Goal: Task Accomplishment & Management: Manage account settings

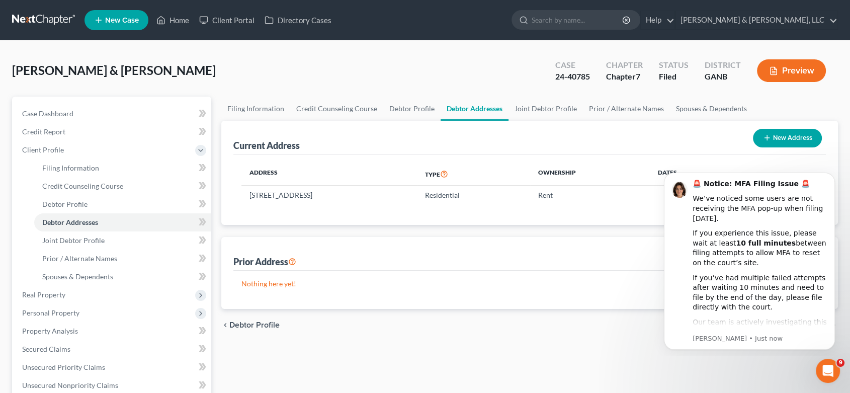
click at [270, 74] on div "[PERSON_NAME] & [PERSON_NAME] Upgraded Case 24-40785 Chapter Chapter 7 Status F…" at bounding box center [425, 75] width 826 height 44
click at [180, 16] on link "Home" at bounding box center [172, 20] width 43 height 18
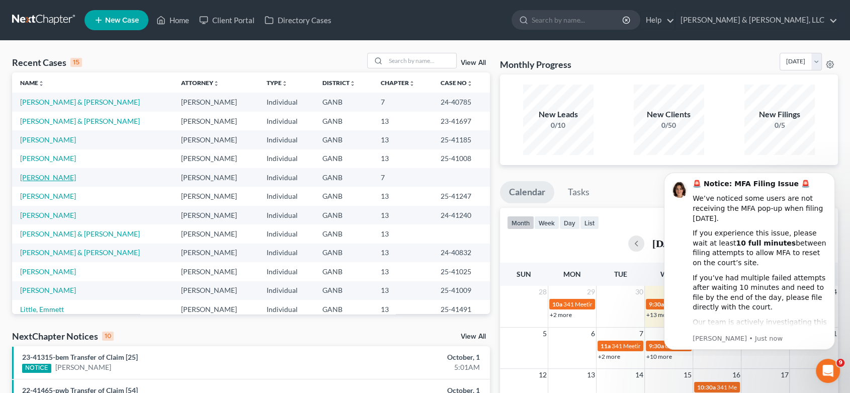
click at [41, 174] on link "[PERSON_NAME]" at bounding box center [48, 177] width 56 height 9
select select "10"
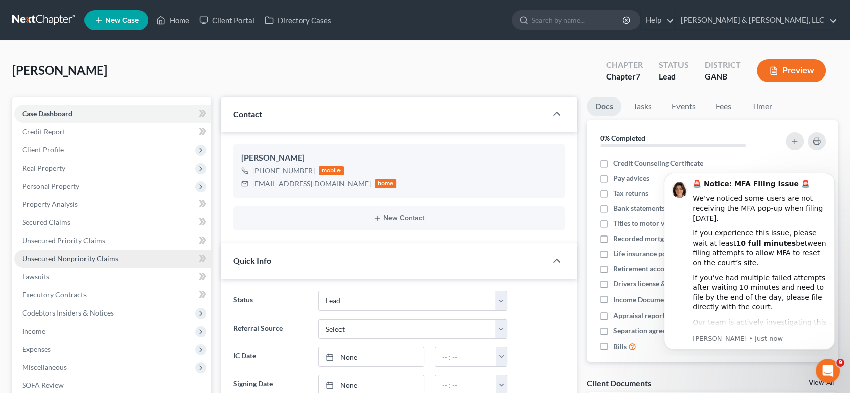
click at [99, 256] on span "Unsecured Nonpriority Claims" at bounding box center [70, 258] width 96 height 9
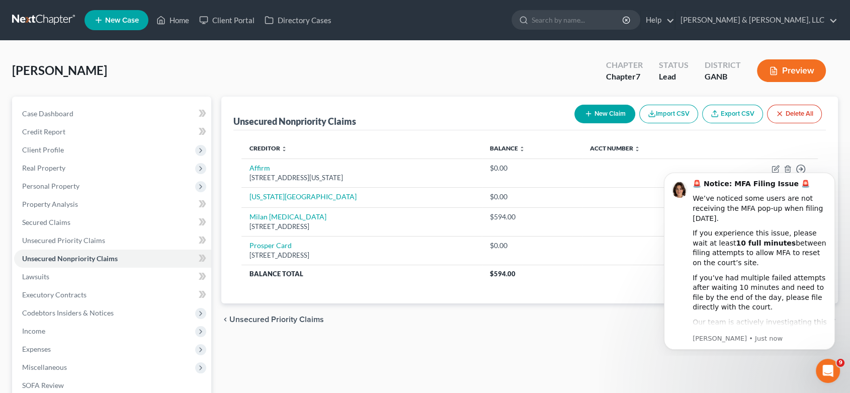
click at [606, 109] on button "New Claim" at bounding box center [604, 114] width 61 height 19
select select "0"
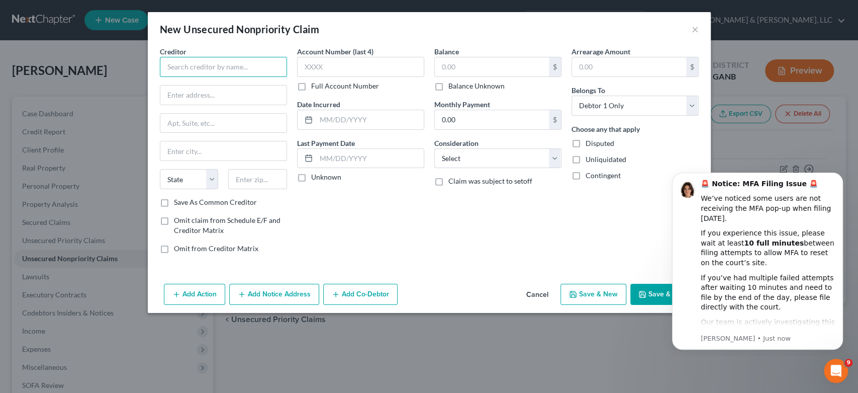
click at [181, 64] on input "text" at bounding box center [223, 67] width 127 height 20
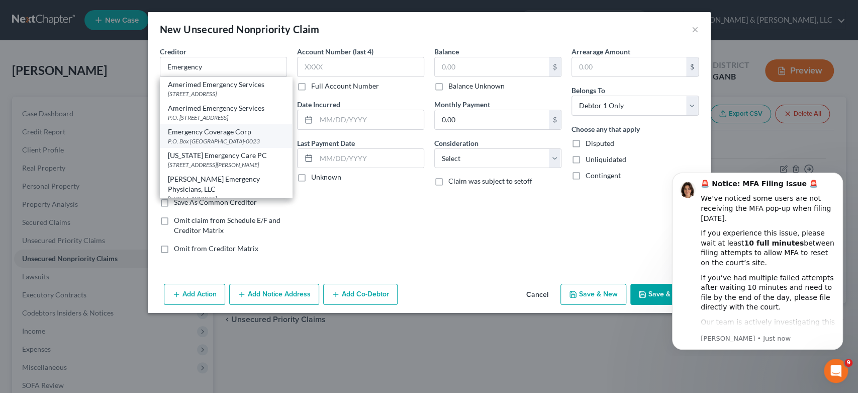
click at [220, 135] on div "Emergency Coverage Corp" at bounding box center [226, 132] width 116 height 10
type input "Emergency Coverage Corp"
type input "P.O. Box 740023"
type input "[GEOGRAPHIC_DATA]"
select select "36"
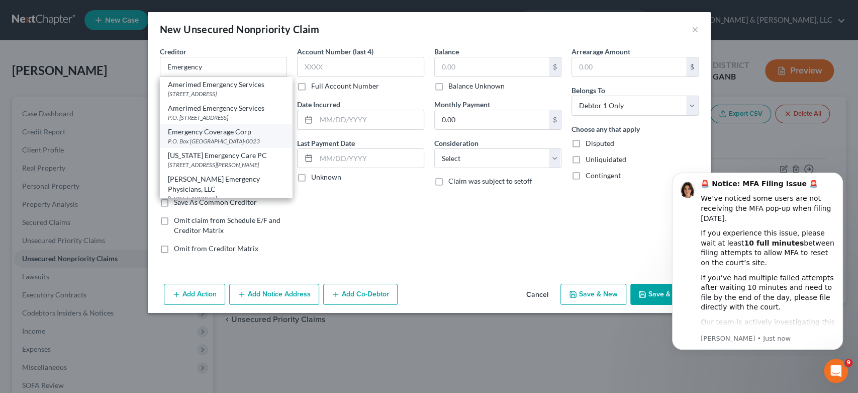
type input "45274-0023"
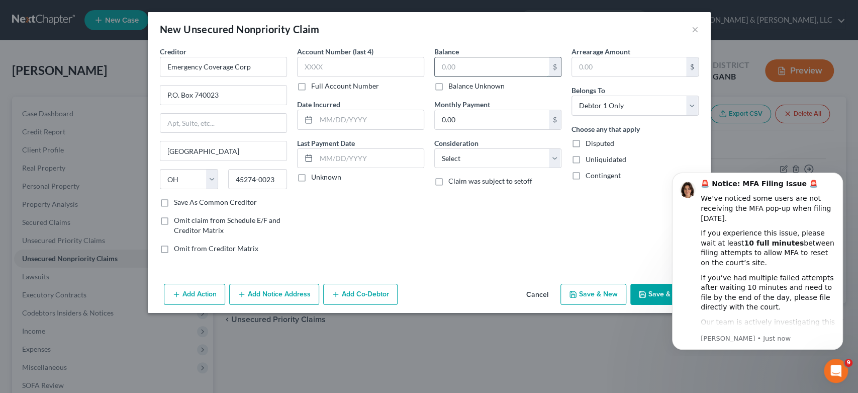
click at [477, 68] on input "text" at bounding box center [492, 66] width 114 height 19
type input "1,129.00"
click at [553, 157] on select "Select Cable / Satellite Services Collection Agency Credit Card Debt Debt Couns…" at bounding box center [497, 158] width 127 height 20
select select "9"
click at [434, 148] on select "Select Cable / Satellite Services Collection Agency Credit Card Debt Debt Couns…" at bounding box center [497, 158] width 127 height 20
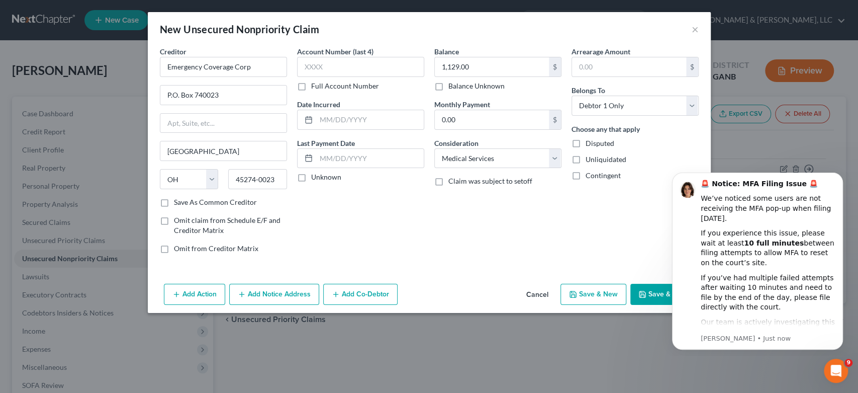
drag, startPoint x: 599, startPoint y: 295, endPoint x: 16, endPoint y: 69, distance: 625.8
click at [599, 294] on button "Save & New" at bounding box center [594, 294] width 66 height 21
select select "0"
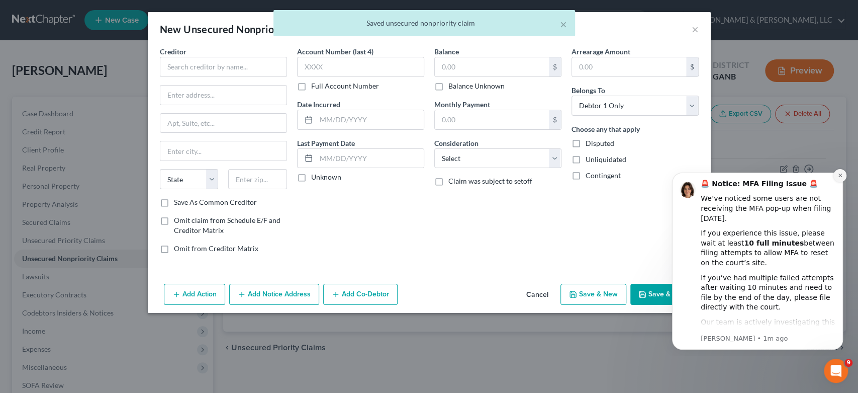
click at [838, 174] on icon "Dismiss notification" at bounding box center [841, 175] width 6 height 6
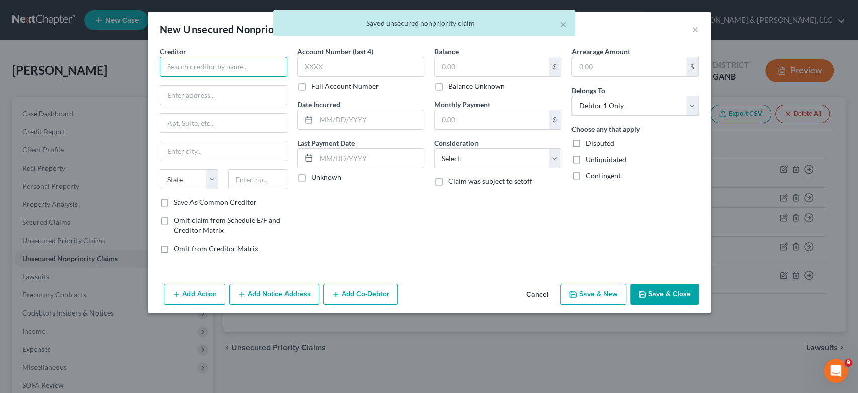
click at [201, 61] on input "text" at bounding box center [223, 67] width 127 height 20
click at [564, 20] on button "×" at bounding box center [563, 24] width 7 height 12
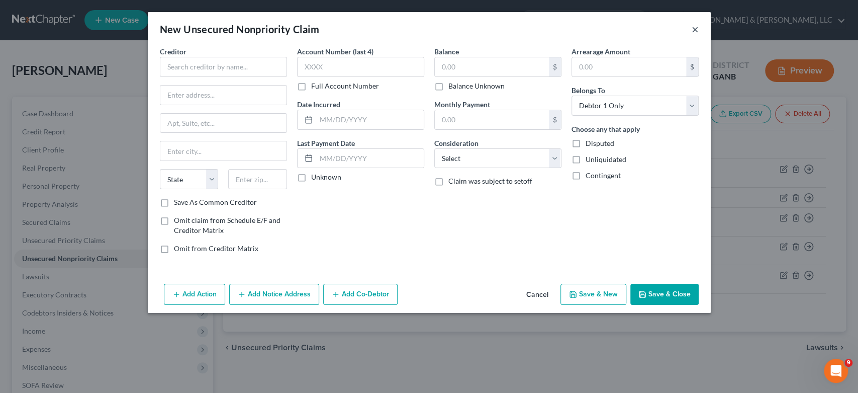
click at [694, 28] on button "×" at bounding box center [695, 29] width 7 height 12
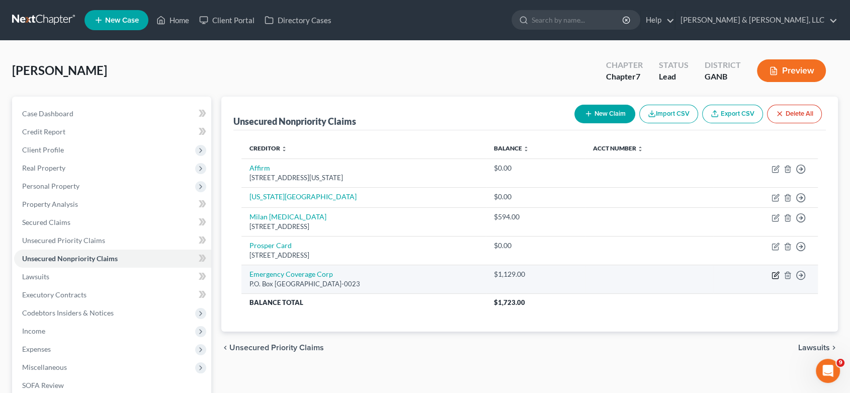
click at [776, 272] on icon "button" at bounding box center [775, 275] width 8 height 8
select select "36"
select select "9"
select select "0"
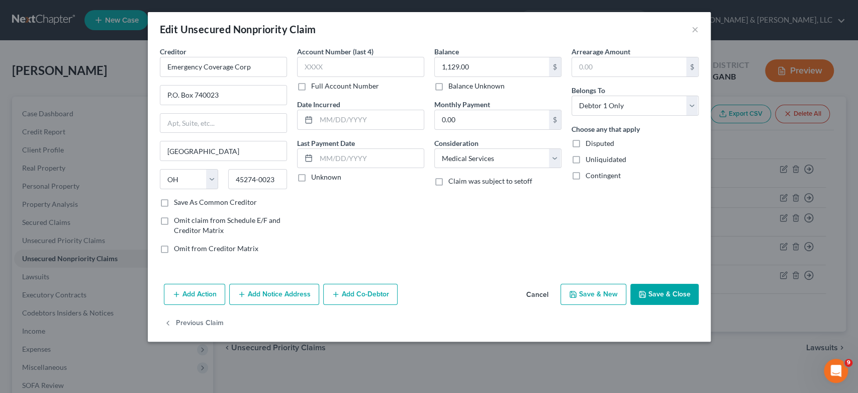
click at [271, 296] on button "Add Notice Address" at bounding box center [274, 294] width 90 height 21
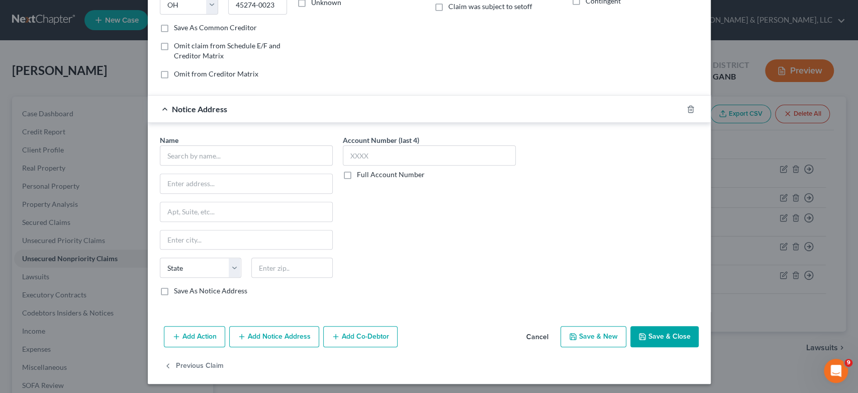
scroll to position [176, 0]
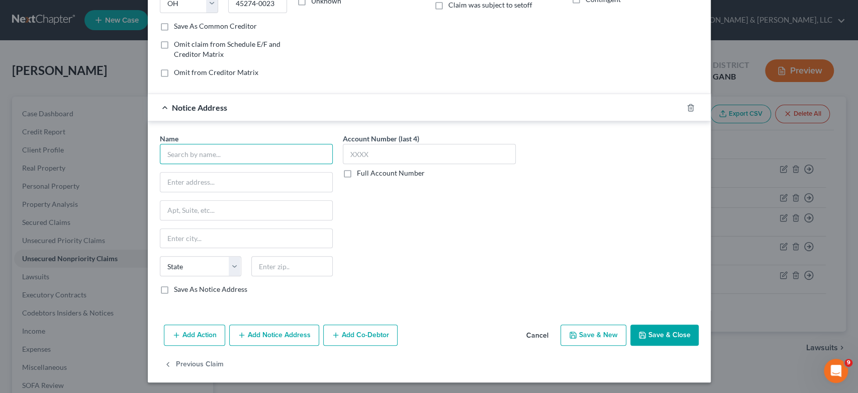
click at [199, 155] on input "text" at bounding box center [246, 154] width 173 height 20
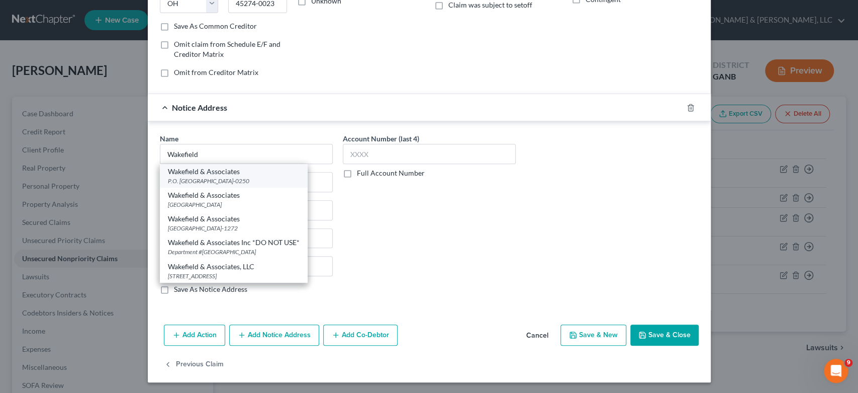
click at [245, 176] on div "P.O. Box 50250, Knoxville, TN 37950-0250" at bounding box center [234, 180] width 132 height 9
type input "Wakefield & Associates"
type input "P.O. Box 50250"
type input "[GEOGRAPHIC_DATA]"
select select "44"
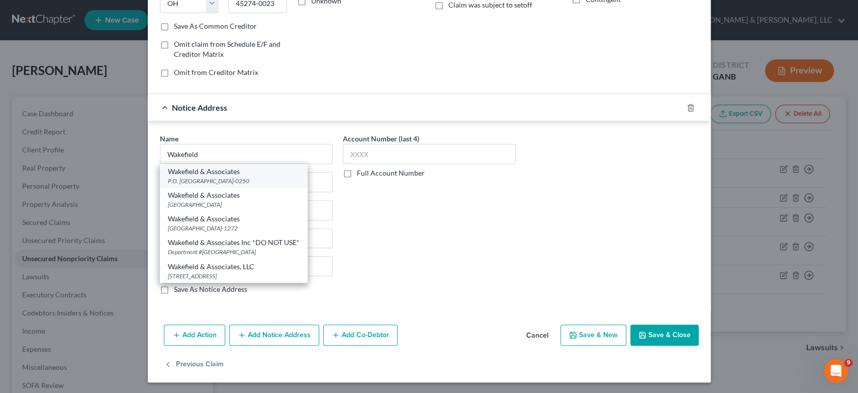
type input "37950-0250"
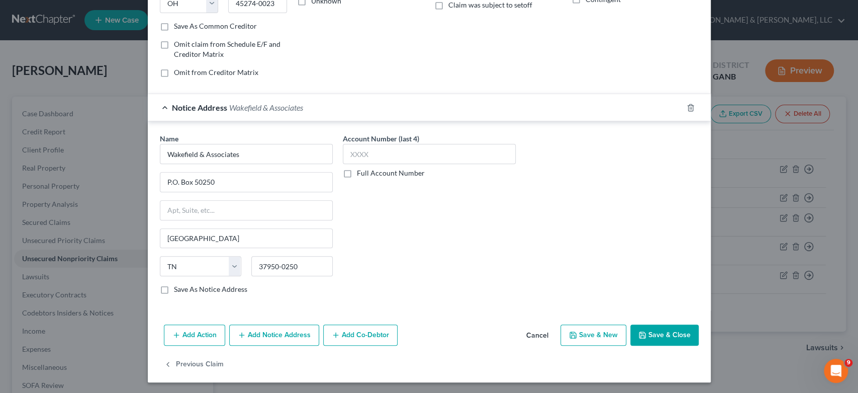
click at [650, 337] on button "Save & Close" at bounding box center [664, 334] width 68 height 21
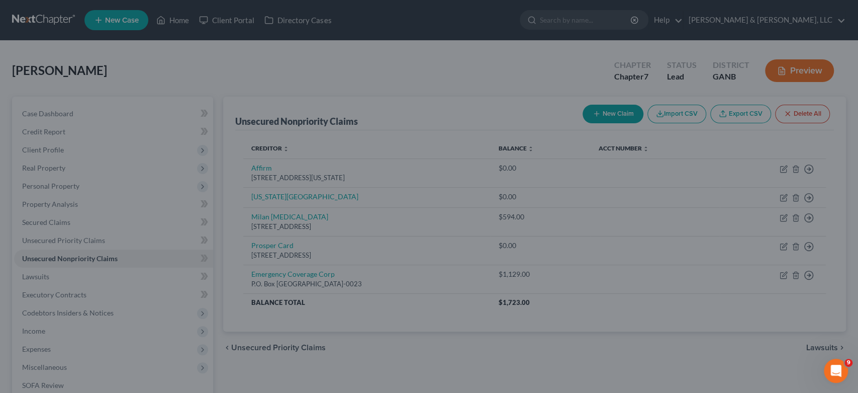
type input "0"
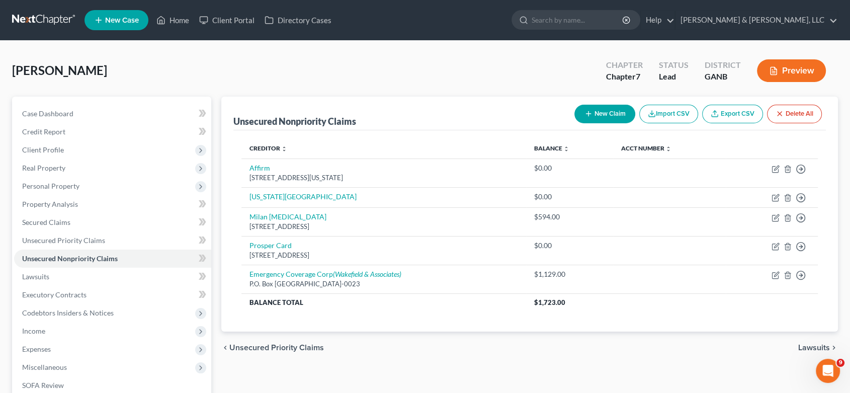
click at [606, 108] on button "New Claim" at bounding box center [604, 114] width 61 height 19
select select "0"
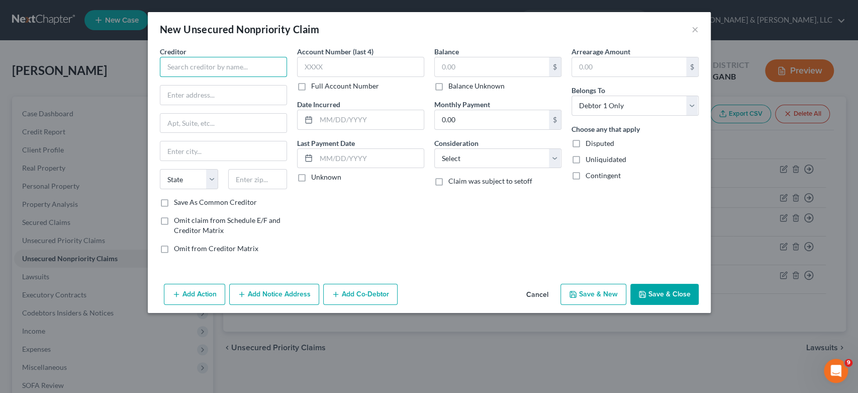
click at [202, 69] on input "text" at bounding box center [223, 67] width 127 height 20
type input "CHI Memorial"
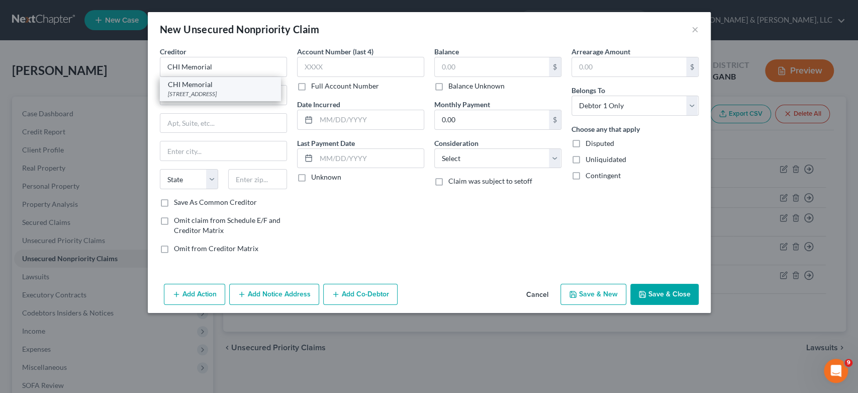
click at [211, 96] on div "[STREET_ADDRESS]" at bounding box center [220, 93] width 105 height 9
type input "[STREET_ADDRESS]"
type input "Chattanooga"
select select "44"
type input "37404"
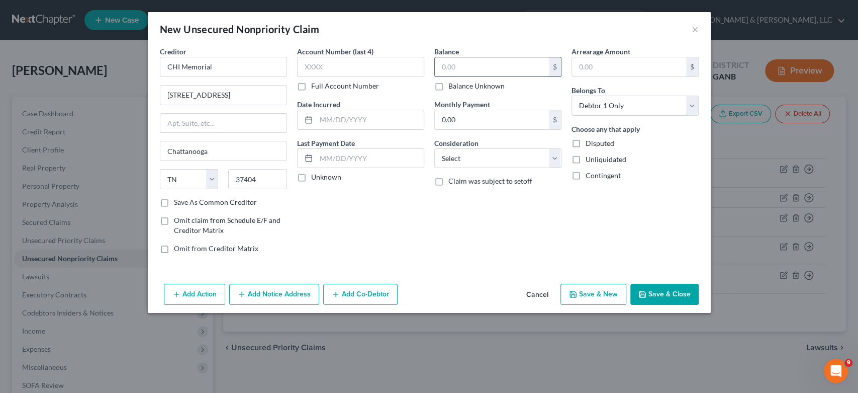
click at [480, 70] on input "text" at bounding box center [492, 66] width 114 height 19
type input "50.00"
click at [552, 158] on select "Select Cable / Satellite Services Collection Agency Credit Card Debt Debt Couns…" at bounding box center [497, 158] width 127 height 20
click at [434, 148] on select "Select Cable / Satellite Services Collection Agency Credit Card Debt Debt Couns…" at bounding box center [497, 158] width 127 height 20
click at [506, 161] on select "Select Cable / Satellite Services Collection Agency Credit Card Debt Debt Couns…" at bounding box center [497, 158] width 127 height 20
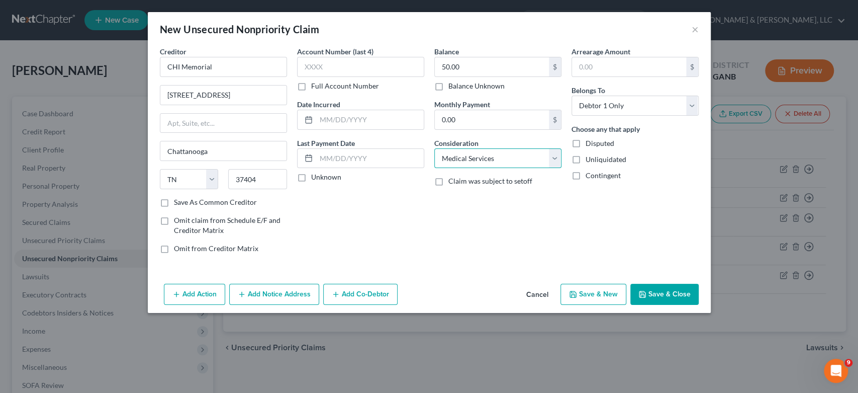
select select "14"
click at [434, 148] on select "Select Cable / Satellite Services Collection Agency Credit Card Debt Debt Couns…" at bounding box center [497, 158] width 127 height 20
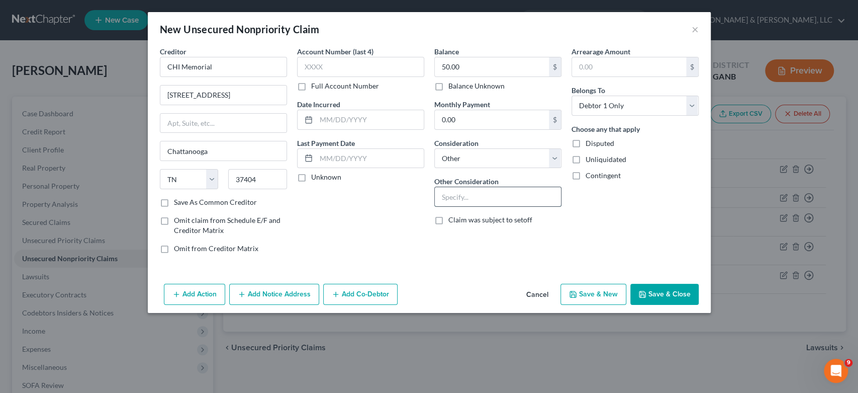
click at [466, 187] on input "text" at bounding box center [498, 196] width 126 height 19
type input "Multiple Medical Services"
click at [589, 290] on button "Save & New" at bounding box center [594, 294] width 66 height 21
select select "0"
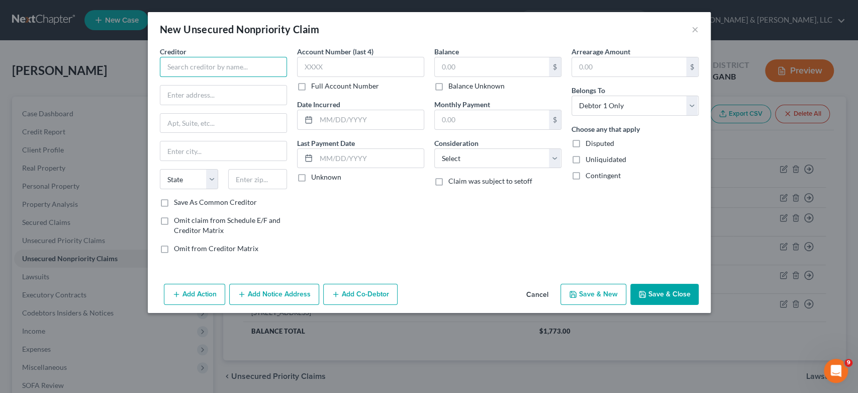
click at [189, 66] on input "text" at bounding box center [223, 67] width 127 height 20
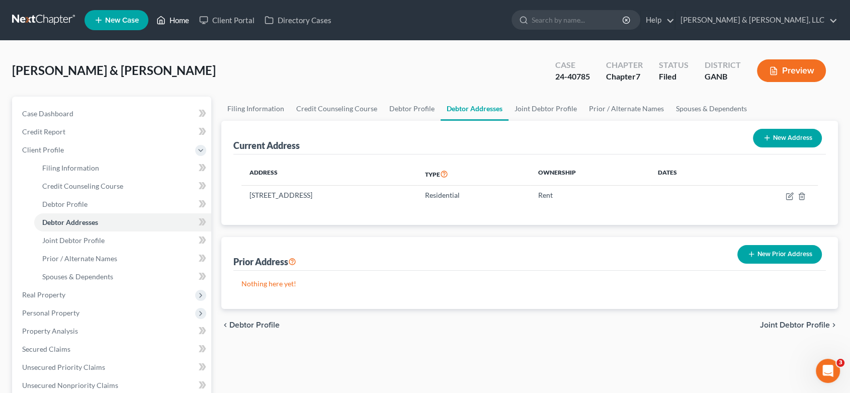
click at [177, 19] on link "Home" at bounding box center [172, 20] width 43 height 18
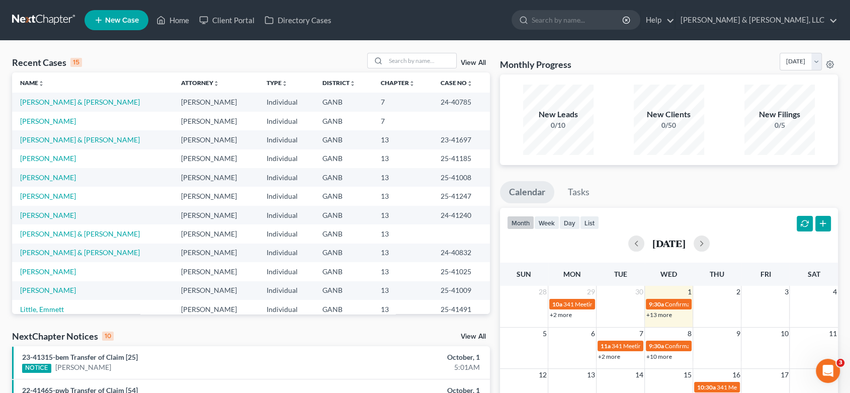
click at [78, 115] on td "[PERSON_NAME]" at bounding box center [92, 121] width 161 height 19
click at [55, 117] on link "[PERSON_NAME]" at bounding box center [48, 121] width 56 height 9
select select "10"
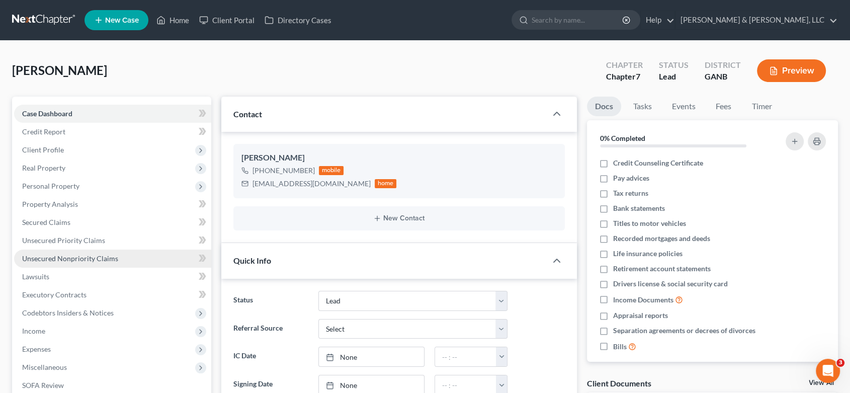
click at [89, 258] on span "Unsecured Nonpriority Claims" at bounding box center [70, 258] width 96 height 9
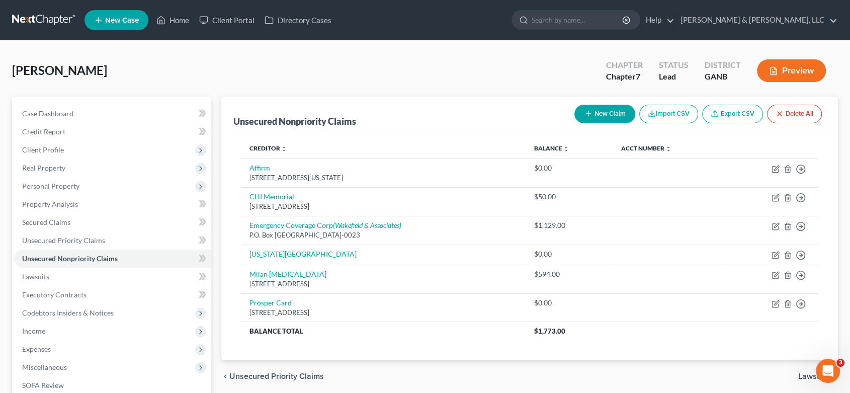
click at [603, 112] on button "New Claim" at bounding box center [604, 114] width 61 height 19
select select "0"
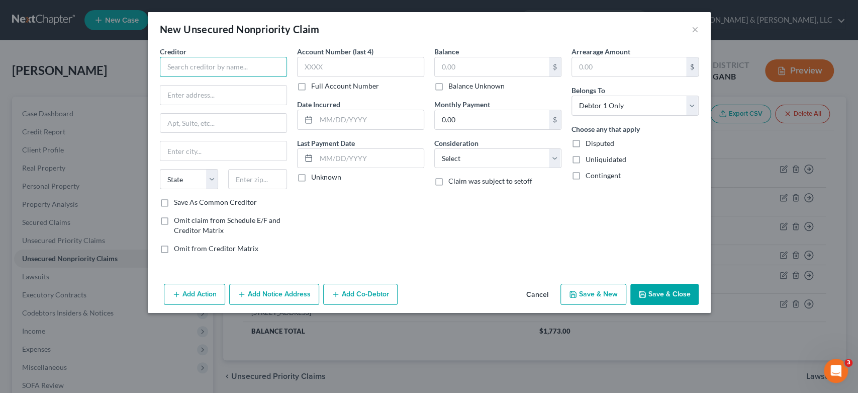
click at [198, 67] on input "text" at bounding box center [223, 67] width 127 height 20
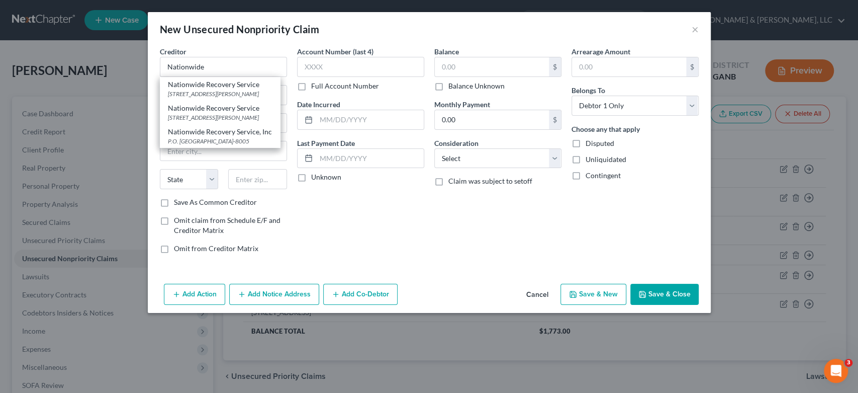
click at [238, 140] on div "P.O. Box 8005, Cleveland, TN 37320-8005" at bounding box center [220, 141] width 105 height 9
type input "Nationwide Recovery Service, Inc"
type input "P.O. Box 8005"
type input "[GEOGRAPHIC_DATA]"
select select "44"
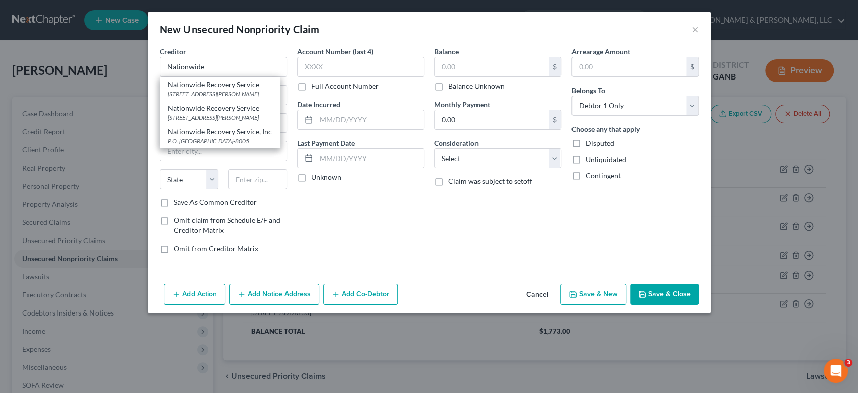
type input "37320-8005"
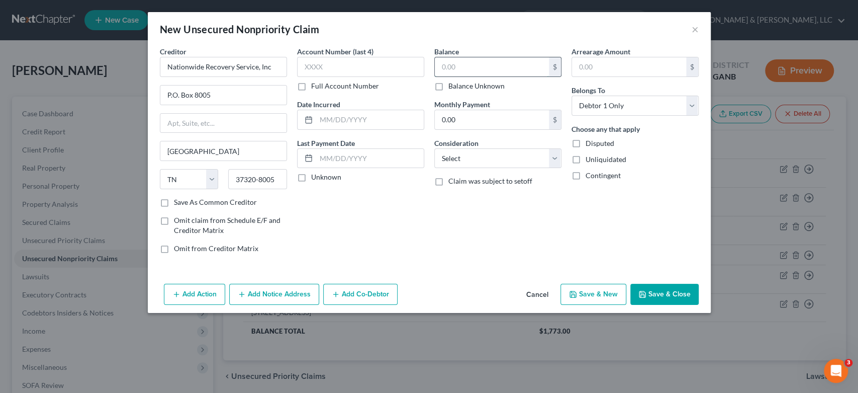
click at [471, 67] on input "text" at bounding box center [492, 66] width 114 height 19
type input "4,754.00"
click at [556, 160] on select "Select Cable / Satellite Services Collection Agency Credit Card Debt Debt Couns…" at bounding box center [497, 158] width 127 height 20
select select "1"
click at [434, 148] on select "Select Cable / Satellite Services Collection Agency Credit Card Debt Debt Couns…" at bounding box center [497, 158] width 127 height 20
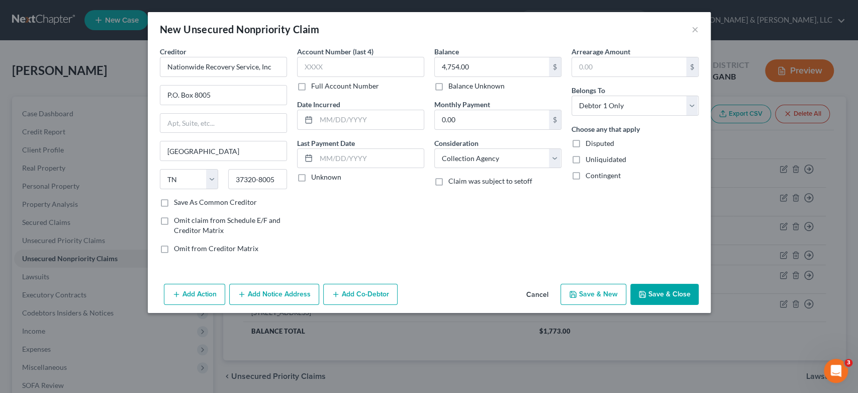
click at [596, 296] on button "Save & New" at bounding box center [594, 294] width 66 height 21
select select "0"
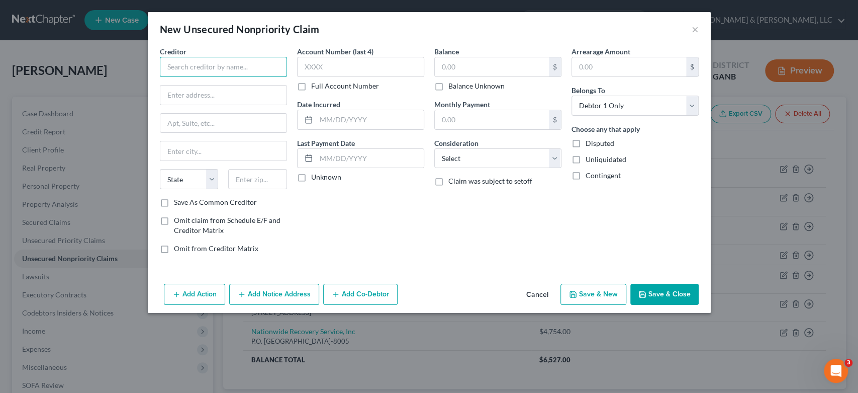
click at [197, 63] on input "text" at bounding box center [223, 67] width 127 height 20
click at [197, 66] on input "text" at bounding box center [223, 67] width 127 height 20
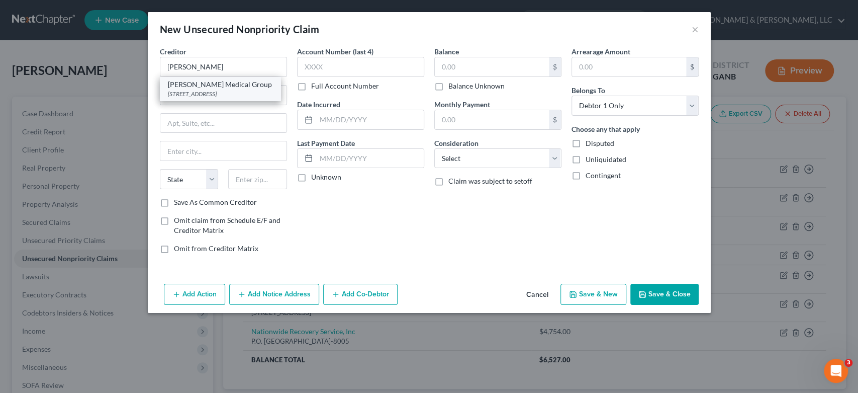
click at [224, 87] on div "Galen Medical Group" at bounding box center [220, 84] width 105 height 10
type input "Galen Medical Group"
type input "929 Spring Creek Rd"
type input "Suite 102"
type input "Chattanooga"
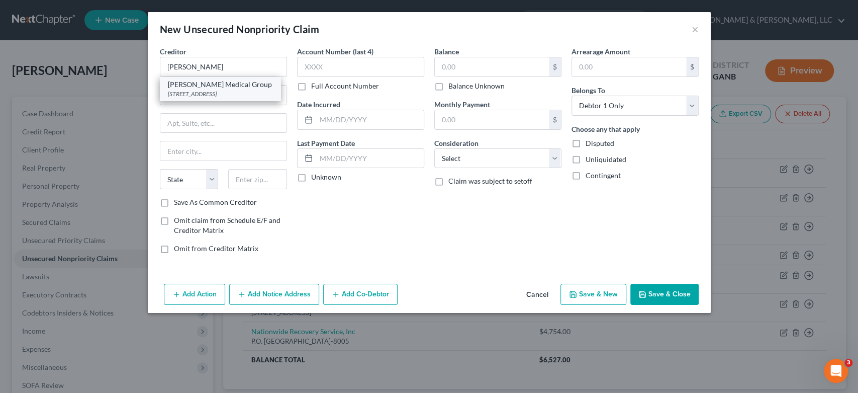
select select "44"
type input "37412"
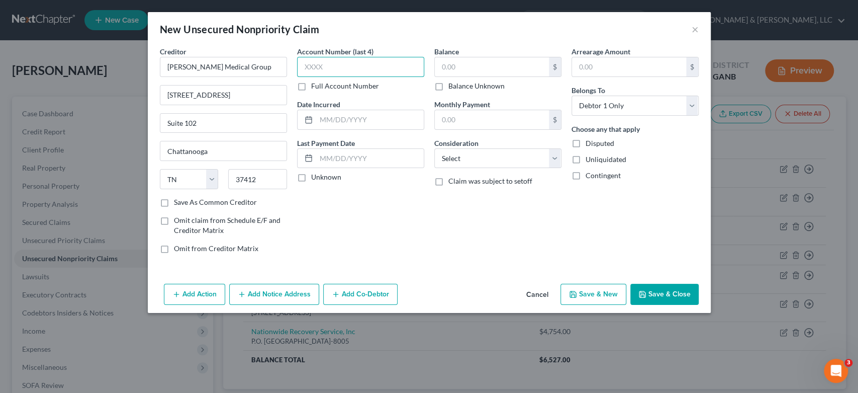
click at [342, 74] on input "text" at bounding box center [360, 67] width 127 height 20
click at [480, 65] on input "text" at bounding box center [492, 66] width 114 height 19
type input "332.00"
click at [552, 156] on select "Select Cable / Satellite Services Collection Agency Credit Card Debt Debt Couns…" at bounding box center [497, 158] width 127 height 20
select select "9"
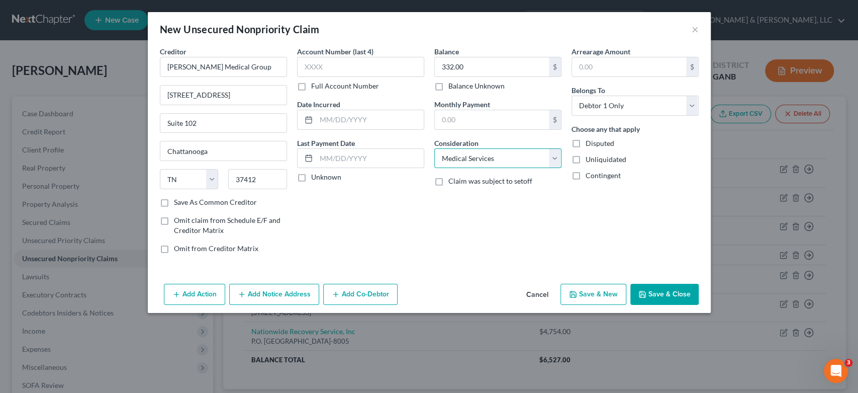
click at [434, 148] on select "Select Cable / Satellite Services Collection Agency Credit Card Debt Debt Couns…" at bounding box center [497, 158] width 127 height 20
click at [592, 294] on button "Save & New" at bounding box center [594, 294] width 66 height 21
select select "0"
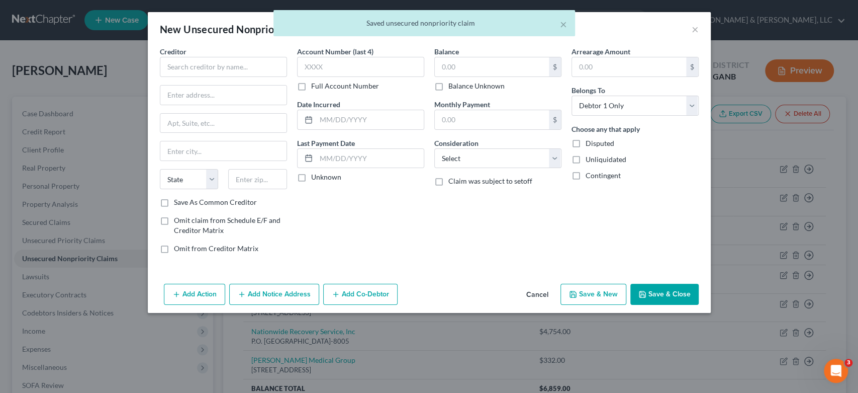
type input "0.00"
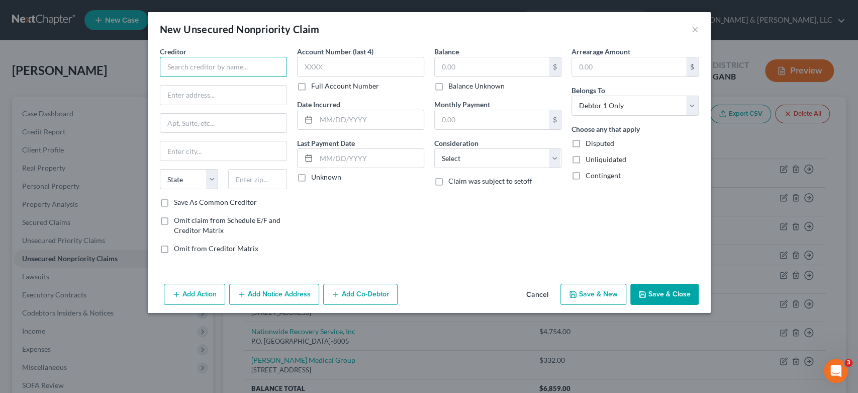
click at [212, 69] on input "text" at bounding box center [223, 67] width 127 height 20
type input "CHI Memorial"
click at [198, 96] on input "text" at bounding box center [223, 94] width 126 height 19
type input "5600 Brainerd Road"
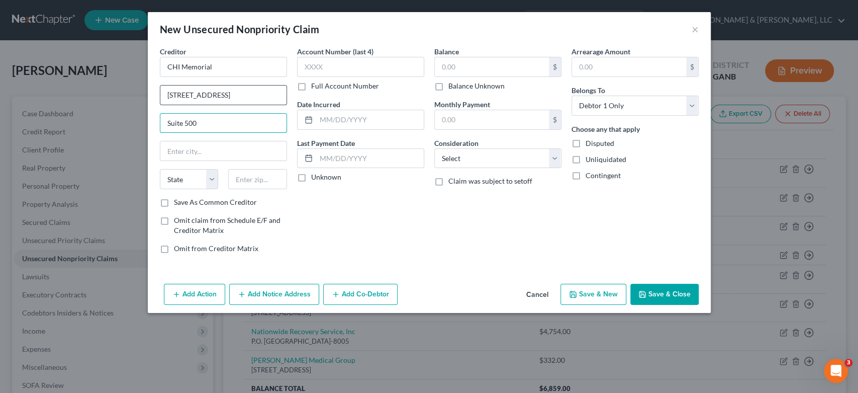
type input "Suite 500"
type input "Chattanooga"
select select "44"
click at [160, 169] on select "State AL AK AR AZ CA CO CT DE DC FL GA GU HI ID IL IN IA KS KY LA ME MD MA MI M…" at bounding box center [189, 179] width 59 height 20
click at [257, 178] on input "text" at bounding box center [257, 179] width 59 height 20
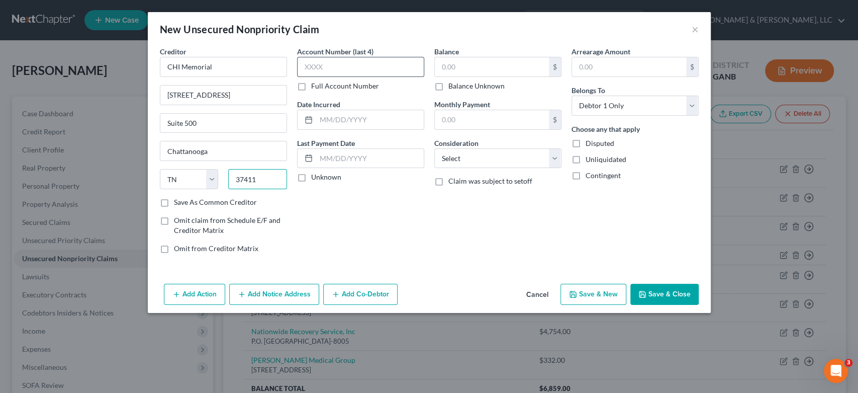
type input "37411"
click at [358, 69] on input "text" at bounding box center [360, 67] width 127 height 20
type input "3MLX"
click at [503, 73] on input "text" at bounding box center [492, 66] width 114 height 19
type input "50.00"
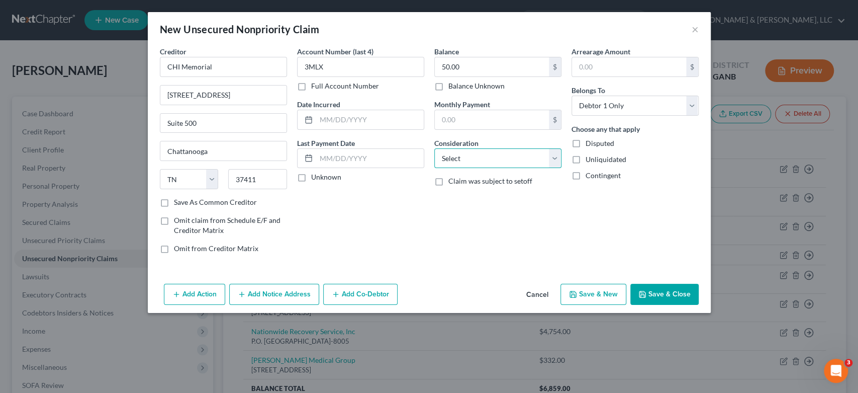
click at [551, 158] on select "Select Cable / Satellite Services Collection Agency Credit Card Debt Debt Couns…" at bounding box center [497, 158] width 127 height 20
select select "9"
click at [434, 148] on select "Select Cable / Satellite Services Collection Agency Credit Card Debt Debt Couns…" at bounding box center [497, 158] width 127 height 20
click at [588, 297] on button "Save & New" at bounding box center [594, 294] width 66 height 21
select select "0"
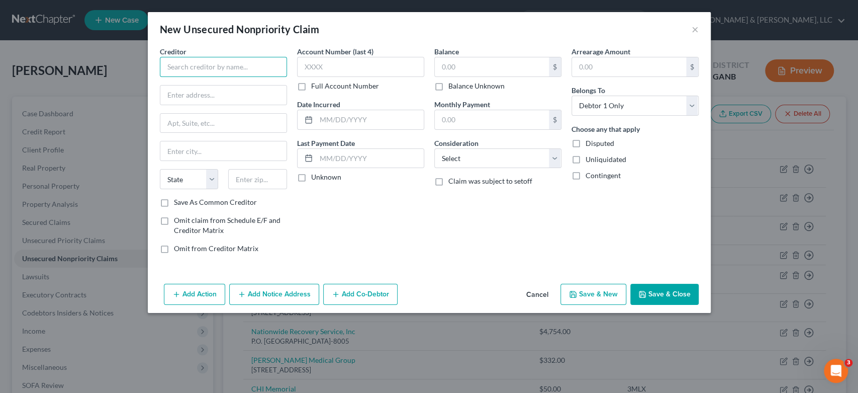
click at [176, 65] on input "text" at bounding box center [223, 67] width 127 height 20
type input "CHI Memorial Medical Group"
type input "P.O. Box 740128"
type input "[GEOGRAPHIC_DATA]"
select select "10"
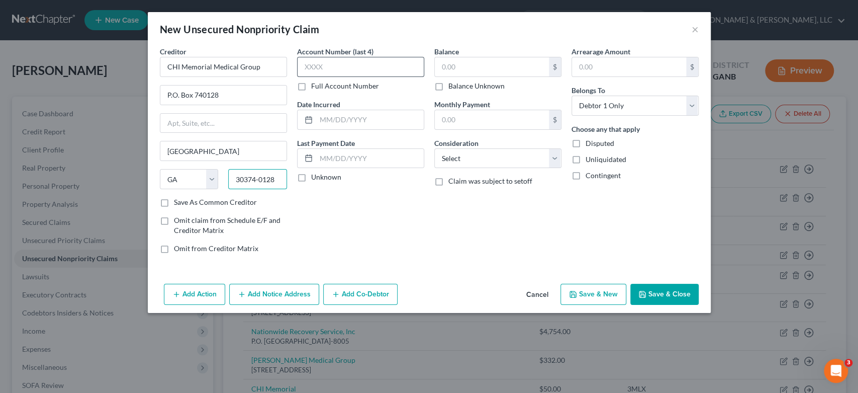
type input "30374-0128"
drag, startPoint x: 337, startPoint y: 71, endPoint x: 336, endPoint y: 65, distance: 5.6
click at [337, 71] on input "text" at bounding box center [360, 67] width 127 height 20
type input "8500"
click at [465, 67] on input "text" at bounding box center [492, 66] width 114 height 19
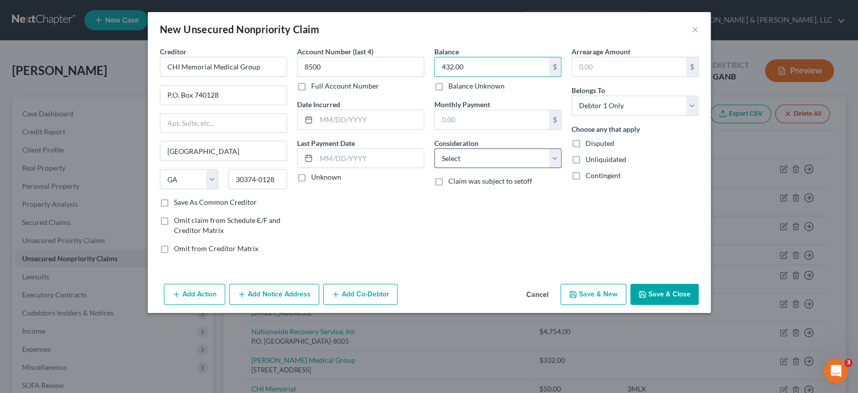
type input "432.00"
click at [555, 156] on select "Select Cable / Satellite Services Collection Agency Credit Card Debt Debt Couns…" at bounding box center [497, 158] width 127 height 20
click at [434, 148] on select "Select Cable / Satellite Services Collection Agency Credit Card Debt Debt Couns…" at bounding box center [497, 158] width 127 height 20
click at [552, 158] on select "Select Cable / Satellite Services Collection Agency Credit Card Debt Debt Couns…" at bounding box center [497, 158] width 127 height 20
select select "9"
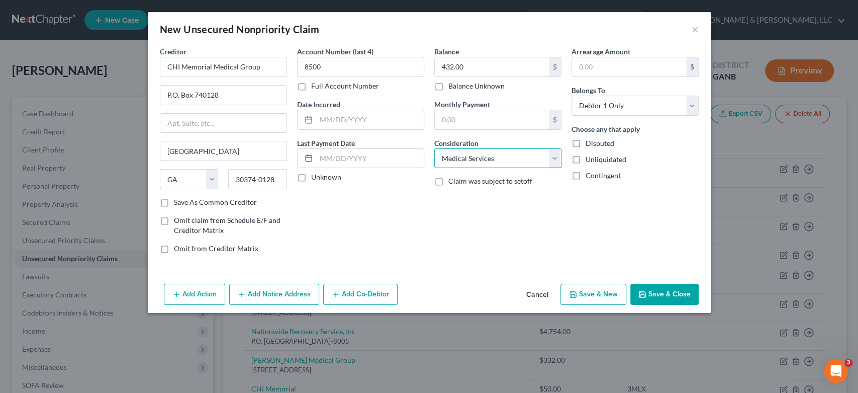
click at [434, 148] on select "Select Cable / Satellite Services Collection Agency Credit Card Debt Debt Couns…" at bounding box center [497, 158] width 127 height 20
click at [584, 300] on button "Save & New" at bounding box center [594, 294] width 66 height 21
select select "0"
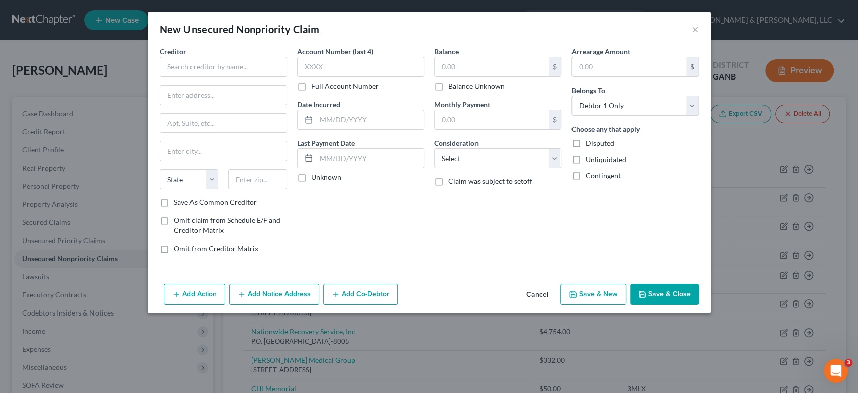
type input "0.00"
click at [212, 65] on input "text" at bounding box center [223, 67] width 127 height 20
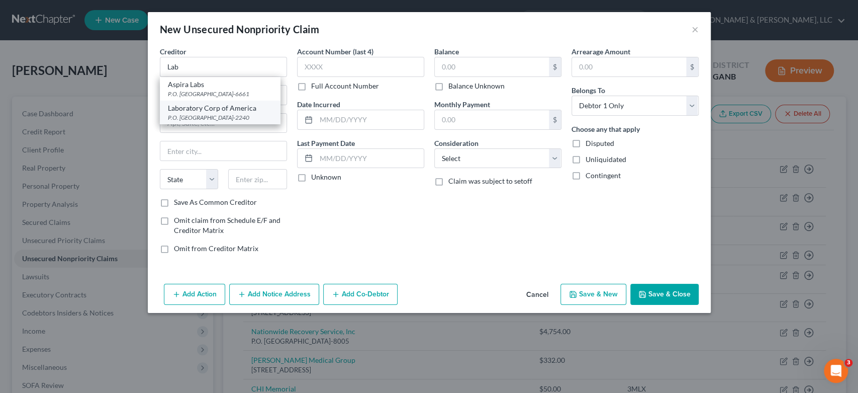
click at [222, 113] on div "P.O. Box 2240, Burlington, NC 27216-2240" at bounding box center [220, 117] width 105 height 9
type input "Laboratory Corp of America"
type input "P.O. Box 2240"
type input "Burlington"
select select "28"
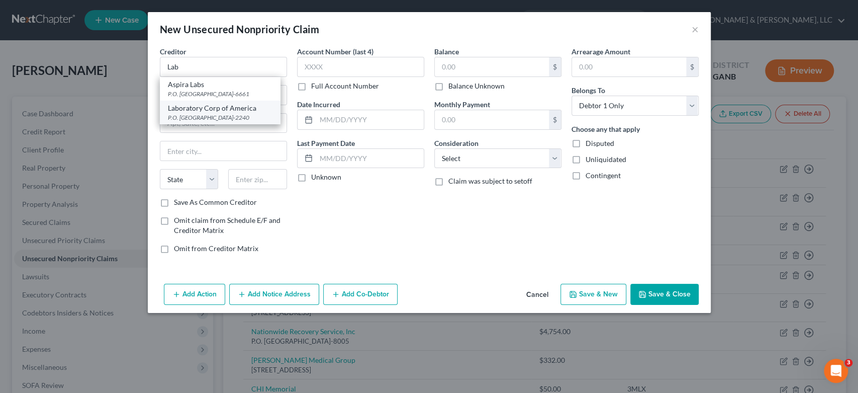
type input "27216-2240"
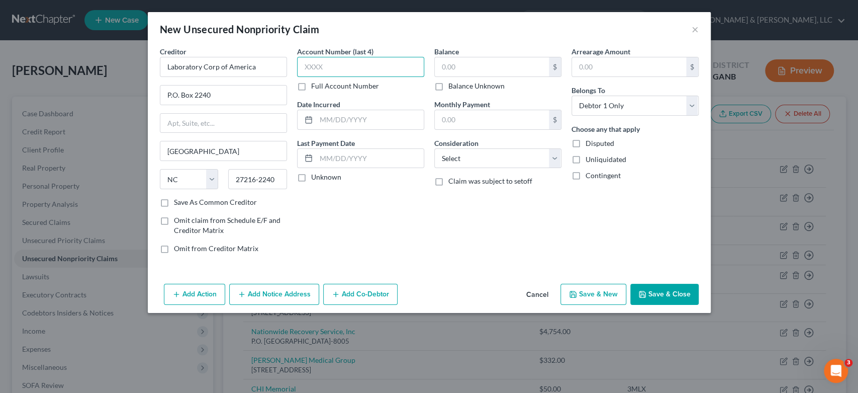
click at [345, 64] on input "text" at bounding box center [360, 67] width 127 height 20
type input "7629"
click at [476, 63] on input "text" at bounding box center [492, 66] width 114 height 19
type input "12.00"
click at [554, 157] on select "Select Cable / Satellite Services Collection Agency Credit Card Debt Debt Couns…" at bounding box center [497, 158] width 127 height 20
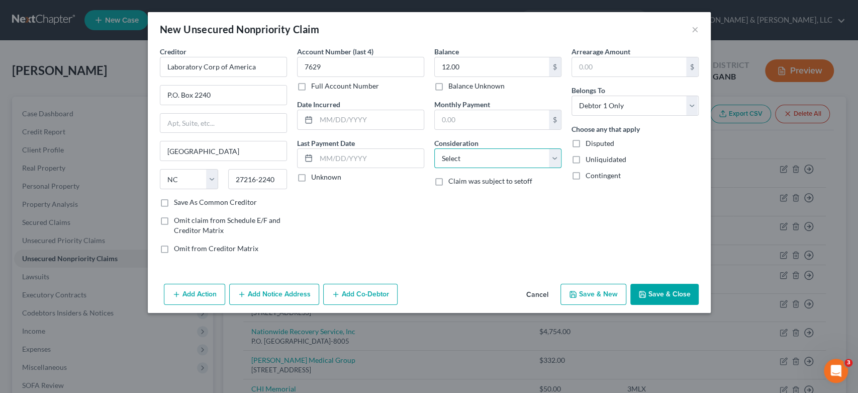
select select "9"
click at [434, 148] on select "Select Cable / Satellite Services Collection Agency Credit Card Debt Debt Couns…" at bounding box center [497, 158] width 127 height 20
click at [598, 290] on button "Save & New" at bounding box center [594, 294] width 66 height 21
select select "0"
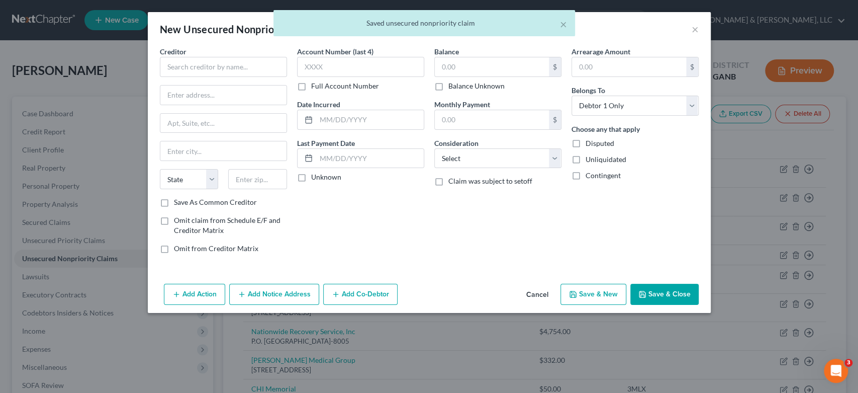
type input "0.00"
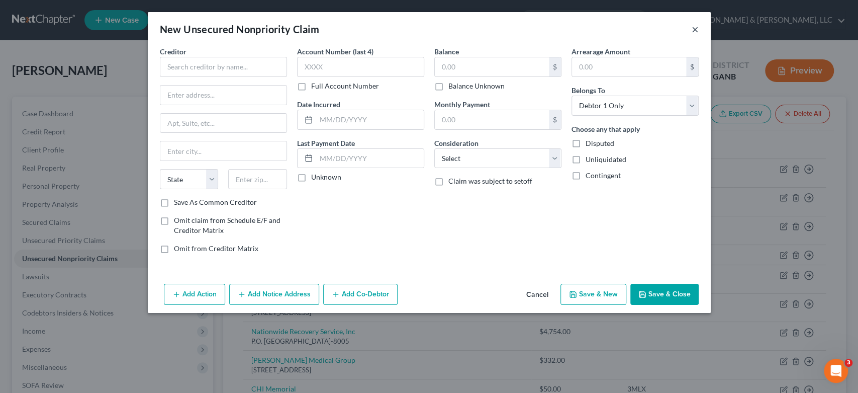
click at [692, 28] on button "×" at bounding box center [695, 29] width 7 height 12
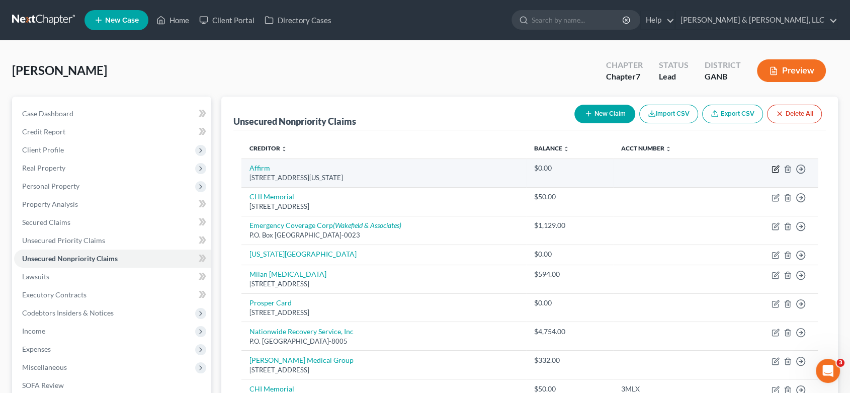
click at [773, 168] on icon "button" at bounding box center [775, 169] width 8 height 8
select select "4"
select select "10"
select select "0"
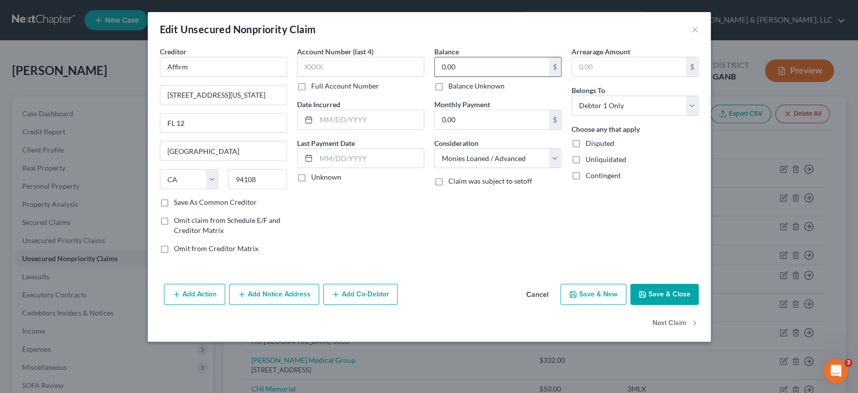
click at [464, 60] on input "0.00" at bounding box center [492, 66] width 114 height 19
type input "2,347.00"
click at [597, 292] on button "Save & New" at bounding box center [594, 294] width 66 height 21
select select "0"
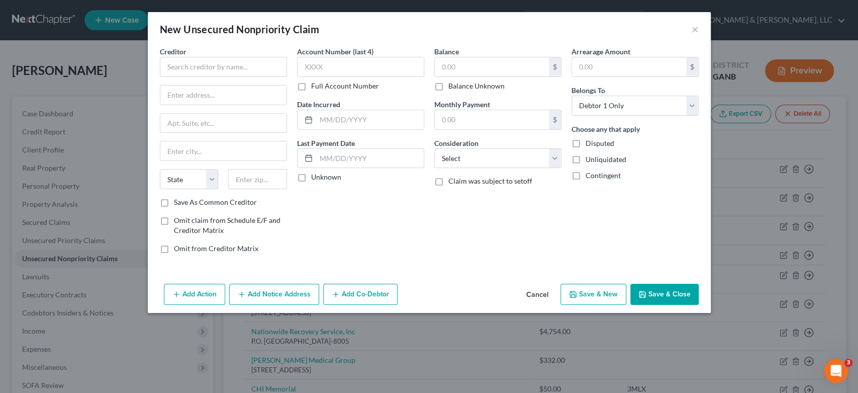
type input "0"
click at [179, 67] on input "text" at bounding box center [223, 67] width 127 height 20
click at [170, 67] on input "Apattern Medical" at bounding box center [223, 67] width 127 height 20
click at [176, 65] on input "A pattern Medical" at bounding box center [223, 67] width 127 height 20
click at [228, 66] on input "A Pattern Medical" at bounding box center [223, 67] width 127 height 20
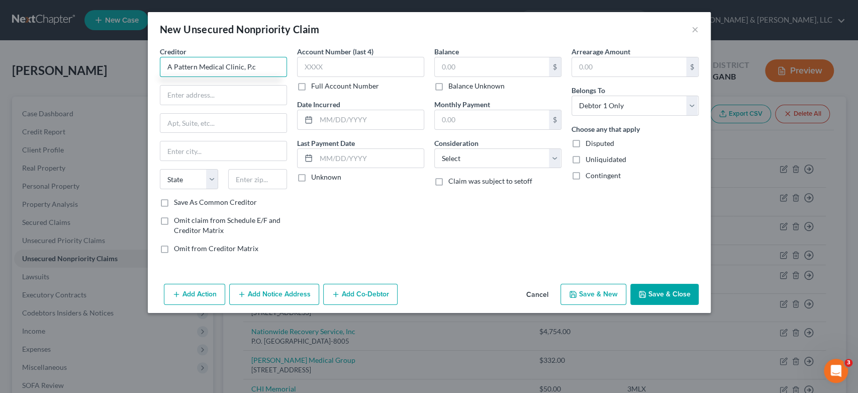
drag, startPoint x: 228, startPoint y: 66, endPoint x: 261, endPoint y: 62, distance: 33.0
click at [261, 62] on input "A Pattern Medical Clinic, P.c" at bounding box center [223, 67] width 127 height 20
type input "A Pattern Medical Clinic, P.C"
click at [209, 99] on input "text" at bounding box center [223, 94] width 126 height 19
type input "P.O. box 14099"
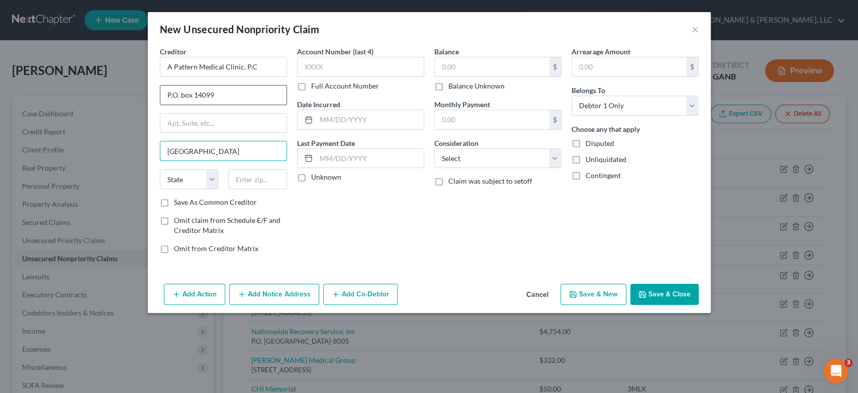
type input "[GEOGRAPHIC_DATA]"
select select "20"
type input "04915"
click at [476, 62] on input "text" at bounding box center [492, 66] width 114 height 19
type input "128.00"
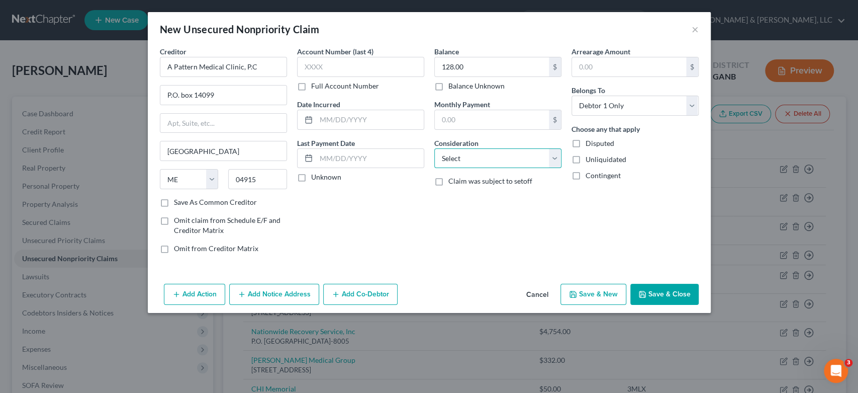
click at [551, 156] on select "Select Cable / Satellite Services Collection Agency Credit Card Debt Debt Couns…" at bounding box center [497, 158] width 127 height 20
select select "9"
click at [434, 148] on select "Select Cable / Satellite Services Collection Agency Credit Card Debt Debt Couns…" at bounding box center [497, 158] width 127 height 20
click at [595, 294] on button "Save & New" at bounding box center [594, 294] width 66 height 21
select select "0"
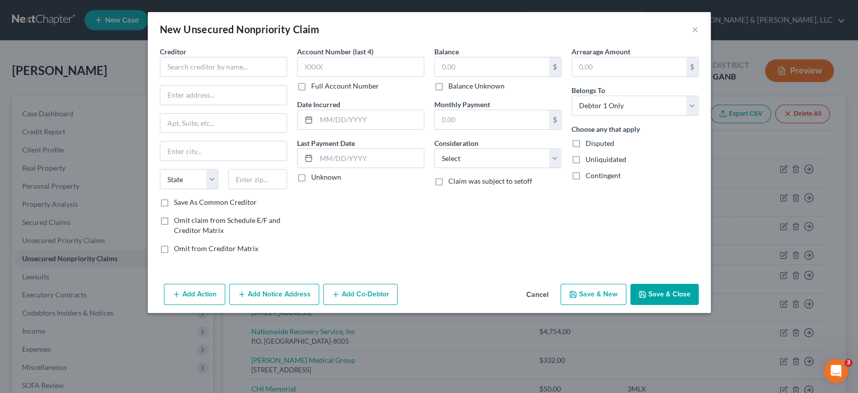
type input "0.00"
click at [185, 71] on input "text" at bounding box center [223, 67] width 127 height 20
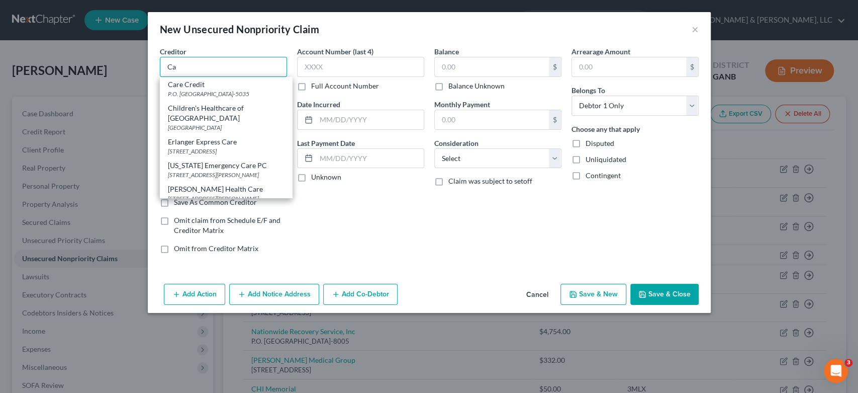
type input "C"
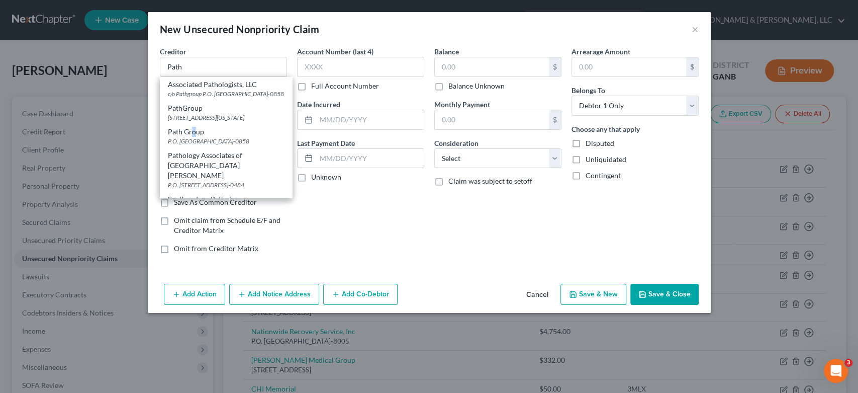
click at [194, 137] on div "Path Group" at bounding box center [226, 132] width 116 height 10
type input "Path Group"
type input "P.O. Box 740858"
type input "[GEOGRAPHIC_DATA]"
select select "36"
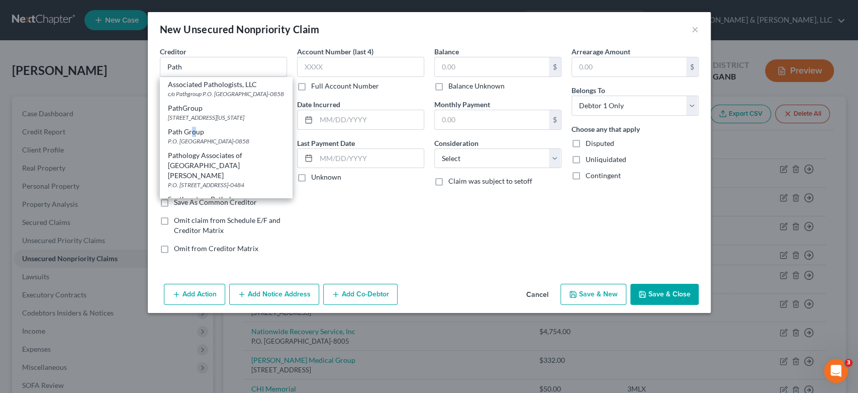
type input "45274-0858"
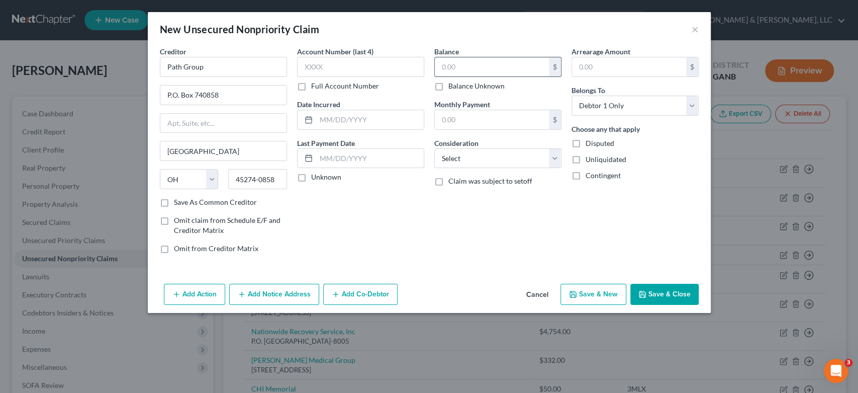
click at [497, 64] on input "text" at bounding box center [492, 66] width 114 height 19
type input "366.00"
click at [551, 156] on select "Select Cable / Satellite Services Collection Agency Credit Card Debt Debt Couns…" at bounding box center [497, 158] width 127 height 20
select select "9"
click at [434, 148] on select "Select Cable / Satellite Services Collection Agency Credit Card Debt Debt Couns…" at bounding box center [497, 158] width 127 height 20
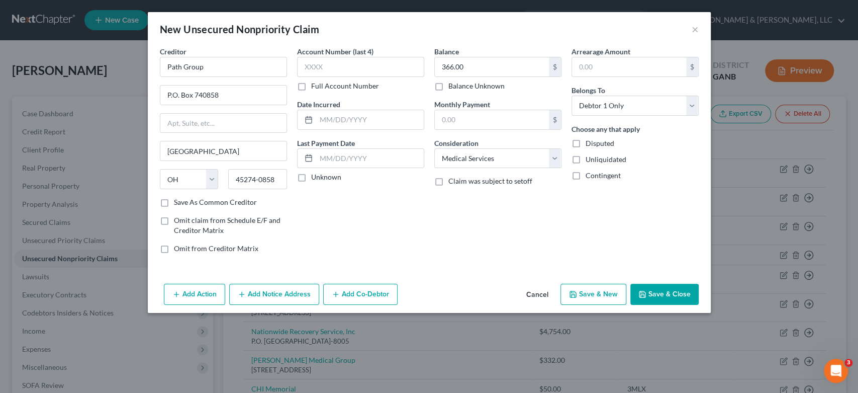
click at [591, 293] on button "Save & New" at bounding box center [594, 294] width 66 height 21
type input "0.00"
select select "0"
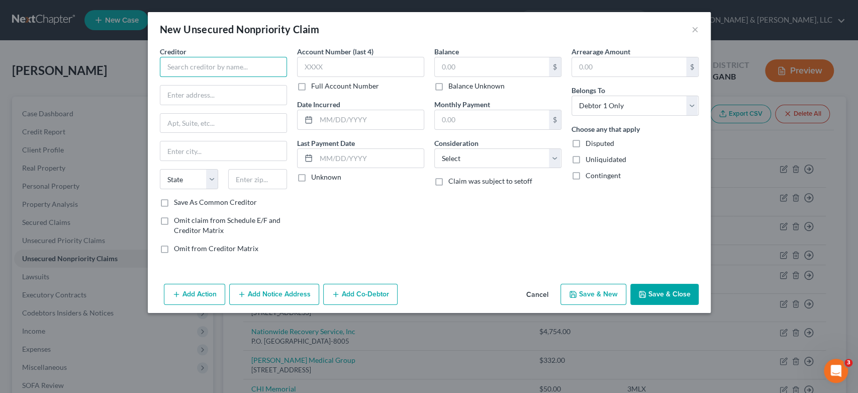
click at [172, 72] on input "text" at bounding box center [223, 67] width 127 height 20
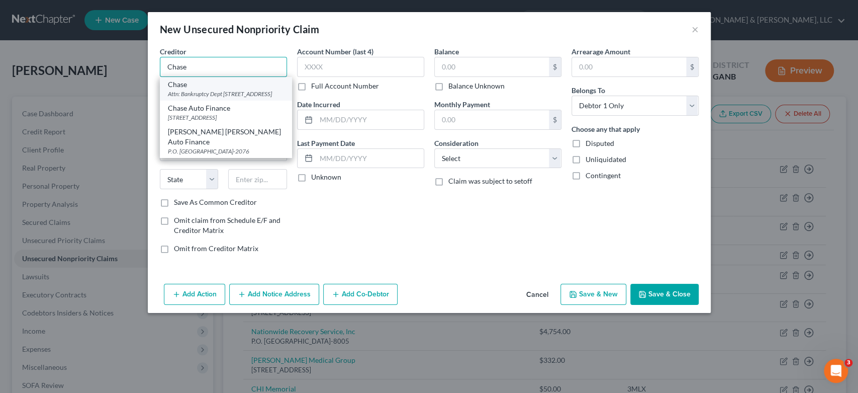
type input "Chase"
click at [213, 97] on div "Attn: Bankruptcy Dept PO Box 15298, Wilmington, DE 19850-5298" at bounding box center [226, 93] width 116 height 9
type input "Attn: Bankruptcy Dept"
type input "PO Box 15298"
type input "Wilmington"
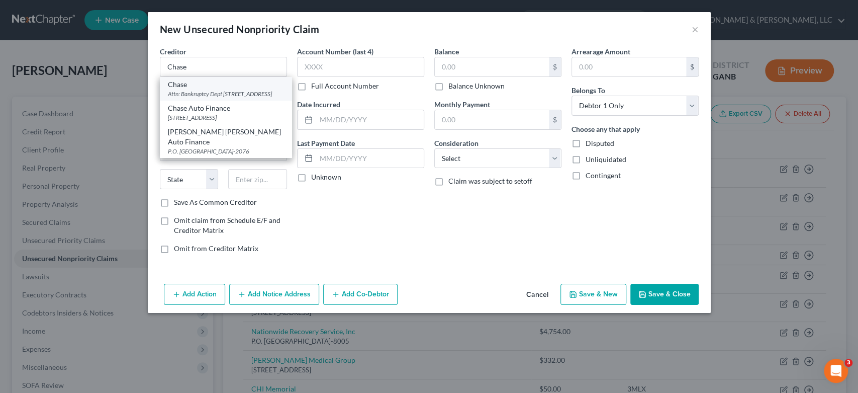
select select "7"
type input "19850-5298"
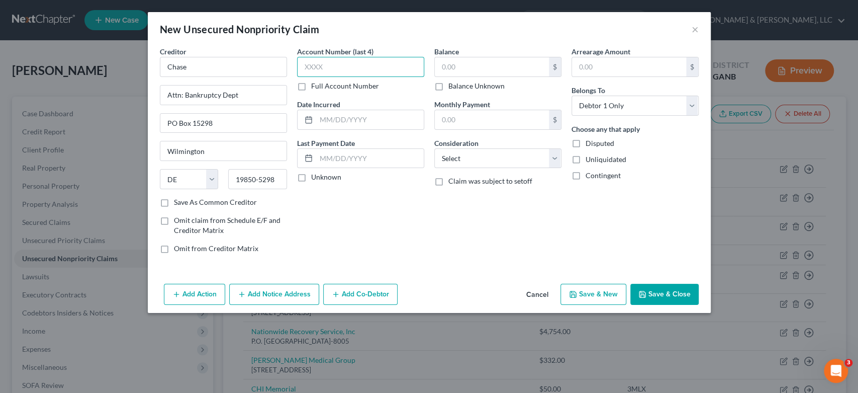
click at [345, 71] on input "text" at bounding box center [360, 67] width 127 height 20
type input "5986"
click at [459, 65] on input "text" at bounding box center [492, 66] width 114 height 19
type input "2,350.00"
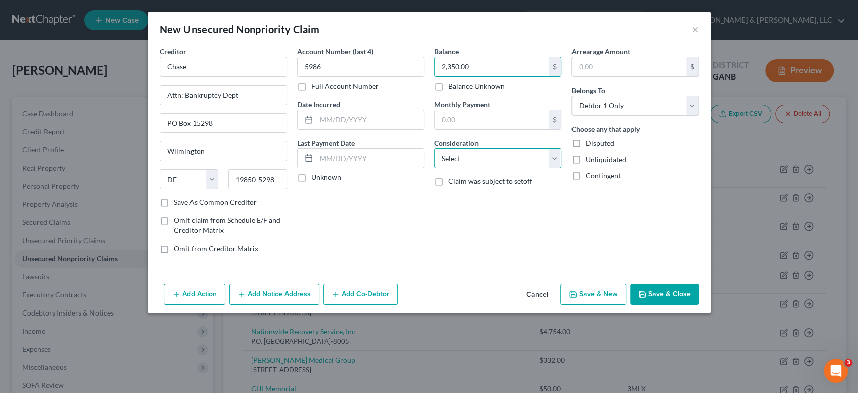
click at [555, 157] on select "Select Cable / Satellite Services Collection Agency Credit Card Debt Debt Couns…" at bounding box center [497, 158] width 127 height 20
select select "14"
click at [434, 148] on select "Select Cable / Satellite Services Collection Agency Credit Card Debt Debt Couns…" at bounding box center [497, 158] width 127 height 20
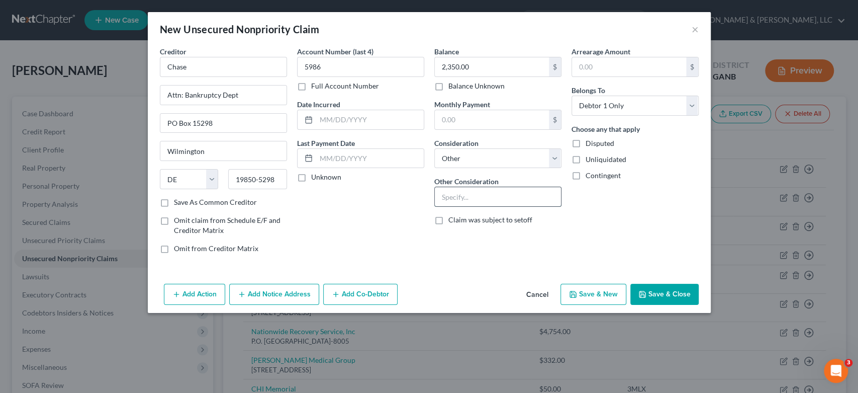
click at [463, 198] on input "text" at bounding box center [498, 196] width 126 height 19
type input "Amazon Credit Card"
click at [574, 297] on button "Save & New" at bounding box center [594, 294] width 66 height 21
select select "0"
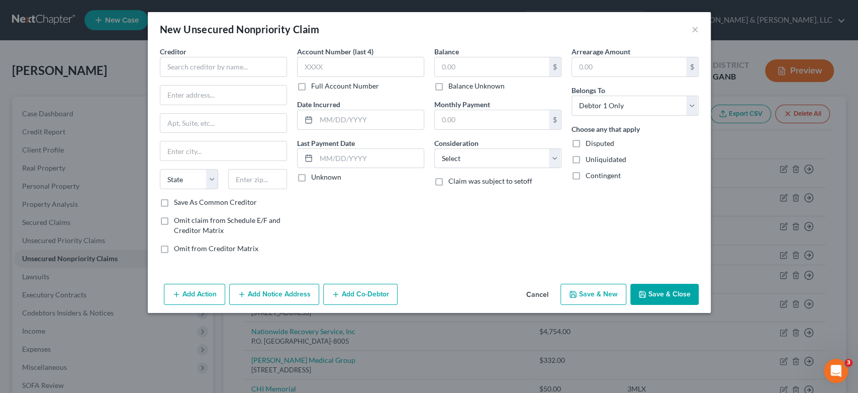
type input "0.00"
click at [692, 29] on button "×" at bounding box center [695, 29] width 7 height 12
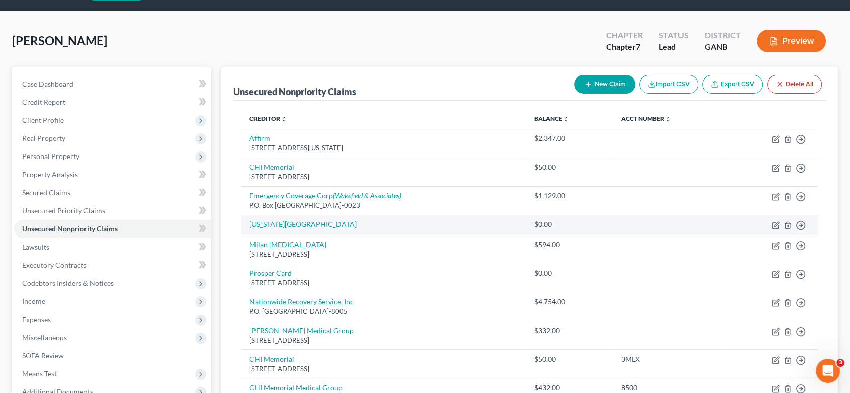
scroll to position [56, 0]
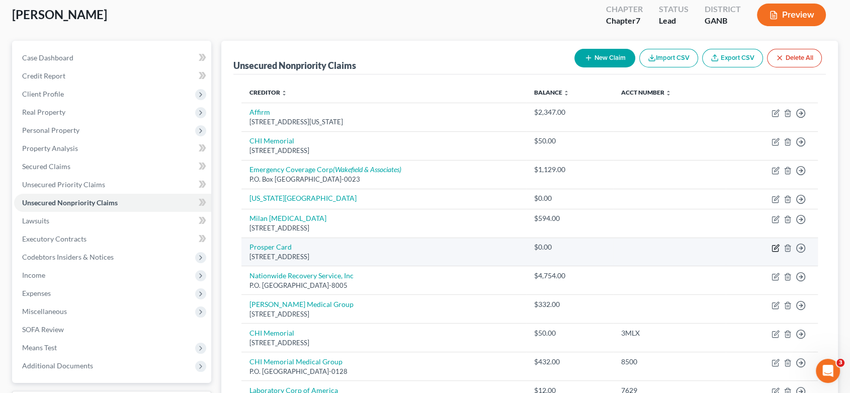
click at [776, 244] on icon "button" at bounding box center [775, 248] width 8 height 8
select select "4"
select select "10"
select select "0"
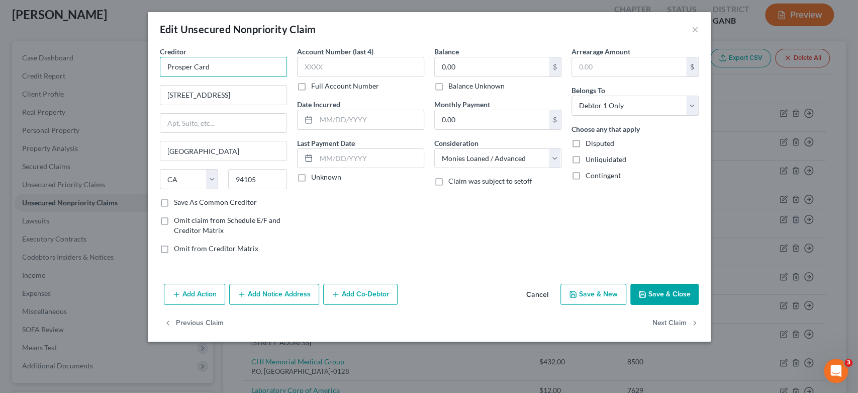
click at [233, 68] on input "Prosper Card" at bounding box center [223, 67] width 127 height 20
click at [487, 67] on input "0.00" at bounding box center [492, 66] width 114 height 19
type input "Prosper Card"
type input "10,534.00"
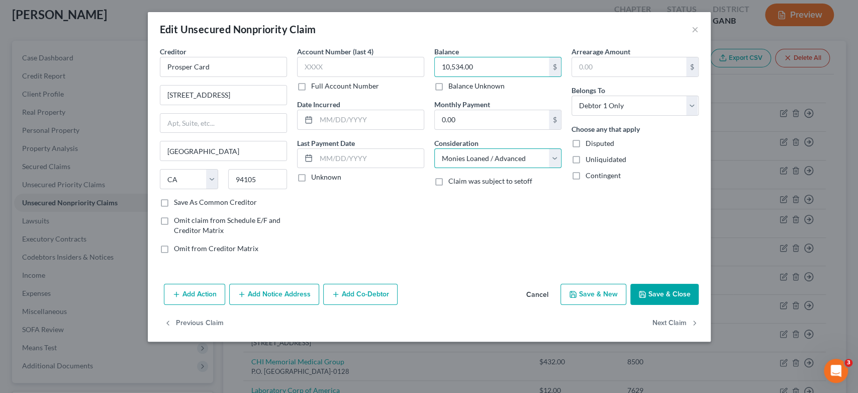
click at [558, 153] on select "Select Cable / Satellite Services Collection Agency Credit Card Debt Debt Couns…" at bounding box center [497, 158] width 127 height 20
select select "2"
click at [434, 148] on select "Select Cable / Satellite Services Collection Agency Credit Card Debt Debt Couns…" at bounding box center [497, 158] width 127 height 20
click at [599, 289] on button "Save & New" at bounding box center [594, 294] width 66 height 21
select select "0"
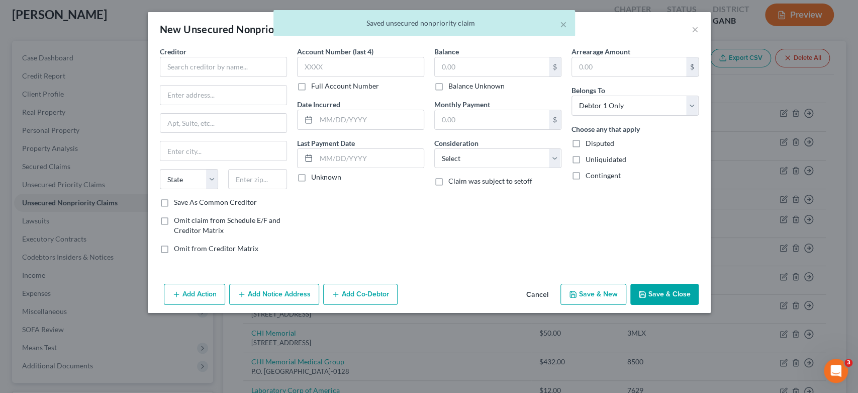
type input "0"
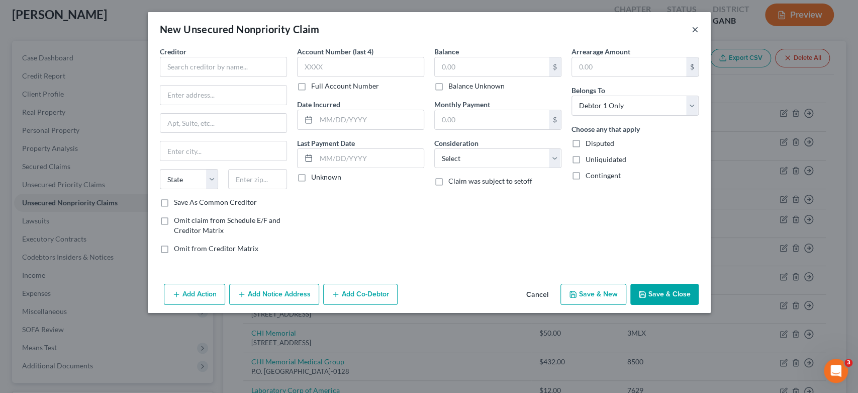
click at [696, 30] on button "×" at bounding box center [695, 29] width 7 height 12
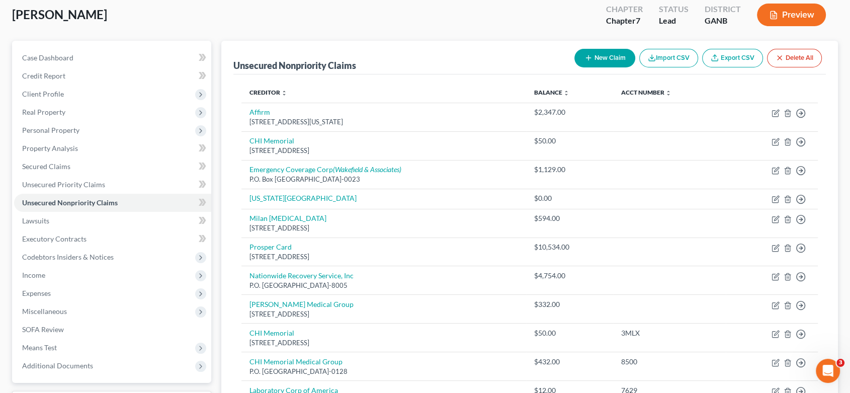
click at [606, 57] on button "New Claim" at bounding box center [604, 58] width 61 height 19
select select "0"
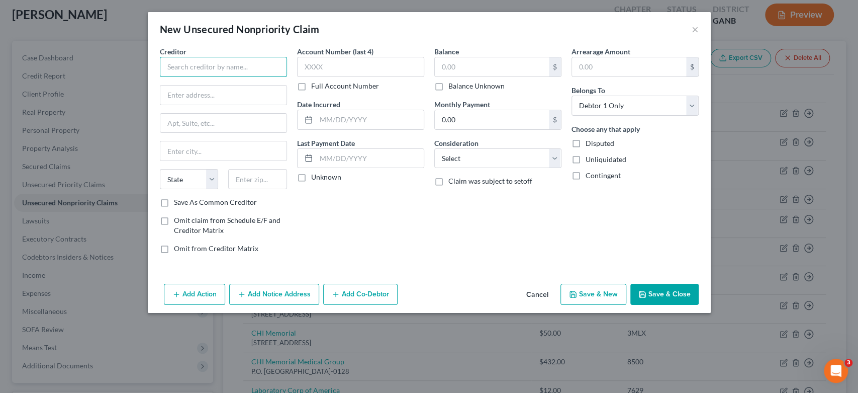
click at [194, 66] on input "text" at bounding box center [223, 67] width 127 height 20
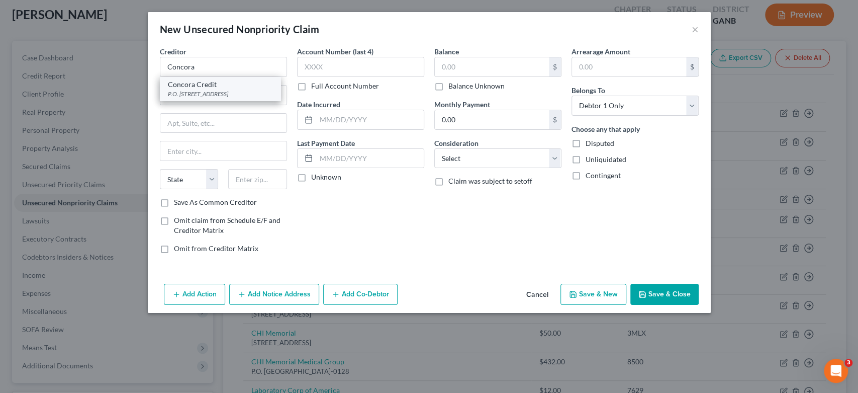
click at [213, 97] on div "P.O. Box 4477, Beaverton, OR 97076" at bounding box center [220, 93] width 105 height 9
type input "Concora Credit"
type input "P.O. Box 4477"
type input "Beaverton"
select select "38"
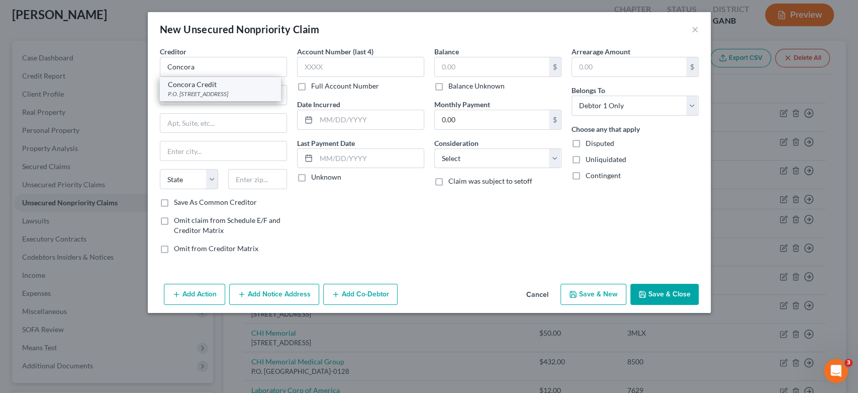
type input "97076"
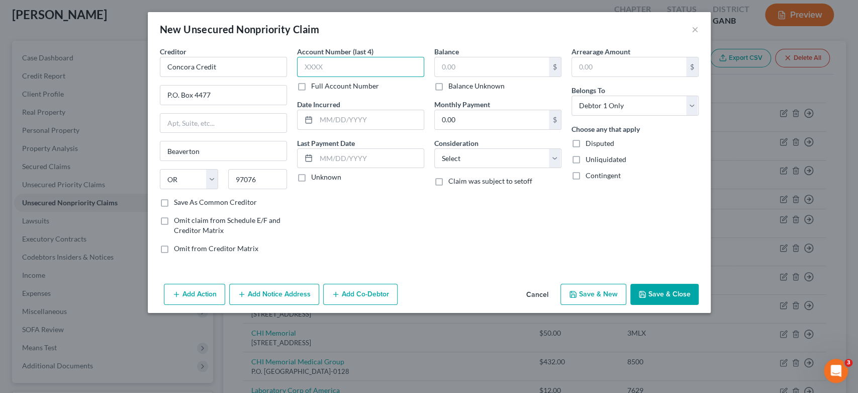
click at [332, 71] on input "text" at bounding box center [360, 67] width 127 height 20
type input "4376"
click at [477, 71] on input "text" at bounding box center [492, 66] width 114 height 19
type input "555.00"
click at [552, 158] on select "Select Cable / Satellite Services Collection Agency Credit Card Debt Debt Couns…" at bounding box center [497, 158] width 127 height 20
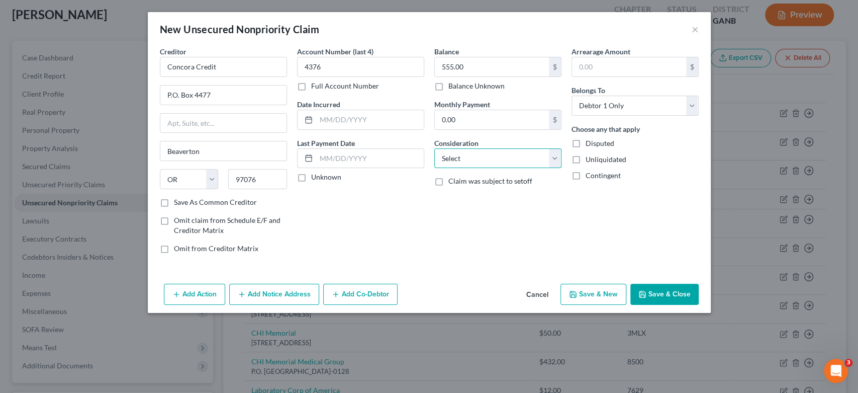
select select "14"
click at [434, 148] on select "Select Cable / Satellite Services Collection Agency Credit Card Debt Debt Couns…" at bounding box center [497, 158] width 127 height 20
click at [450, 200] on input "text" at bounding box center [498, 196] width 126 height 19
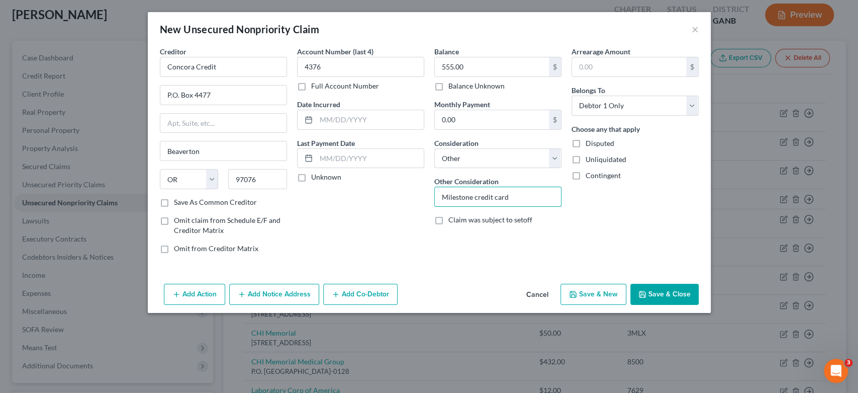
type input "Milestone credit card"
click at [579, 290] on button "Save & New" at bounding box center [594, 294] width 66 height 21
select select "0"
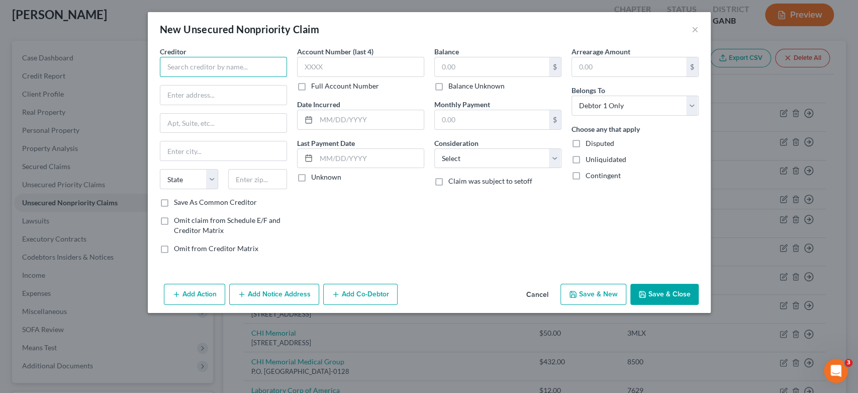
click at [186, 64] on input "text" at bounding box center [223, 67] width 127 height 20
click at [197, 65] on input "text" at bounding box center [223, 67] width 127 height 20
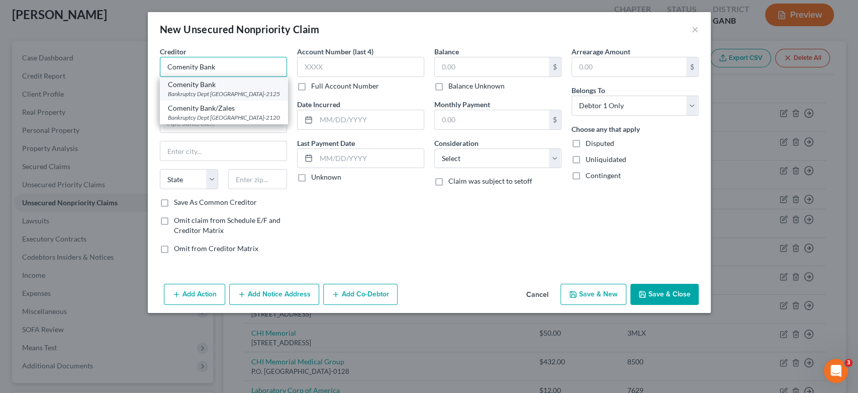
type input "Comenity Bank"
click at [226, 94] on div "Bankruptcy Dept PO Box 182125, Columbus, OH 43218-2125" at bounding box center [224, 93] width 112 height 9
type input "Bankruptcy Dept"
type input "PO Box 182125"
type input "Columbus"
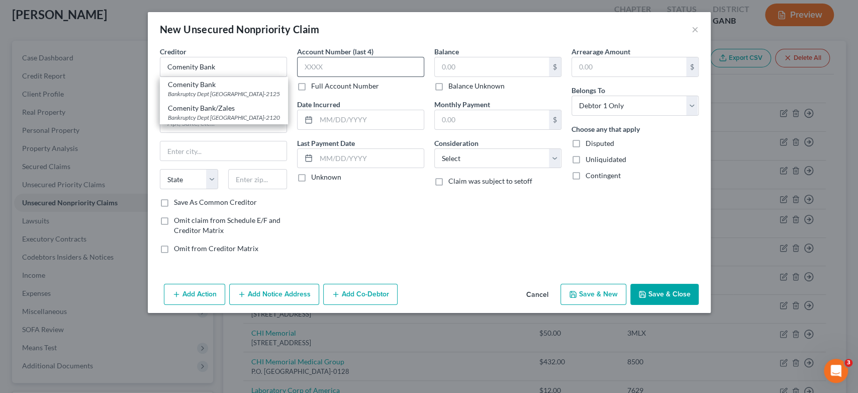
select select "36"
type input "43218-2125"
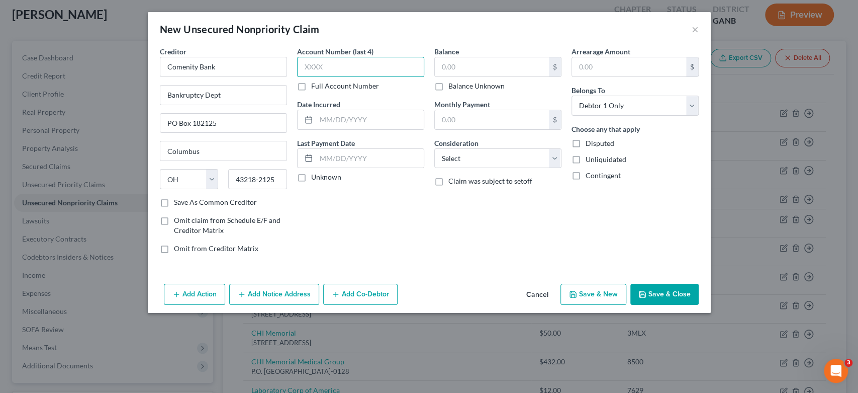
click at [342, 68] on input "text" at bounding box center [360, 67] width 127 height 20
type input "7152"
click at [483, 67] on input "text" at bounding box center [492, 66] width 114 height 19
type input "73.00"
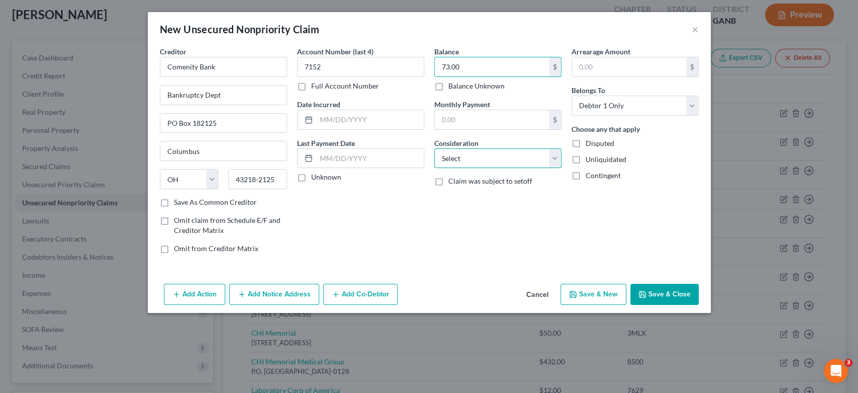
click at [553, 157] on select "Select Cable / Satellite Services Collection Agency Credit Card Debt Debt Couns…" at bounding box center [497, 158] width 127 height 20
select select "14"
click at [434, 148] on select "Select Cable / Satellite Services Collection Agency Credit Card Debt Debt Couns…" at bounding box center [497, 158] width 127 height 20
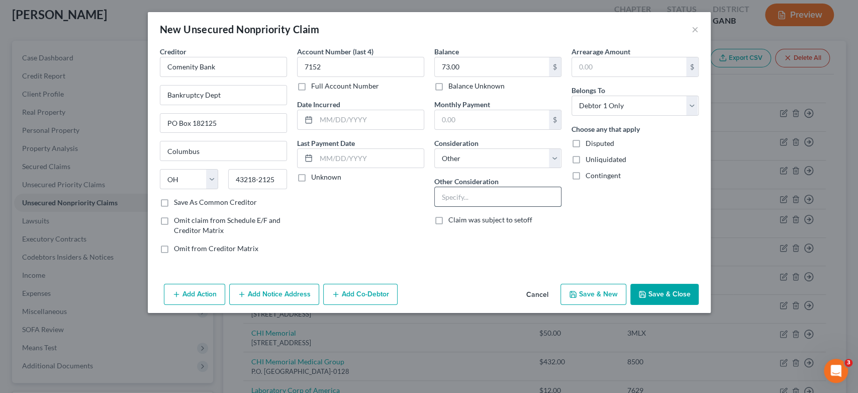
click at [457, 197] on input "text" at bounding box center [498, 196] width 126 height 19
type input "Sephora"
click at [600, 289] on button "Save & New" at bounding box center [594, 294] width 66 height 21
select select "0"
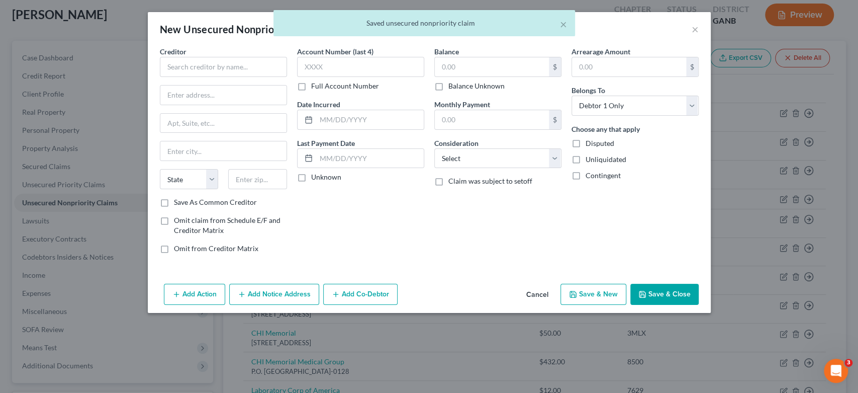
type input "0.00"
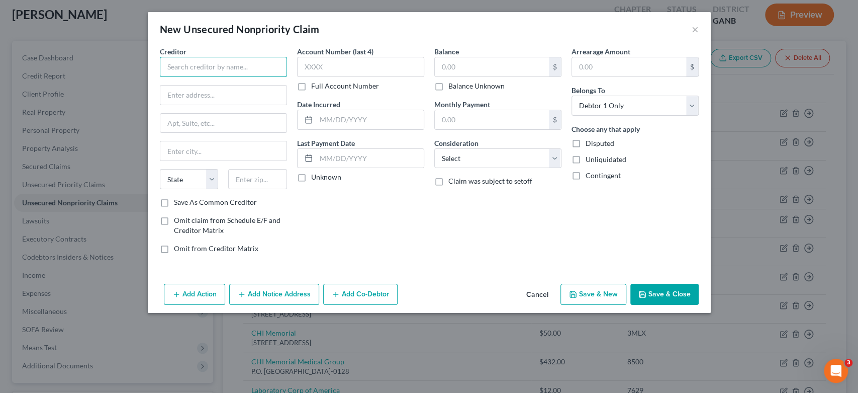
click at [213, 67] on input "text" at bounding box center [223, 67] width 127 height 20
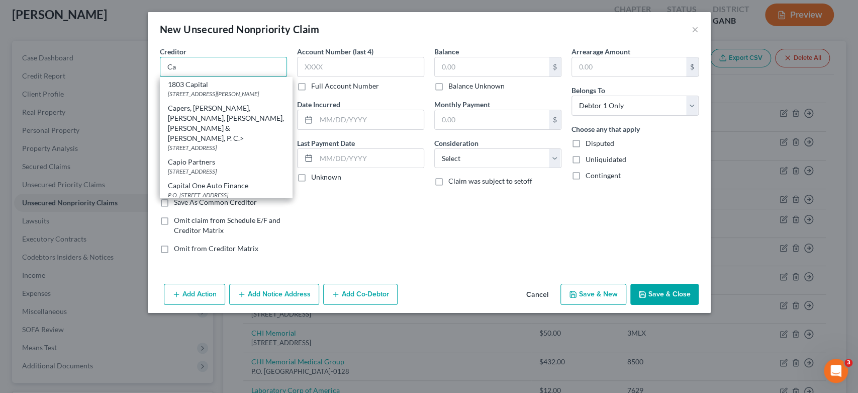
type input "C"
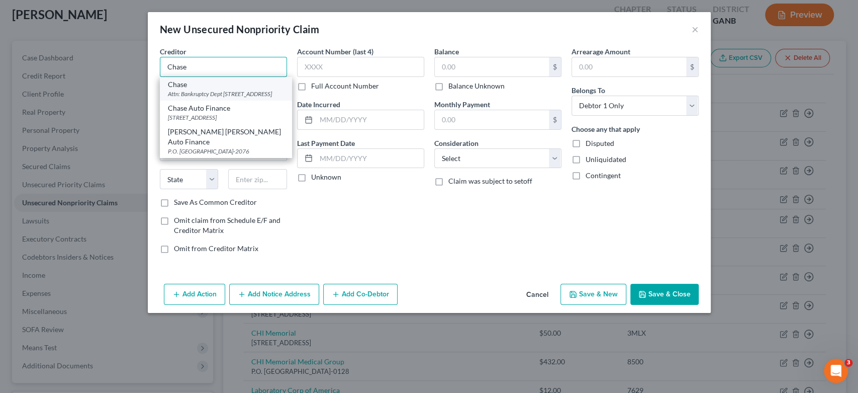
type input "Chase"
click at [228, 98] on div "Attn: Bankruptcy Dept PO Box 15298, Wilmington, DE 19850-5298" at bounding box center [226, 93] width 116 height 9
type input "Attn: Bankruptcy Dept"
type input "PO Box 15298"
type input "Wilmington"
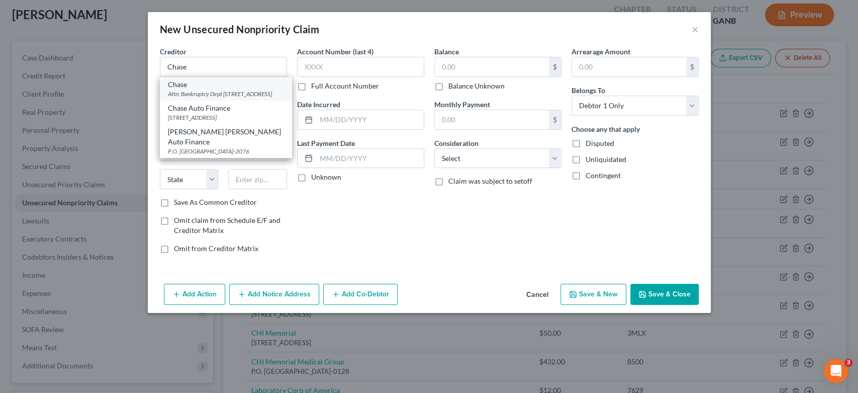
select select "7"
type input "19850-5298"
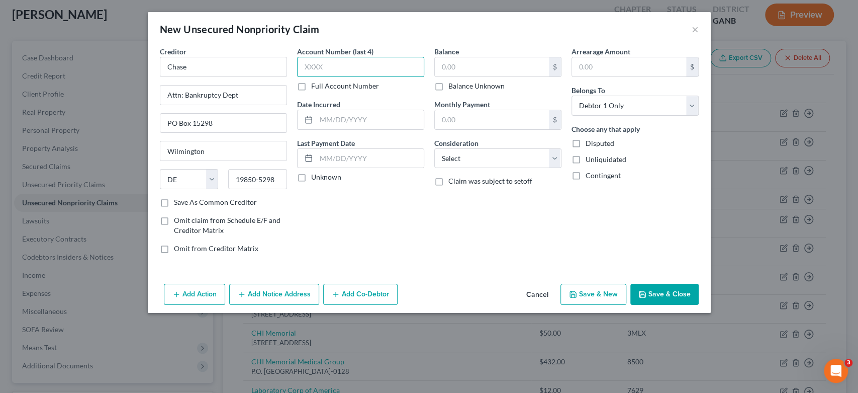
click at [342, 72] on input "text" at bounding box center [360, 67] width 127 height 20
type input "5578"
click at [487, 69] on input "text" at bounding box center [492, 66] width 114 height 19
type input "5,749.00"
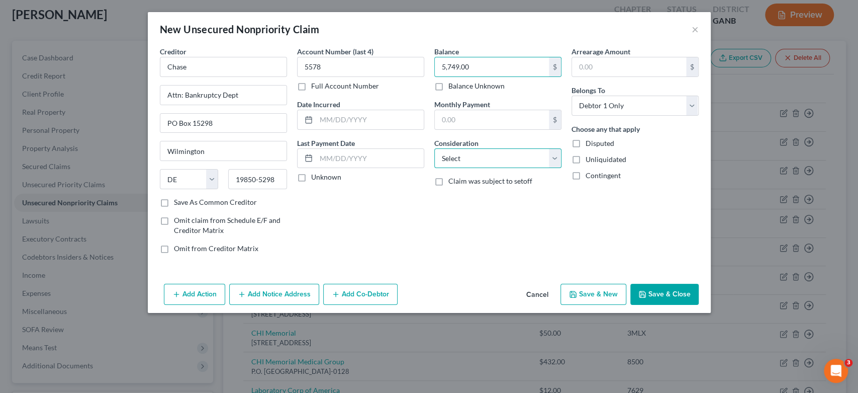
click at [545, 158] on select "Select Cable / Satellite Services Collection Agency Credit Card Debt Debt Couns…" at bounding box center [497, 158] width 127 height 20
select select "14"
click at [434, 148] on select "Select Cable / Satellite Services Collection Agency Credit Card Debt Debt Couns…" at bounding box center [497, 158] width 127 height 20
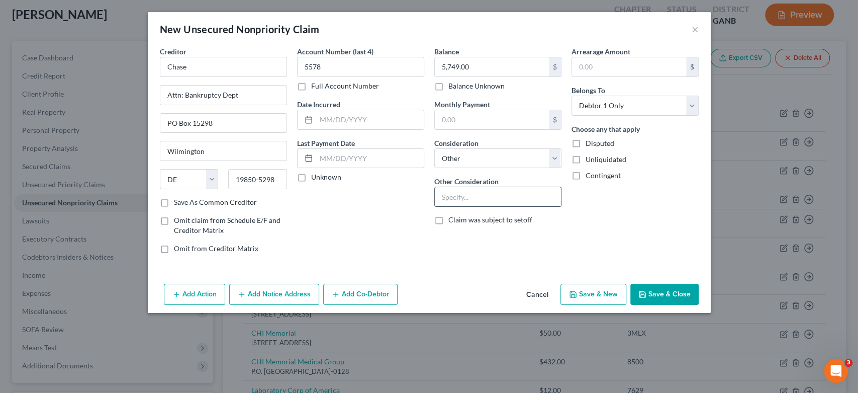
click at [453, 199] on input "text" at bounding box center [498, 196] width 126 height 19
type input "Credit Card-Sapphire"
click at [598, 294] on button "Save & New" at bounding box center [594, 294] width 66 height 21
select select "0"
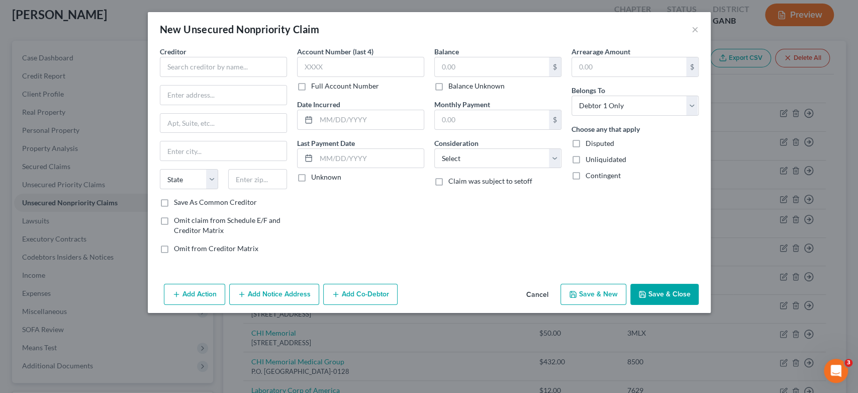
type input "0.00"
click at [181, 64] on input "text" at bounding box center [223, 67] width 127 height 20
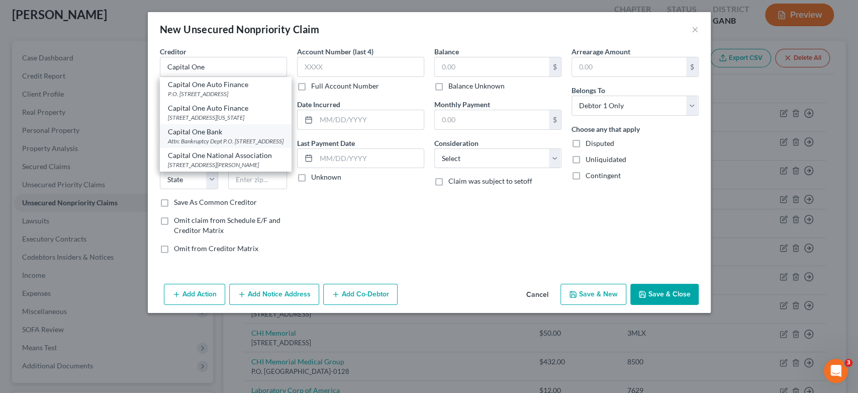
click at [217, 137] on div "Capital One Bank" at bounding box center [226, 132] width 116 height 10
type input "Capital One Bank"
type input "Attn: Bankruptcy Dept"
type input "P.O. Box 30285"
type input "[GEOGRAPHIC_DATA]"
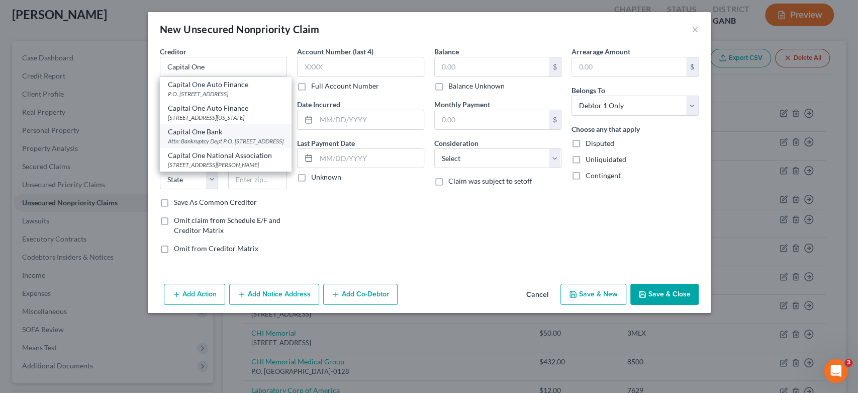
select select "46"
type input "84130-0285"
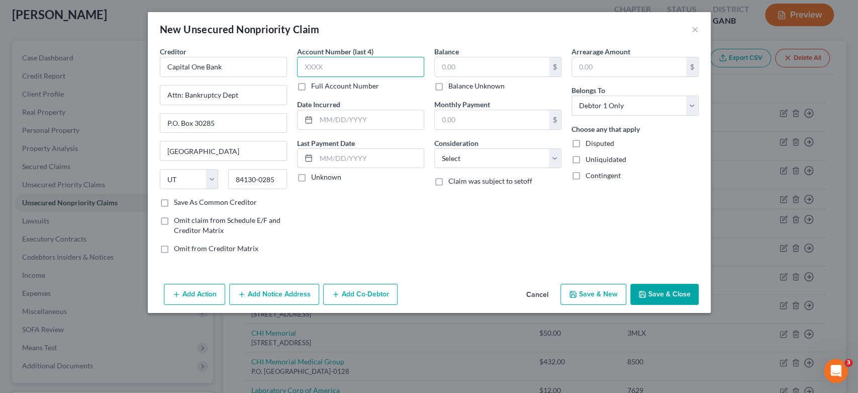
click at [334, 63] on input "text" at bounding box center [360, 67] width 127 height 20
type input "6005"
drag, startPoint x: 475, startPoint y: 68, endPoint x: 472, endPoint y: 63, distance: 5.4
click at [474, 67] on input "text" at bounding box center [492, 66] width 114 height 19
click at [554, 155] on select "Select Cable / Satellite Services Collection Agency Credit Card Debt Debt Couns…" at bounding box center [497, 158] width 127 height 20
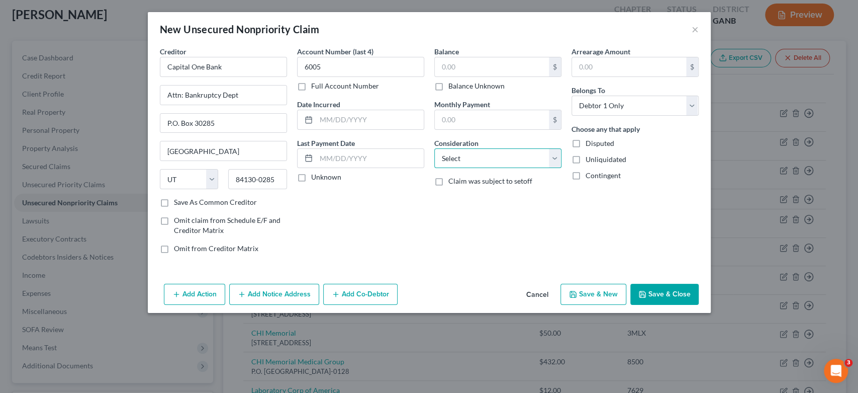
select select "2"
click at [434, 148] on select "Select Cable / Satellite Services Collection Agency Credit Card Debt Debt Couns…" at bounding box center [497, 158] width 127 height 20
click at [480, 68] on input "text" at bounding box center [492, 66] width 114 height 19
type input "656.00"
click at [611, 285] on button "Save & New" at bounding box center [594, 294] width 66 height 21
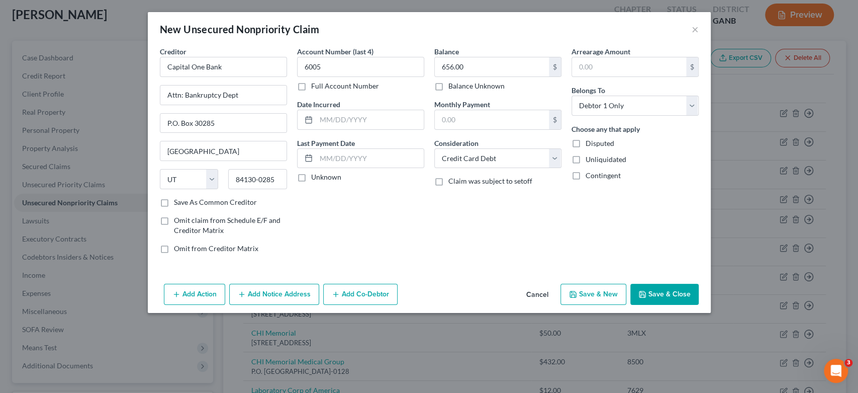
select select "0"
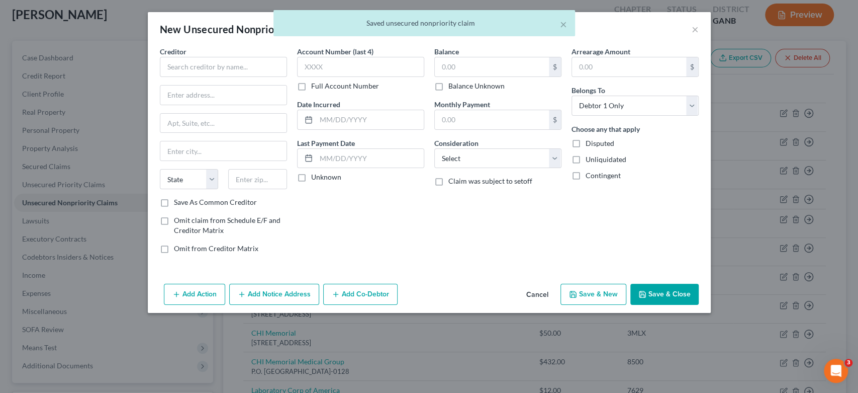
type input "0.00"
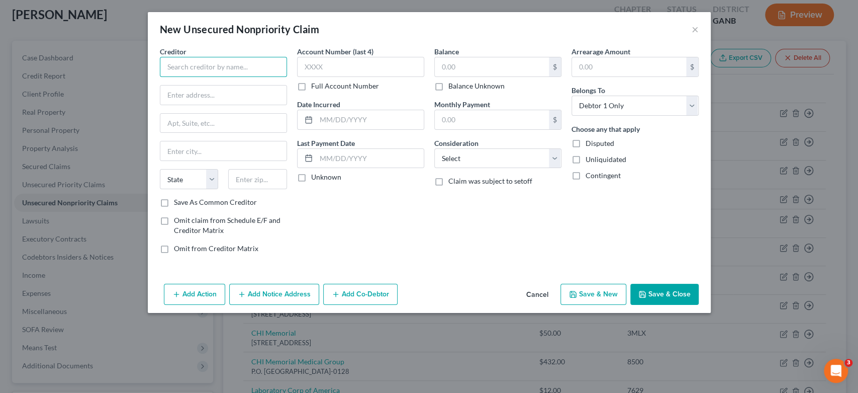
click at [181, 65] on input "text" at bounding box center [223, 67] width 127 height 20
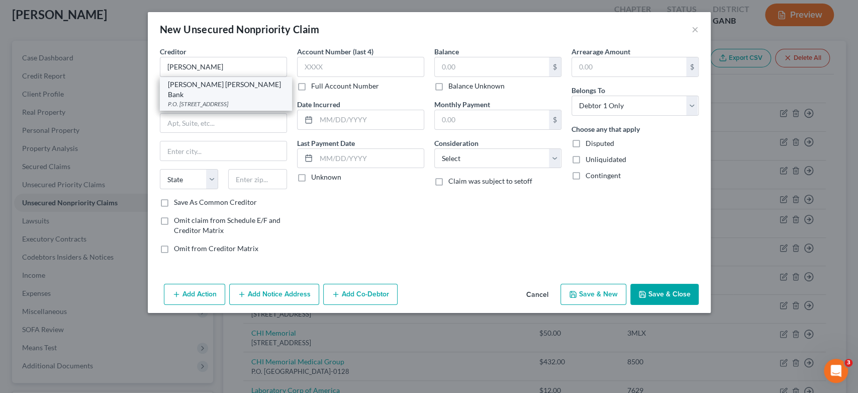
click at [205, 100] on div "P.O. Box 7247, Philadelphia, PA 19170-6112" at bounding box center [226, 104] width 116 height 9
type input "Goldman Sachs Bank"
type input "P.O. Box 7247"
type input "[GEOGRAPHIC_DATA]"
select select "39"
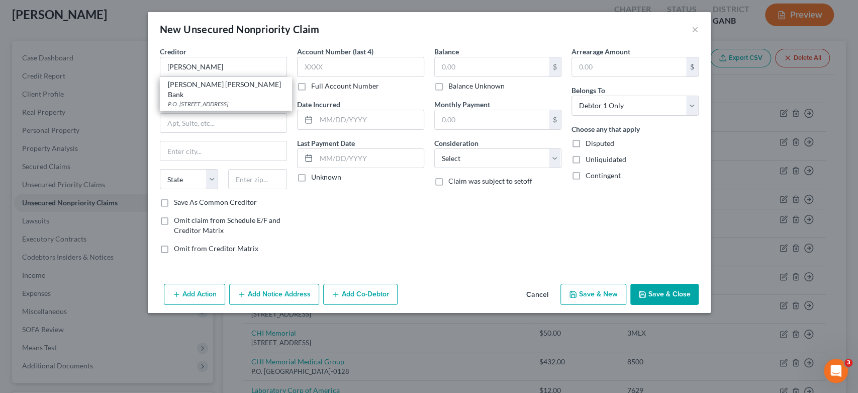
type input "19170-6112"
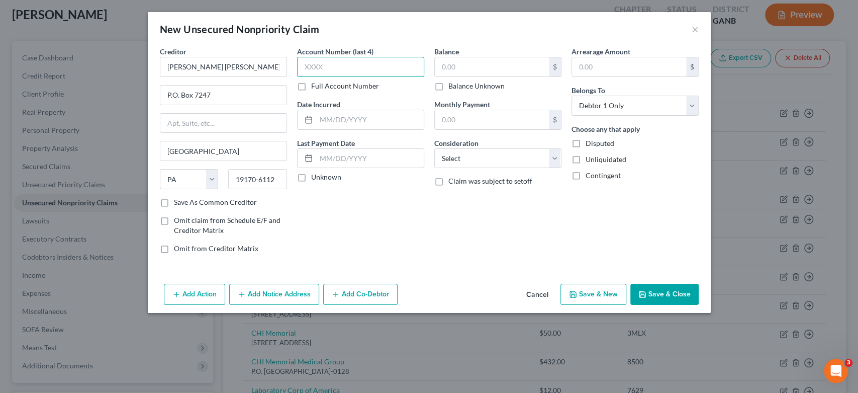
click at [339, 67] on input "text" at bounding box center [360, 67] width 127 height 20
click at [456, 66] on input "text" at bounding box center [492, 66] width 114 height 19
type input "2,131.00"
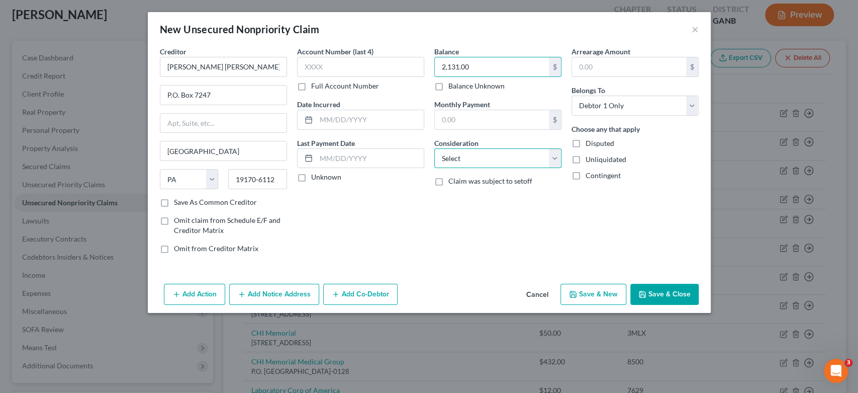
click at [554, 156] on select "Select Cable / Satellite Services Collection Agency Credit Card Debt Debt Couns…" at bounding box center [497, 158] width 127 height 20
select select "14"
click at [434, 148] on select "Select Cable / Satellite Services Collection Agency Credit Card Debt Debt Couns…" at bounding box center [497, 158] width 127 height 20
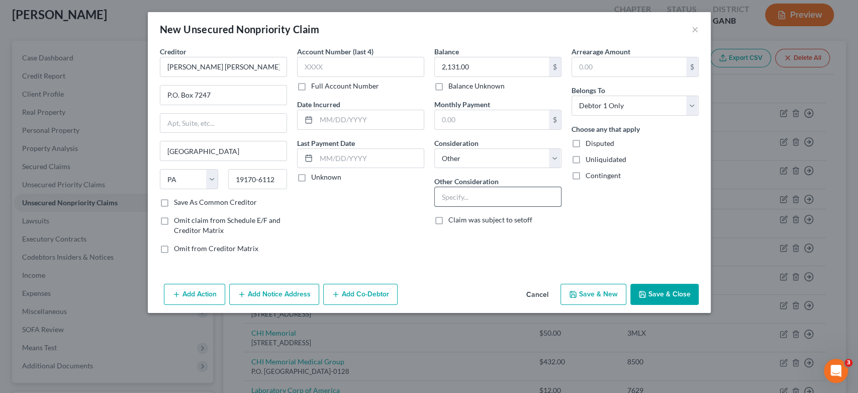
click at [456, 201] on input "text" at bounding box center [498, 196] width 126 height 19
type input "Apple Card"
drag, startPoint x: 595, startPoint y: 203, endPoint x: 600, endPoint y: 192, distance: 11.9
click at [599, 206] on div "Arrearage Amount $ Belongs To * Select Debtor 1 Only Debtor 2 Only Debtor 1 And…" at bounding box center [635, 153] width 137 height 215
click at [579, 297] on button "Save & New" at bounding box center [594, 294] width 66 height 21
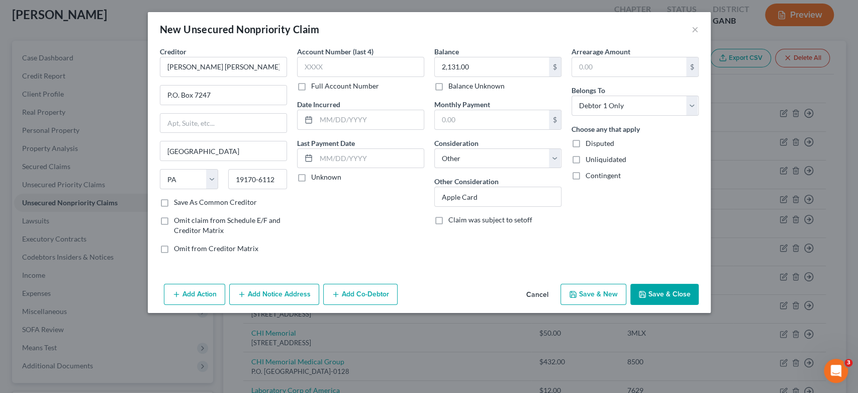
select select "0"
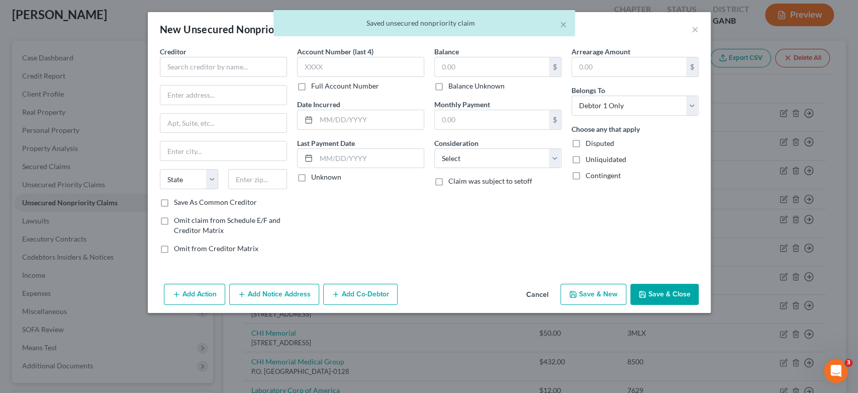
type input "0.00"
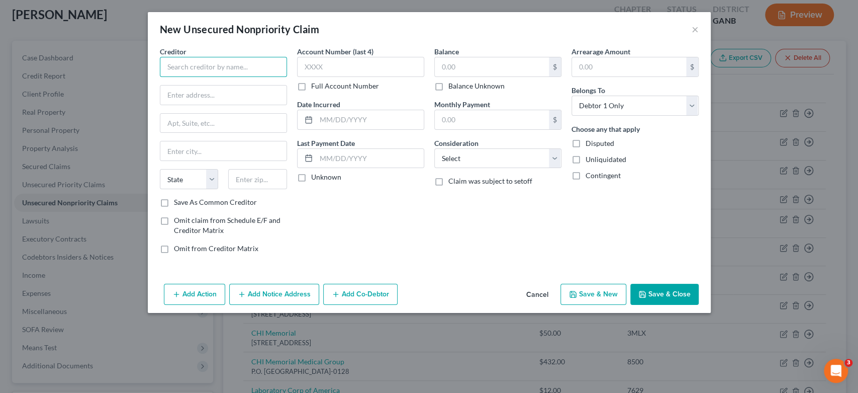
click at [196, 70] on input "text" at bounding box center [223, 67] width 127 height 20
click at [177, 72] on input "text" at bounding box center [223, 67] width 127 height 20
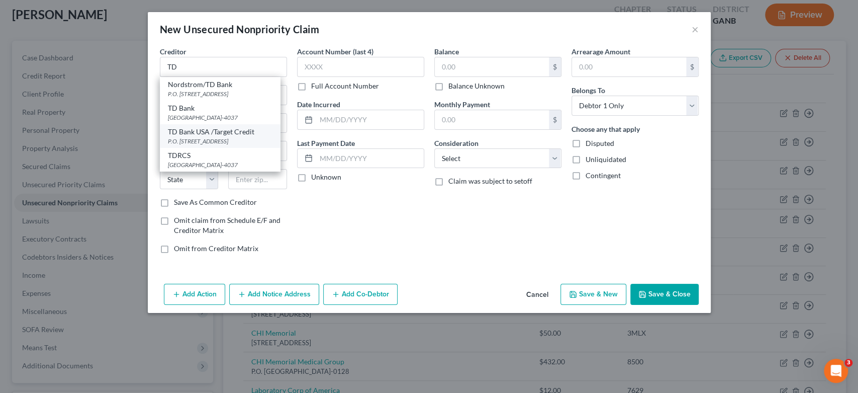
click at [241, 137] on div "TD Bank USA /Target Credit" at bounding box center [220, 132] width 105 height 10
type input "TD Bank USA /Target Credit"
type input "P.O. Box 673"
type input "[GEOGRAPHIC_DATA]"
select select "24"
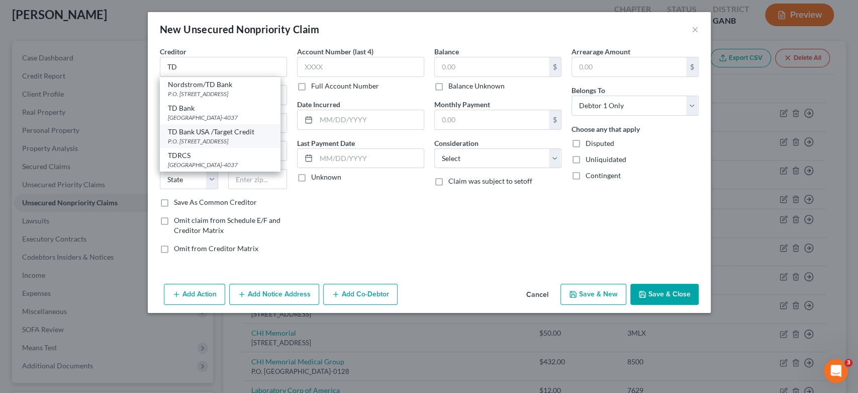
type input "55440"
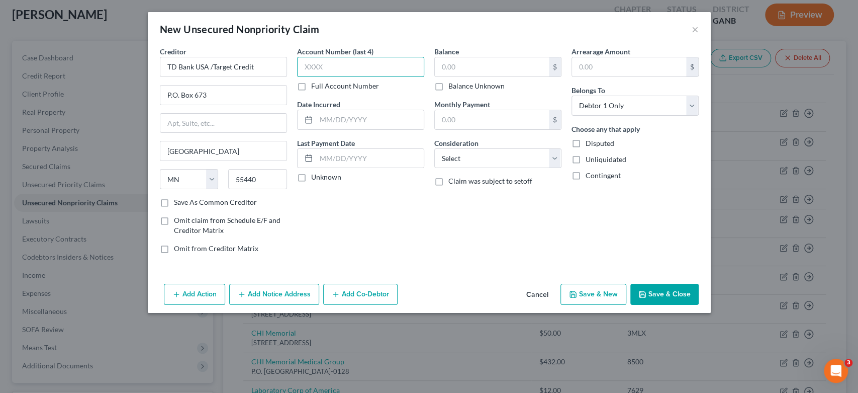
click at [351, 67] on input "text" at bounding box center [360, 67] width 127 height 20
click at [346, 68] on input "text" at bounding box center [360, 67] width 127 height 20
type input "6378"
click at [463, 67] on input "text" at bounding box center [492, 66] width 114 height 19
type input "352.00"
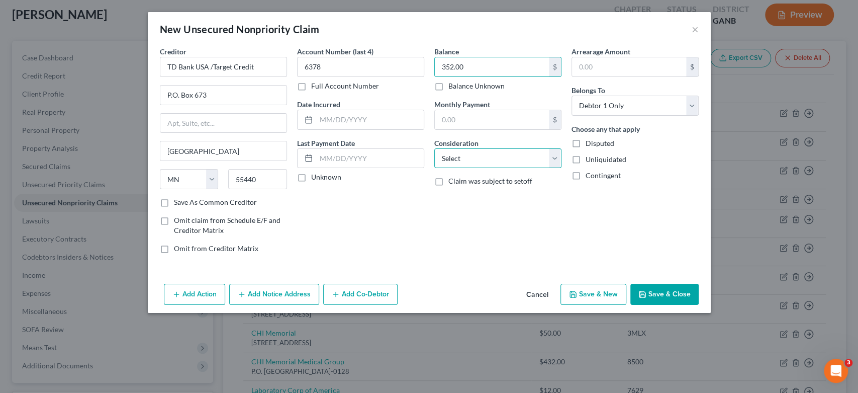
click at [553, 157] on select "Select Cable / Satellite Services Collection Agency Credit Card Debt Debt Couns…" at bounding box center [497, 158] width 127 height 20
select select "2"
click at [434, 148] on select "Select Cable / Satellite Services Collection Agency Credit Card Debt Debt Couns…" at bounding box center [497, 158] width 127 height 20
click at [594, 287] on button "Save & New" at bounding box center [594, 294] width 66 height 21
select select "0"
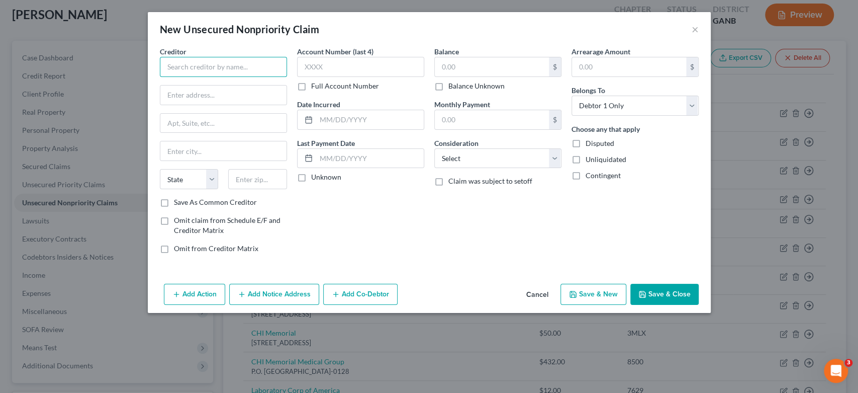
click at [209, 70] on input "text" at bounding box center [223, 67] width 127 height 20
type input "T"
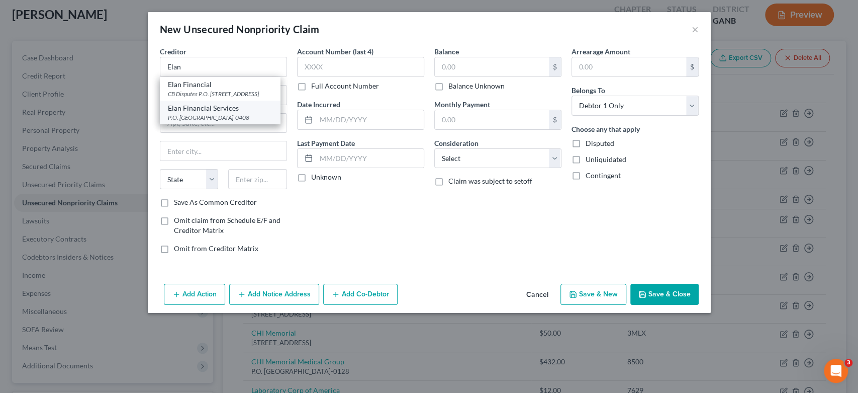
click at [248, 113] on div "Elan Financial Services" at bounding box center [220, 108] width 105 height 10
type input "Elan Financial Services"
type input "P.O. Box 790408"
type input "Saint Louis"
select select "26"
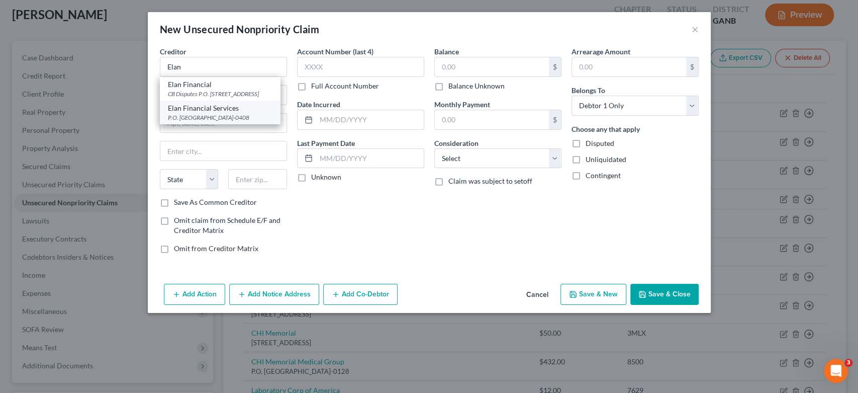
type input "63179-0408"
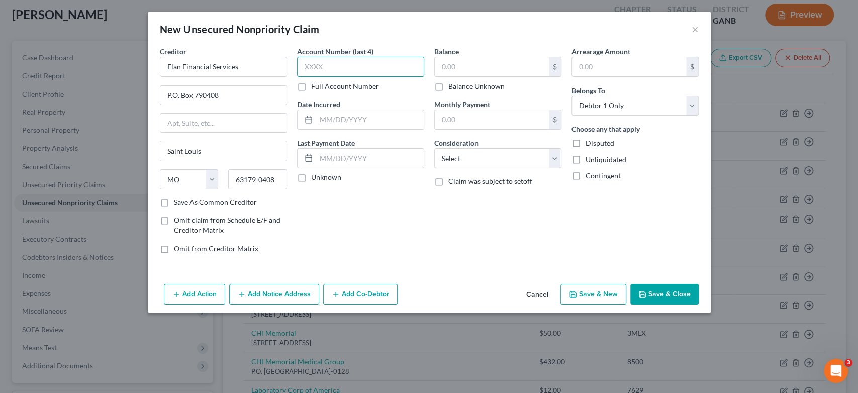
drag, startPoint x: 362, startPoint y: 65, endPoint x: 365, endPoint y: 70, distance: 6.6
click at [362, 71] on input "text" at bounding box center [360, 67] width 127 height 20
type input "3835"
click at [505, 68] on input "text" at bounding box center [492, 66] width 114 height 19
type input "563.00"
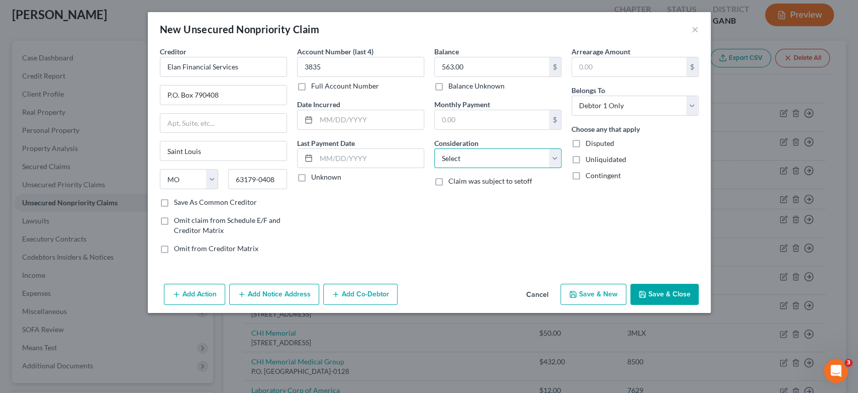
click at [558, 157] on select "Select Cable / Satellite Services Collection Agency Credit Card Debt Debt Couns…" at bounding box center [497, 158] width 127 height 20
select select "2"
click at [434, 148] on select "Select Cable / Satellite Services Collection Agency Credit Card Debt Debt Couns…" at bounding box center [497, 158] width 127 height 20
click at [599, 294] on button "Save & New" at bounding box center [594, 294] width 66 height 21
select select "0"
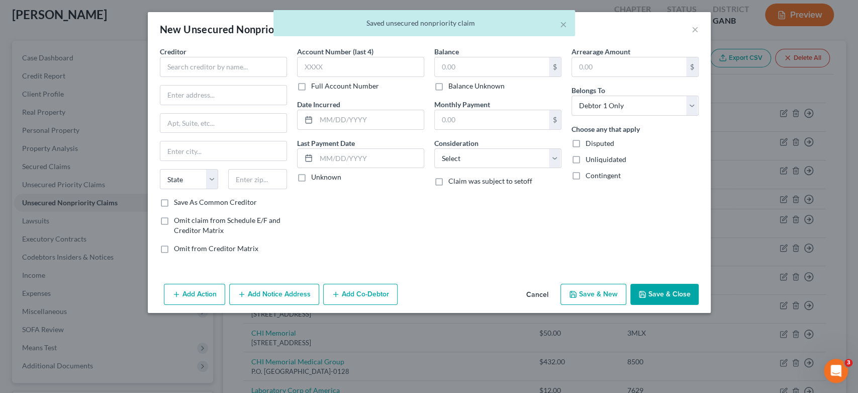
type input "0.00"
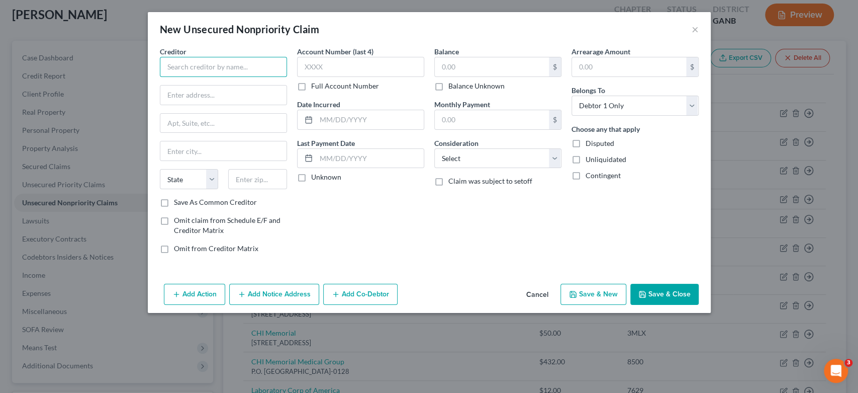
click at [188, 69] on input "text" at bounding box center [223, 67] width 127 height 20
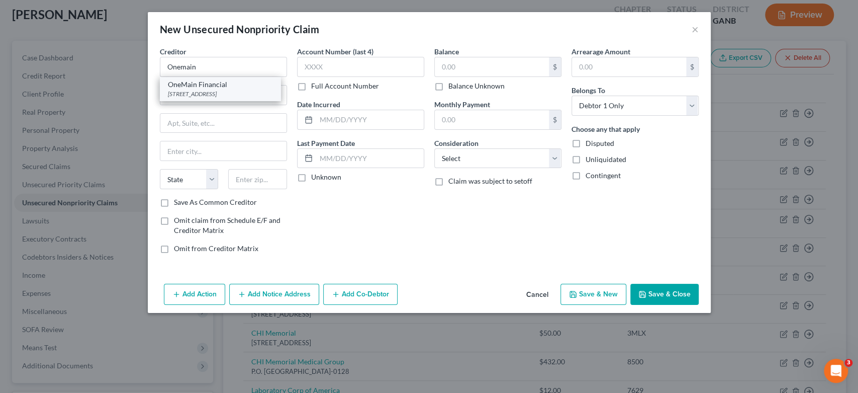
click at [232, 92] on div "PO Box 3251, Evansville, IN 47731-3251" at bounding box center [220, 93] width 105 height 9
type input "OneMain Financial"
type input "PO Box 3251"
type input "[GEOGRAPHIC_DATA]"
select select "15"
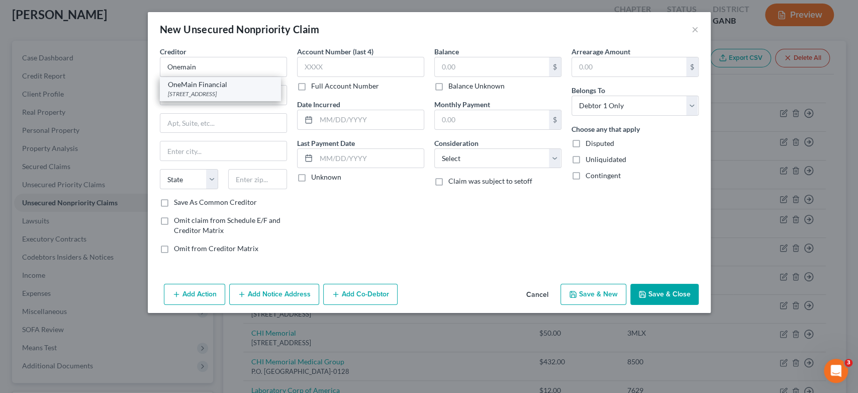
type input "47731-3251"
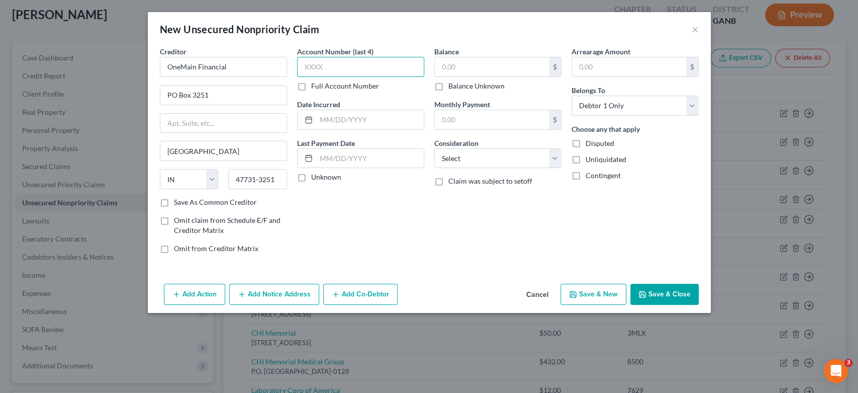
click at [331, 63] on input "text" at bounding box center [360, 67] width 127 height 20
type input "7146"
click at [463, 72] on input "text" at bounding box center [492, 66] width 114 height 19
type input "548.00"
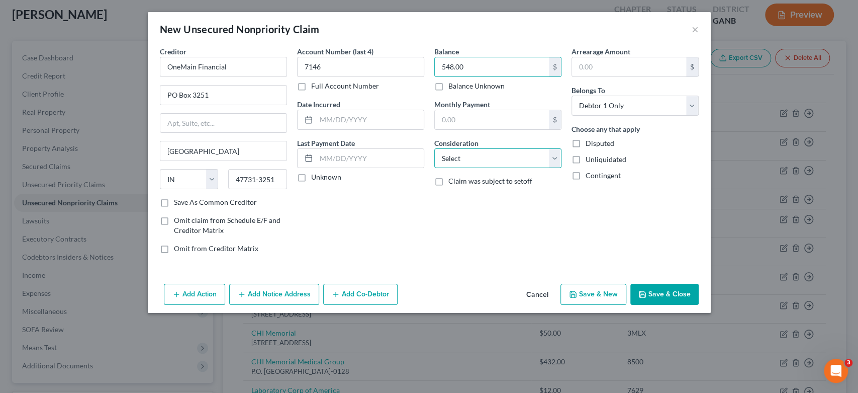
click at [547, 154] on select "Select Cable / Satellite Services Collection Agency Credit Card Debt Debt Couns…" at bounding box center [497, 158] width 127 height 20
select select "10"
click at [434, 148] on select "Select Cable / Satellite Services Collection Agency Credit Card Debt Debt Couns…" at bounding box center [497, 158] width 127 height 20
click at [490, 60] on input "548.00" at bounding box center [492, 66] width 114 height 19
type input "3,031.00"
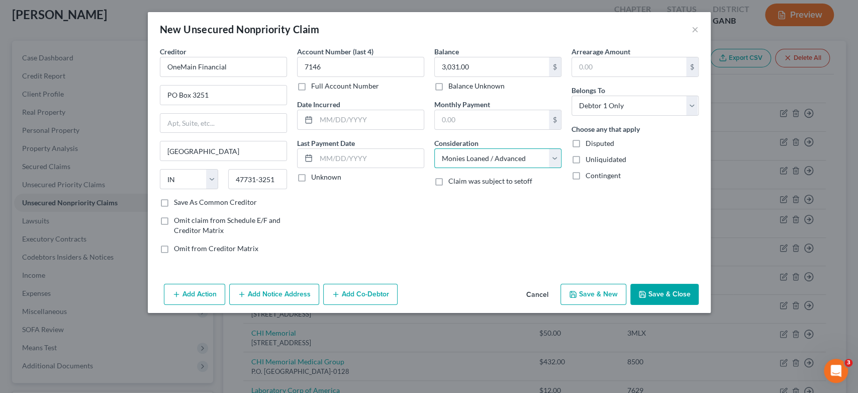
click at [554, 159] on select "Select Cable / Satellite Services Collection Agency Credit Card Debt Debt Couns…" at bounding box center [497, 158] width 127 height 20
click at [434, 148] on select "Select Cable / Satellite Services Collection Agency Credit Card Debt Debt Couns…" at bounding box center [497, 158] width 127 height 20
click at [593, 298] on button "Save & New" at bounding box center [594, 294] width 66 height 21
select select "0"
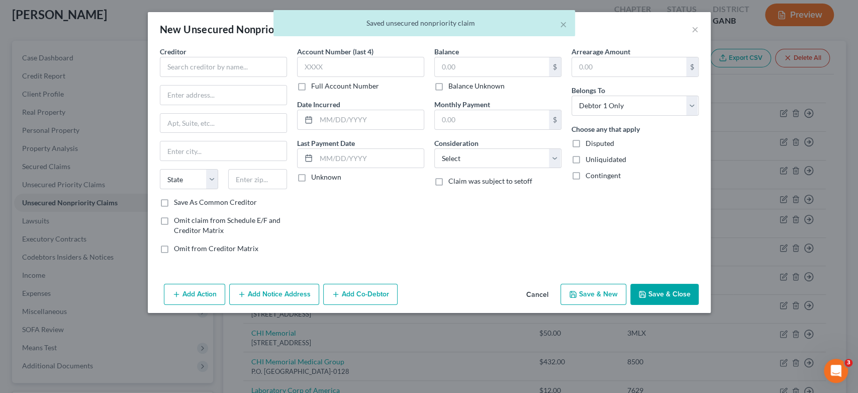
type input "0.00"
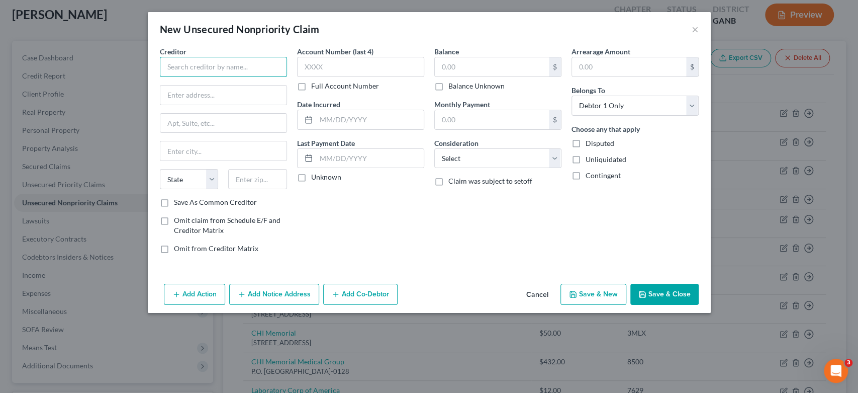
click at [191, 65] on input "text" at bounding box center [223, 67] width 127 height 20
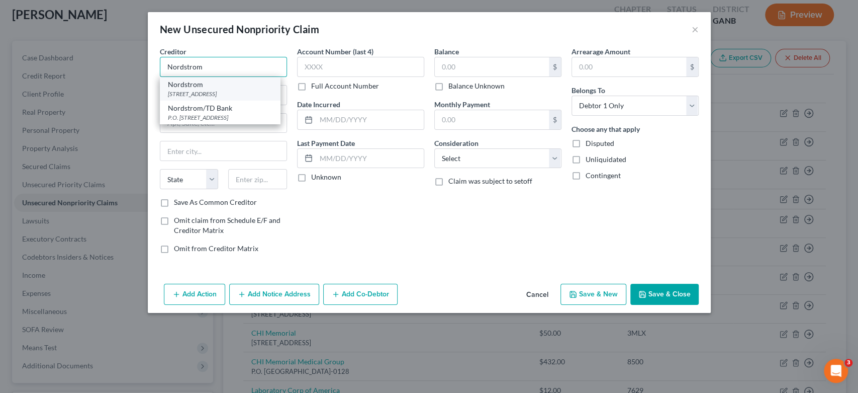
type input "Nordstrom"
click at [245, 93] on div "PO Box 6555, Englewood, CO 80155" at bounding box center [220, 93] width 105 height 9
type input "PO Box 6555"
type input "Englewood"
select select "5"
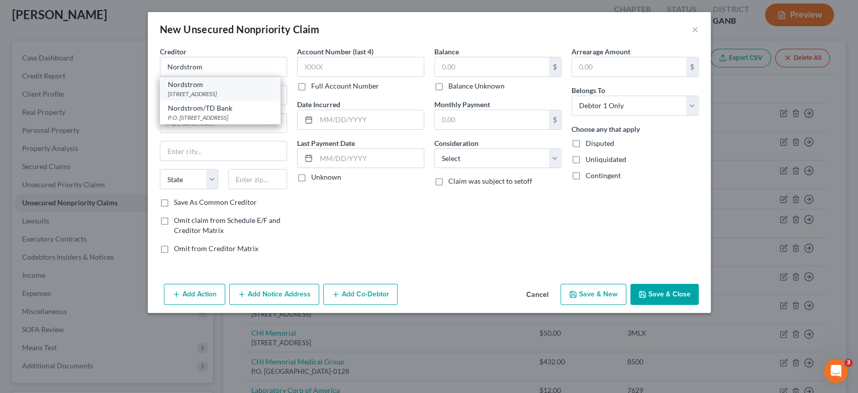
type input "80155"
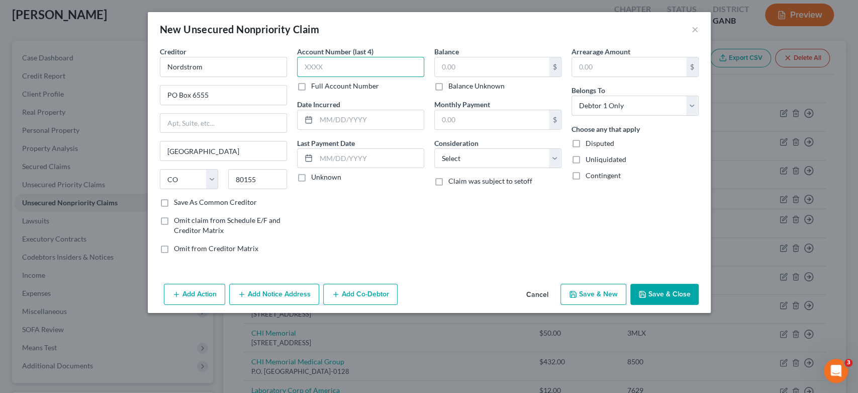
click at [347, 66] on input "text" at bounding box center [360, 67] width 127 height 20
type input "9979"
click at [469, 70] on input "text" at bounding box center [492, 66] width 114 height 19
type input "685.00"
click at [554, 158] on select "Select Cable / Satellite Services Collection Agency Credit Card Debt Debt Couns…" at bounding box center [497, 158] width 127 height 20
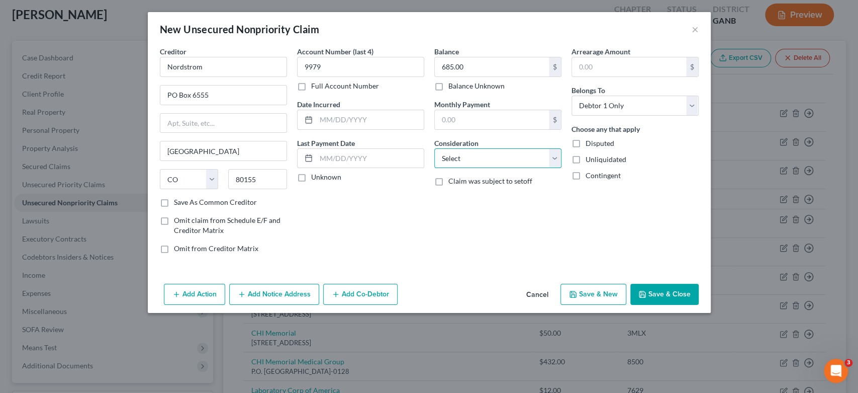
select select "2"
click at [434, 148] on select "Select Cable / Satellite Services Collection Agency Credit Card Debt Debt Couns…" at bounding box center [497, 158] width 127 height 20
click at [591, 296] on button "Save & New" at bounding box center [594, 294] width 66 height 21
select select "0"
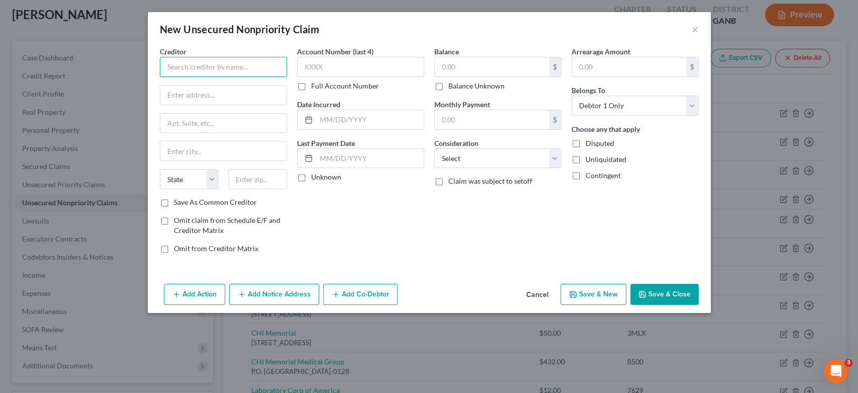
click at [190, 68] on input "text" at bounding box center [223, 67] width 127 height 20
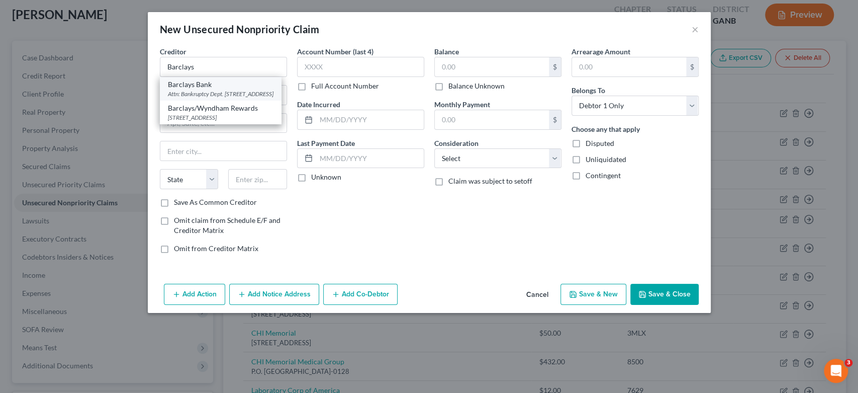
click at [213, 96] on div "Attn: Bankruptcy Dept. PO Box 8801, Wilmington, DE 19899-8801" at bounding box center [221, 93] width 106 height 9
type input "Barclays Bank"
type input "Attn: Bankruptcy Dept."
type input "PO Box 8801"
type input "Wilmington"
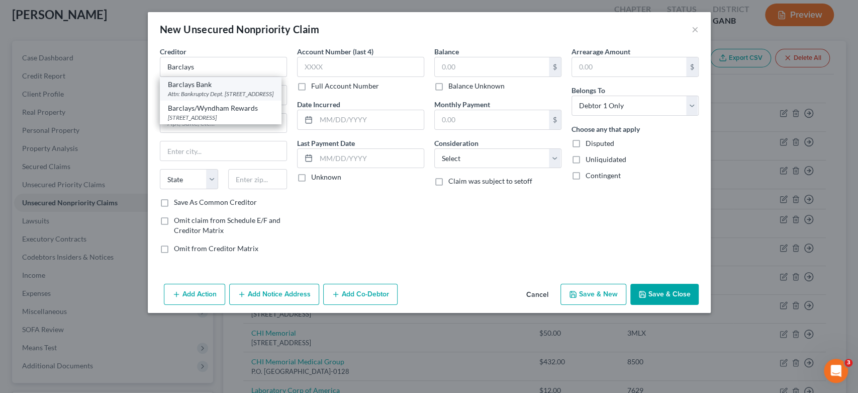
select select "7"
type input "19899-8801"
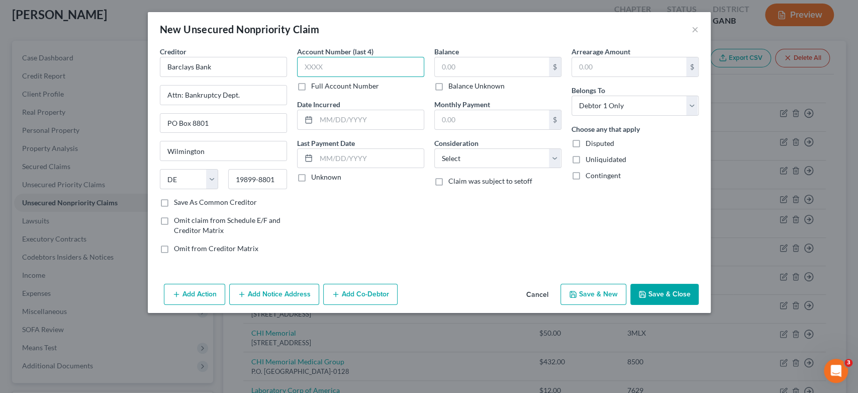
click at [328, 67] on input "text" at bounding box center [360, 67] width 127 height 20
type input "1173"
click at [468, 76] on div "$ Balance Unknown" at bounding box center [497, 74] width 127 height 34
click at [467, 66] on input "text" at bounding box center [492, 66] width 114 height 19
type input "333.00"
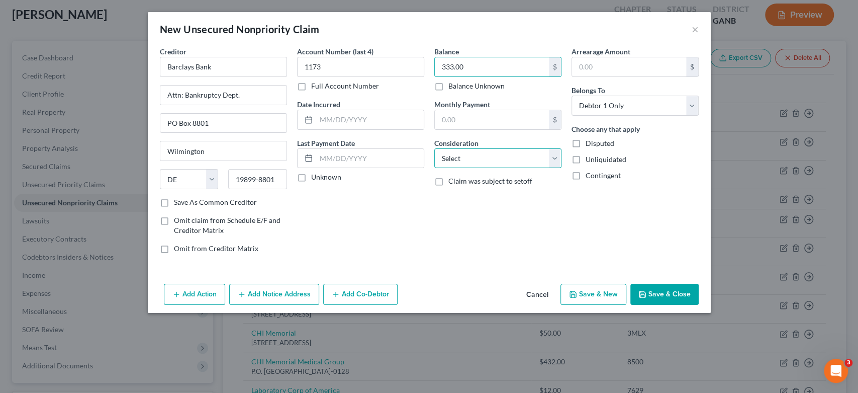
click at [560, 155] on select "Select Cable / Satellite Services Collection Agency Credit Card Debt Debt Couns…" at bounding box center [497, 158] width 127 height 20
click at [434, 148] on select "Select Cable / Satellite Services Collection Agency Credit Card Debt Debt Couns…" at bounding box center [497, 158] width 127 height 20
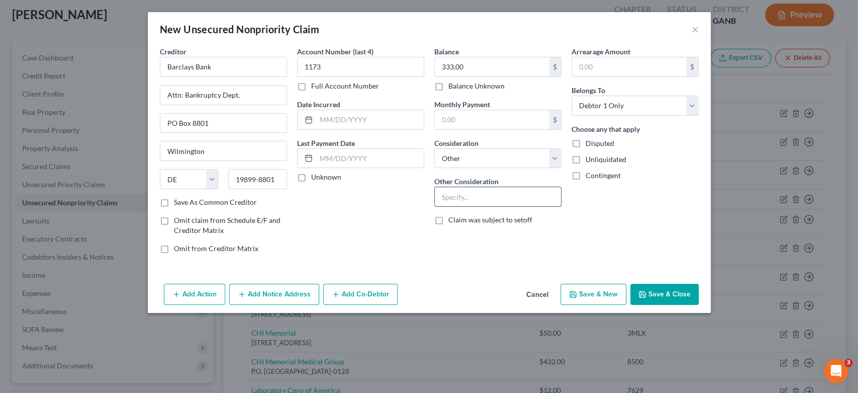
click at [455, 201] on input "text" at bounding box center [498, 196] width 126 height 19
click at [609, 299] on button "Save & New" at bounding box center [594, 294] width 66 height 21
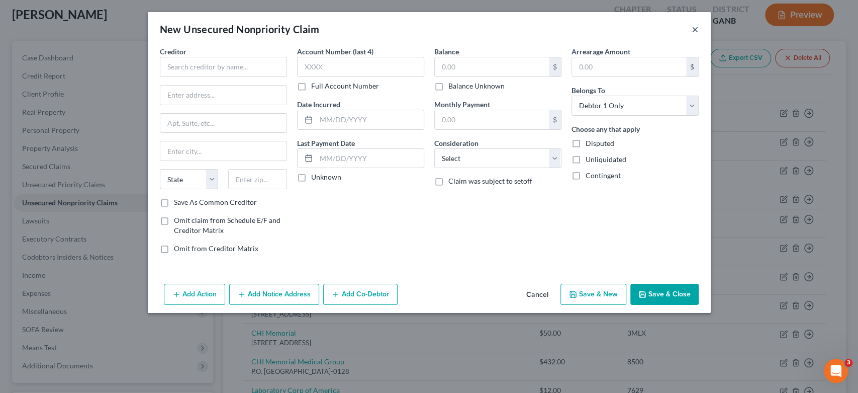
click at [696, 24] on div "New Unsecured Nonpriority Claim ×" at bounding box center [429, 29] width 563 height 34
click at [696, 30] on button "×" at bounding box center [695, 29] width 7 height 12
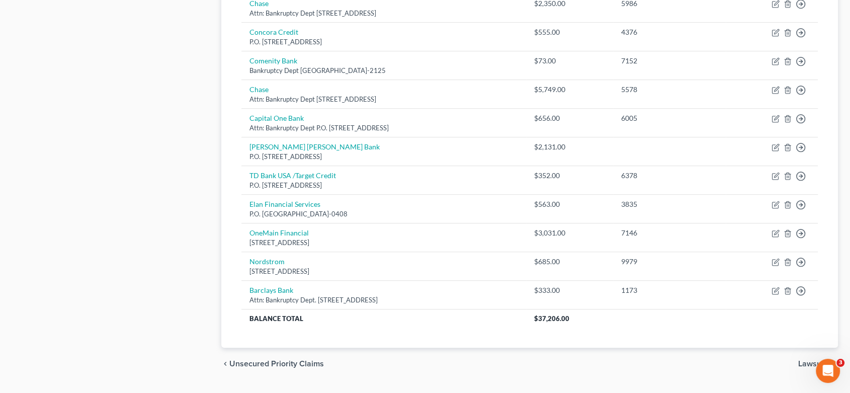
scroll to position [551, 0]
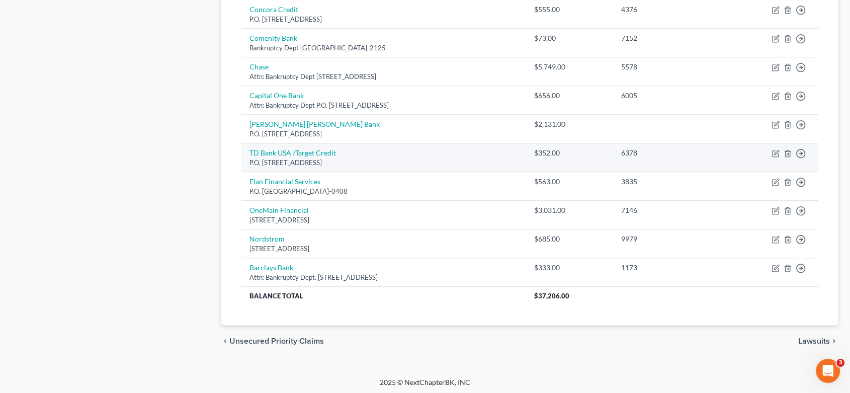
click at [464, 159] on div "P.O. Box 673, Minneapolis, MN 55440" at bounding box center [383, 163] width 268 height 10
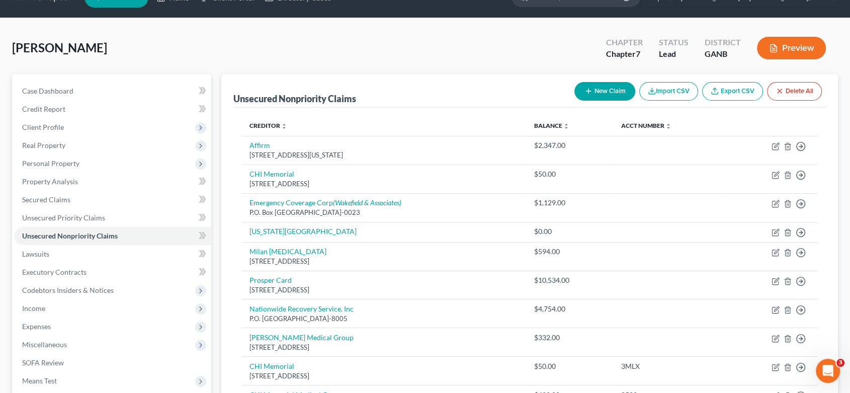
scroll to position [0, 0]
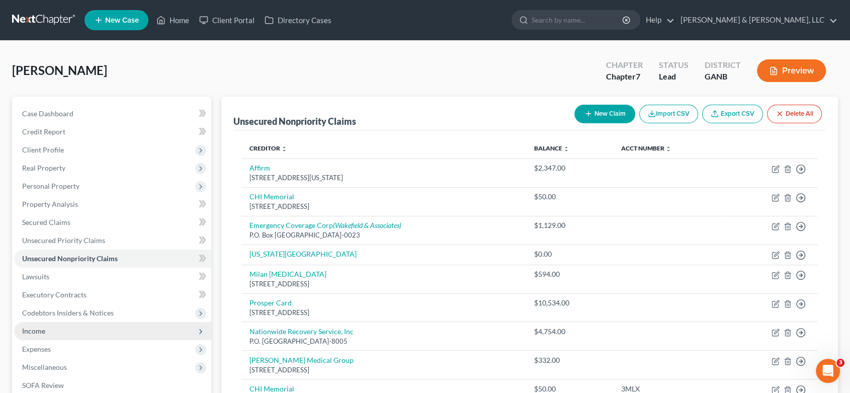
click at [50, 329] on span "Income" at bounding box center [112, 331] width 197 height 18
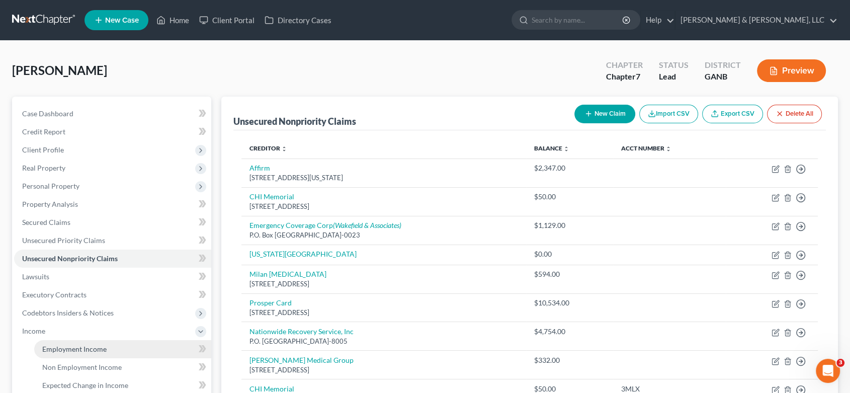
click at [97, 347] on span "Employment Income" at bounding box center [74, 348] width 64 height 9
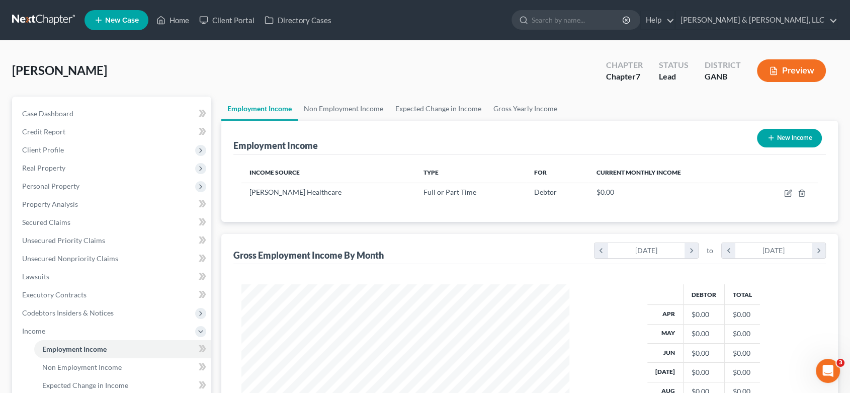
scroll to position [179, 347]
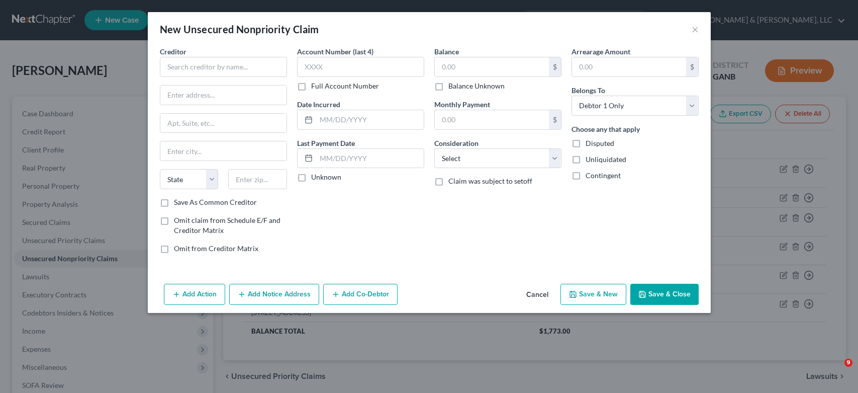
select select "0"
click at [698, 27] on button "×" at bounding box center [695, 29] width 7 height 12
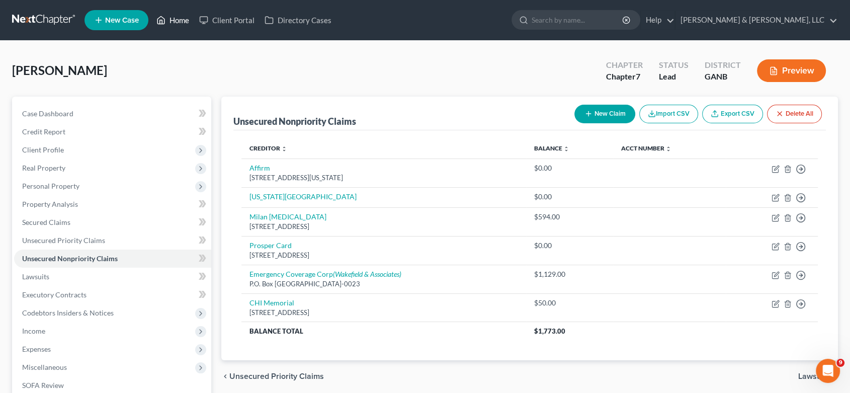
click at [178, 17] on link "Home" at bounding box center [172, 20] width 43 height 18
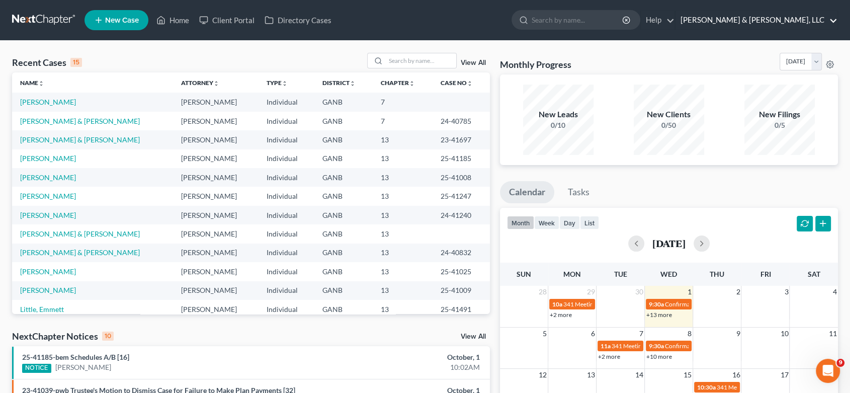
click at [787, 16] on link "[PERSON_NAME] & [PERSON_NAME], LLC" at bounding box center [756, 20] width 162 height 18
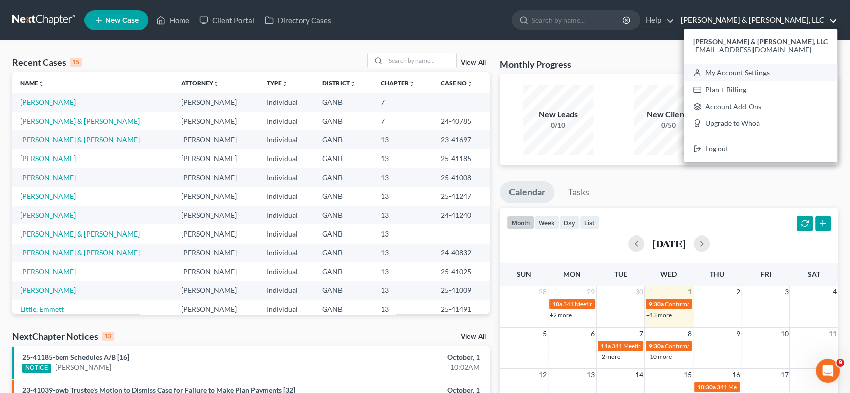
click at [801, 72] on link "My Account Settings" at bounding box center [760, 72] width 154 height 17
select select "24"
select select "10"
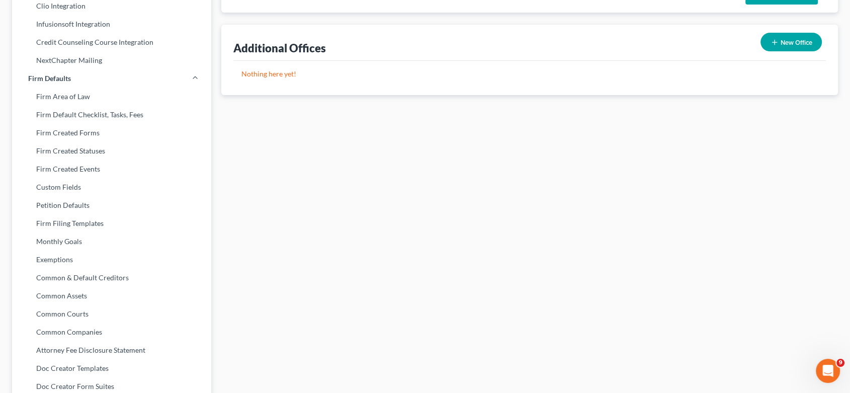
scroll to position [370, 0]
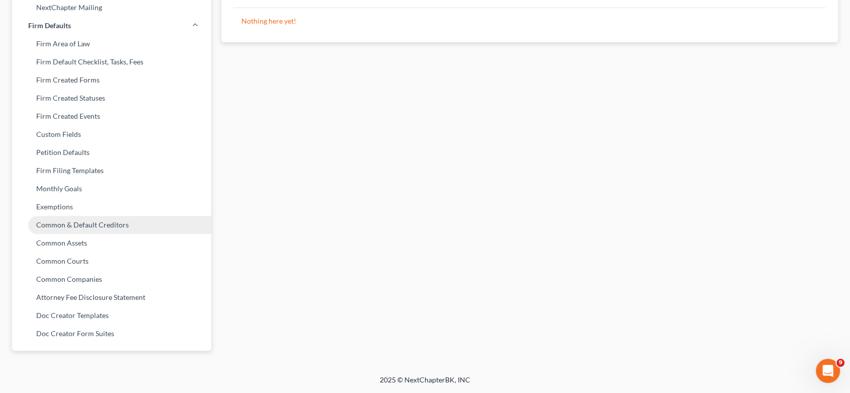
click at [114, 221] on link "Common & Default Creditors" at bounding box center [111, 225] width 199 height 18
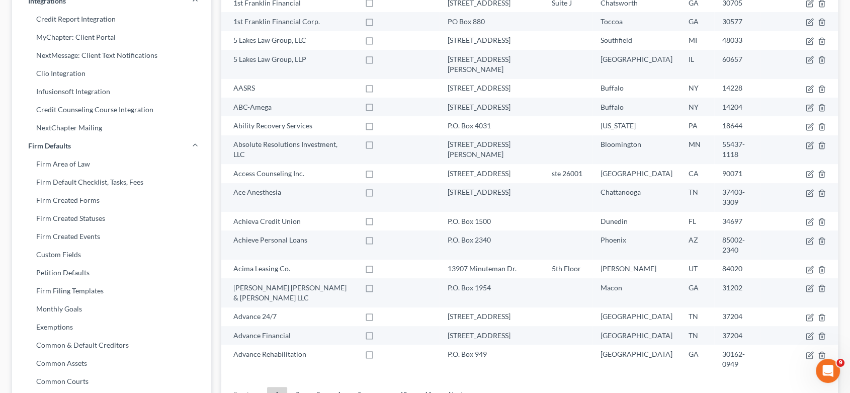
scroll to position [279, 0]
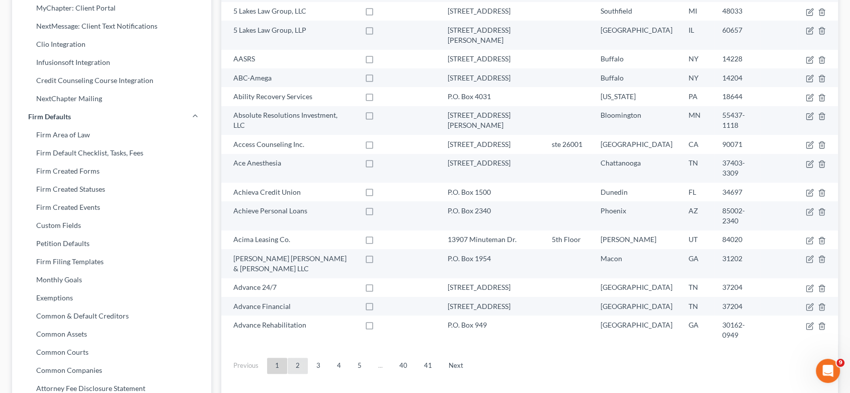
click at [302, 357] on link "2" at bounding box center [298, 365] width 20 height 16
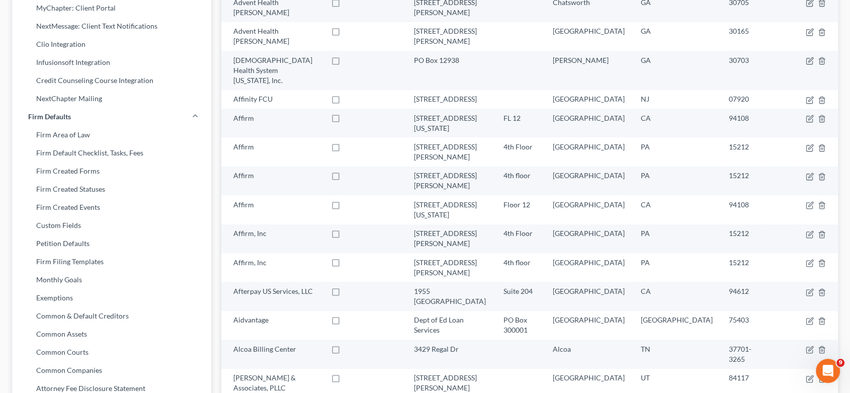
scroll to position [370, 0]
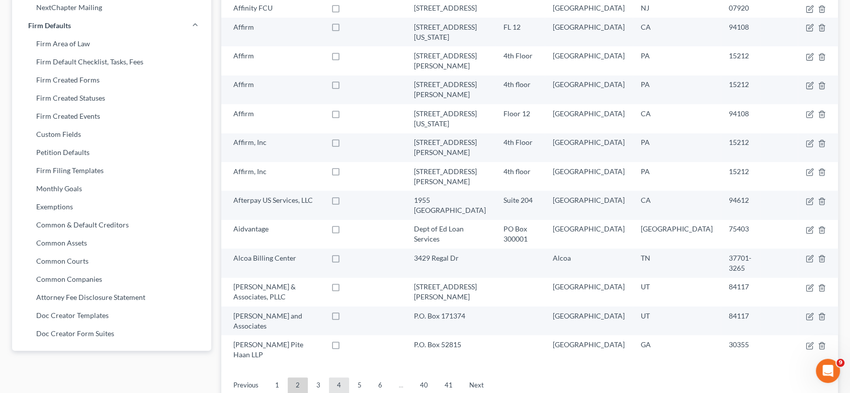
click at [342, 377] on link "4" at bounding box center [339, 385] width 20 height 16
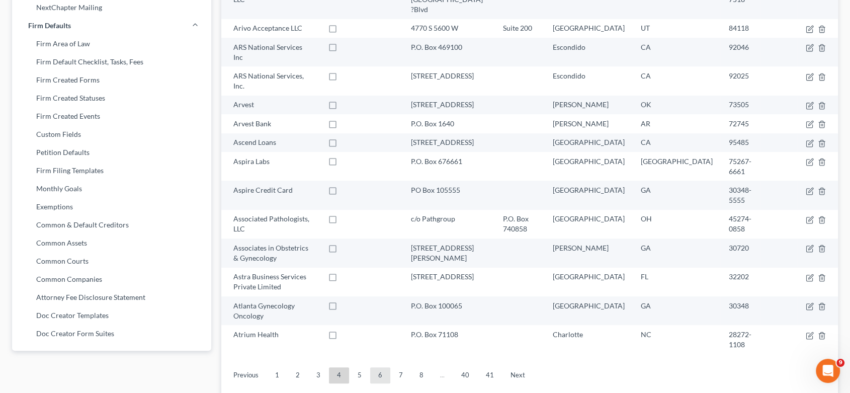
click at [377, 367] on link "6" at bounding box center [380, 375] width 20 height 16
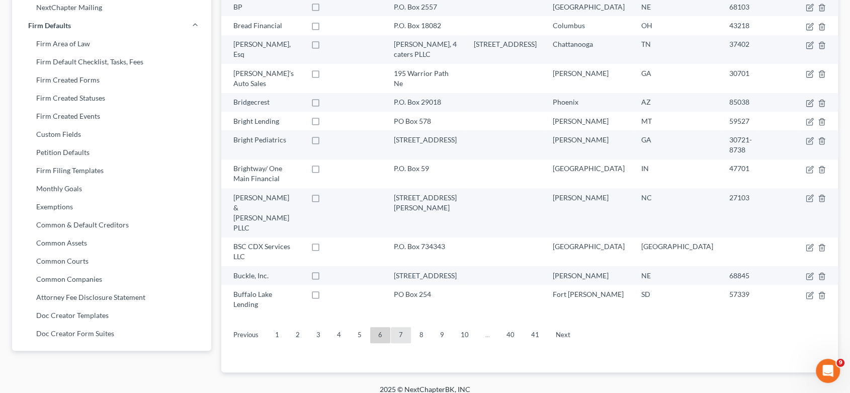
click at [400, 327] on link "7" at bounding box center [401, 335] width 20 height 16
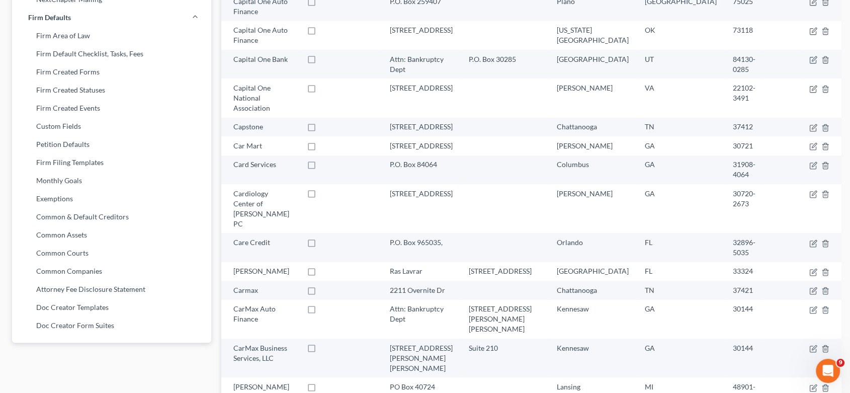
scroll to position [379, 0]
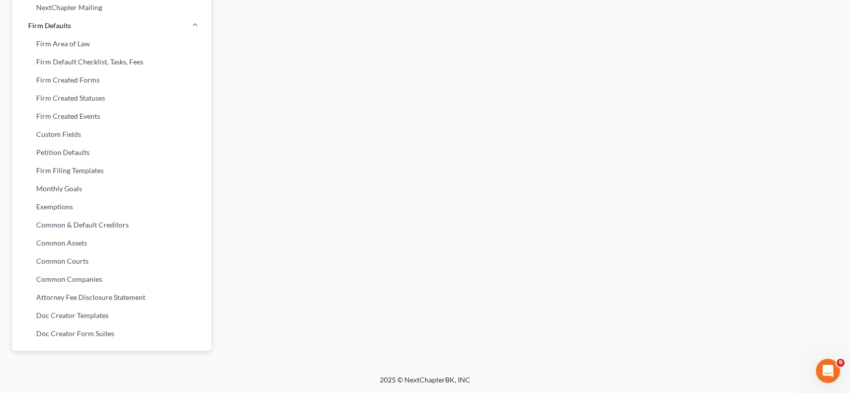
scroll to position [370, 0]
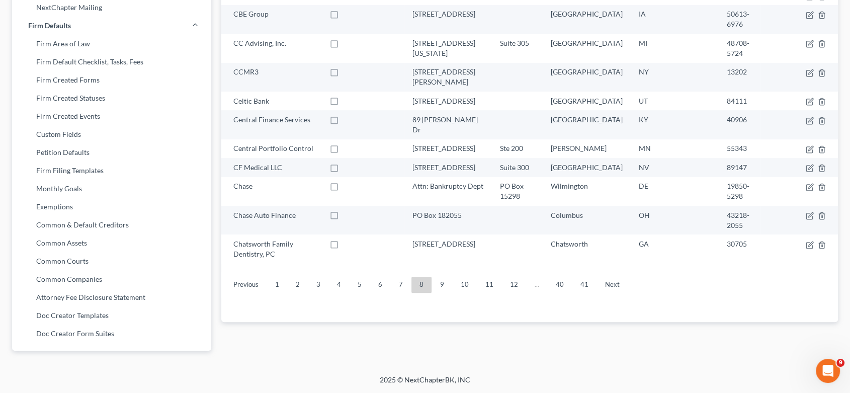
click at [603, 277] on link "Next" at bounding box center [612, 285] width 31 height 16
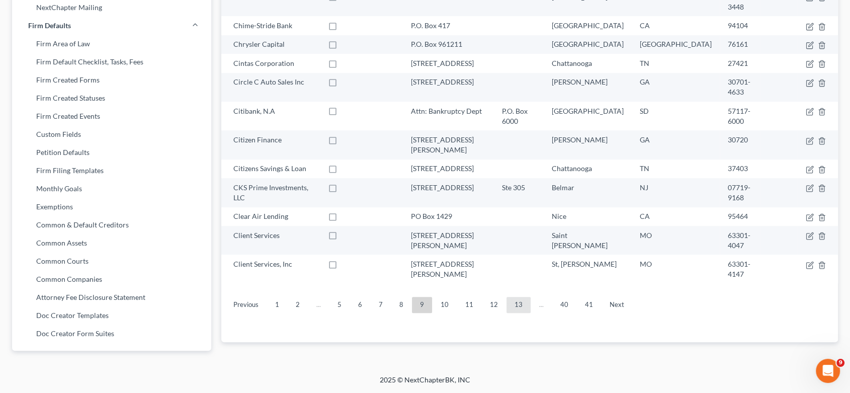
click at [511, 297] on link "13" at bounding box center [518, 305] width 24 height 16
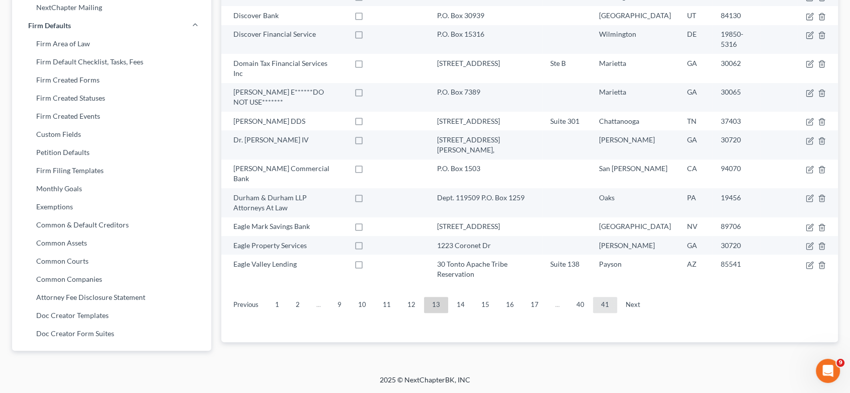
click at [597, 297] on link "41" at bounding box center [605, 305] width 24 height 16
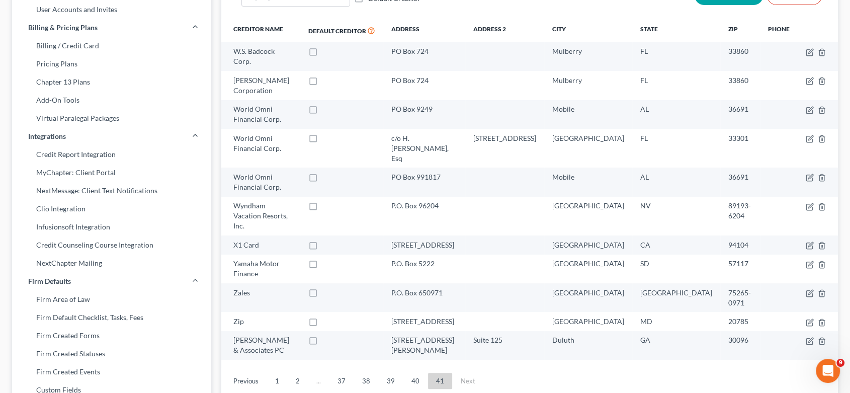
scroll to position [90, 0]
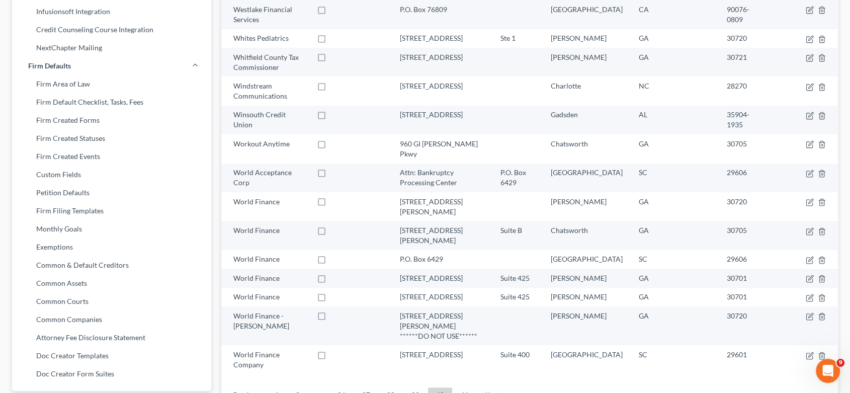
scroll to position [370, 0]
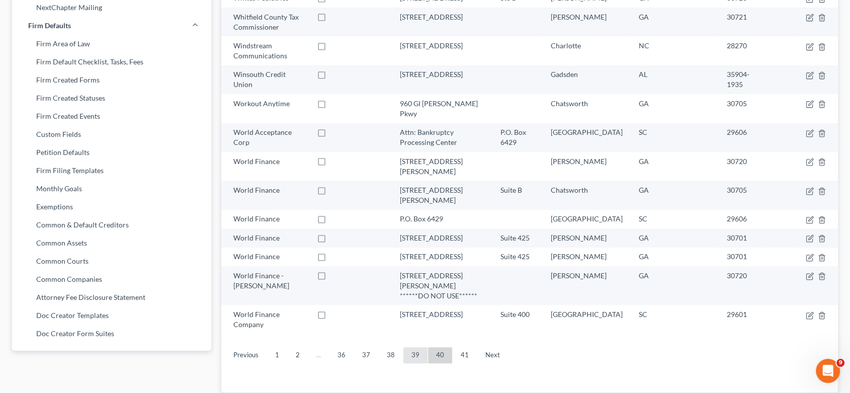
click at [413, 347] on link "39" at bounding box center [415, 355] width 24 height 16
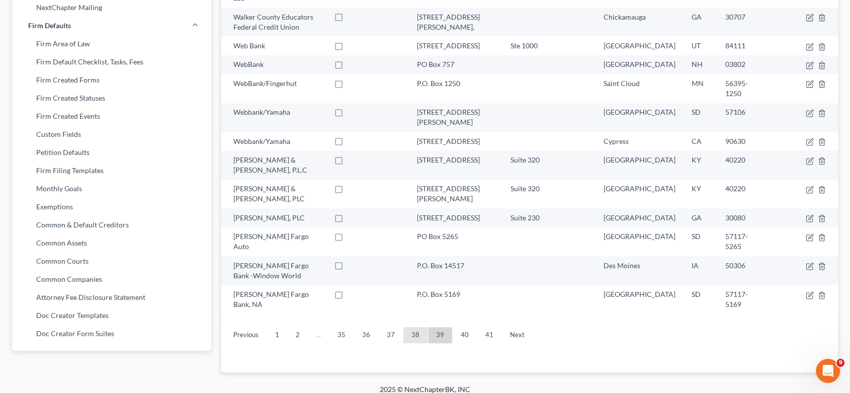
click at [412, 327] on link "38" at bounding box center [415, 335] width 24 height 16
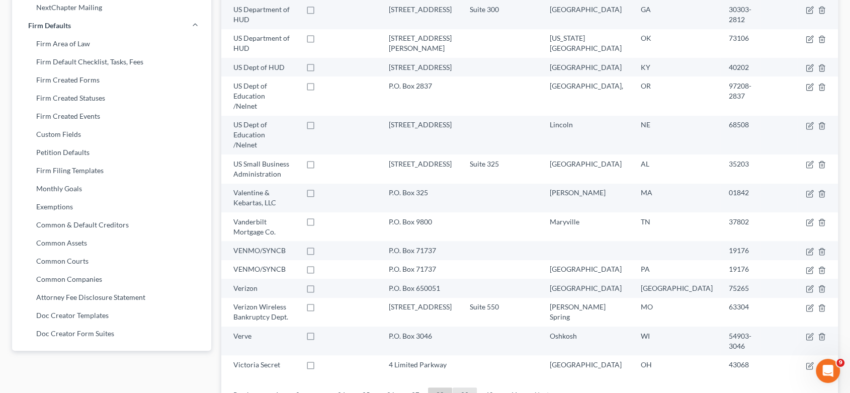
click at [456, 387] on link "39" at bounding box center [464, 395] width 24 height 16
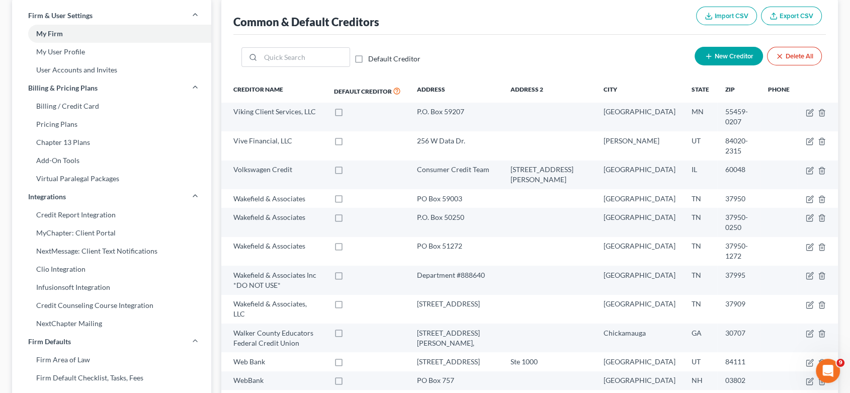
scroll to position [35, 0]
